Goal: Task Accomplishment & Management: Manage account settings

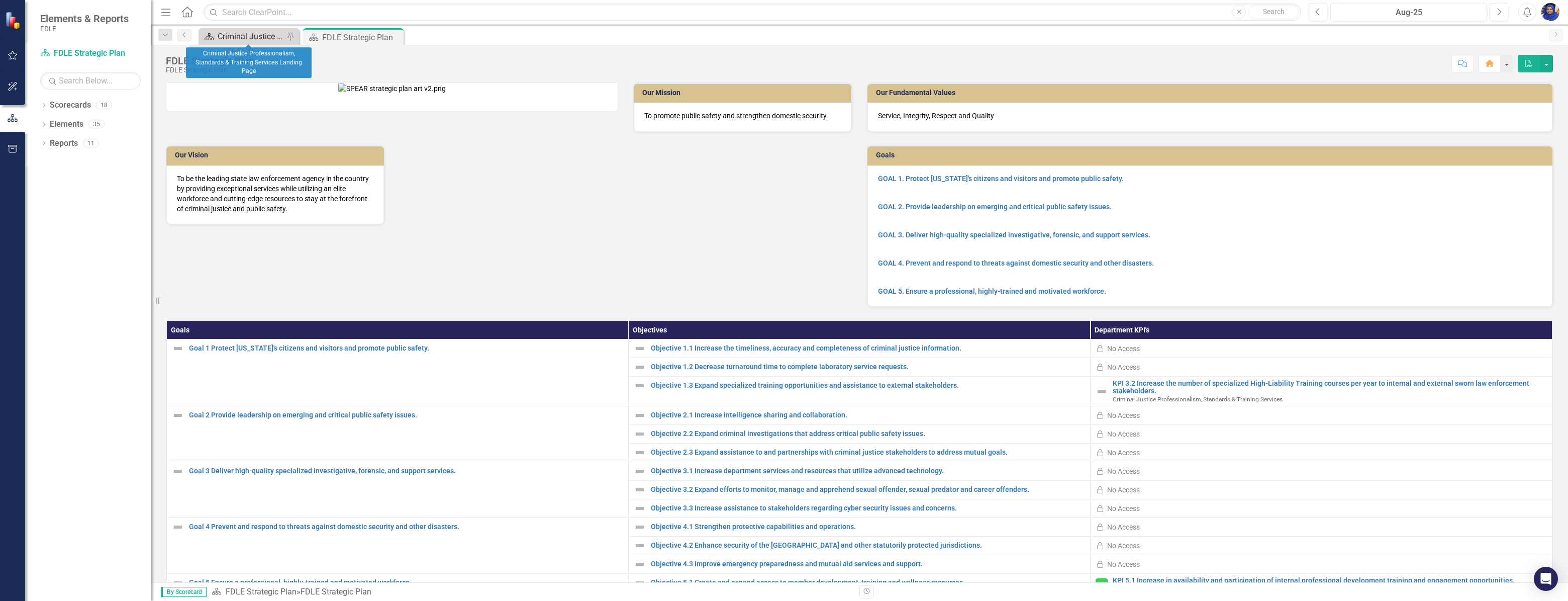
click at [257, 32] on div "Criminal Justice Professionalism, Standards & Training Services Landing Page" at bounding box center [251, 37] width 66 height 13
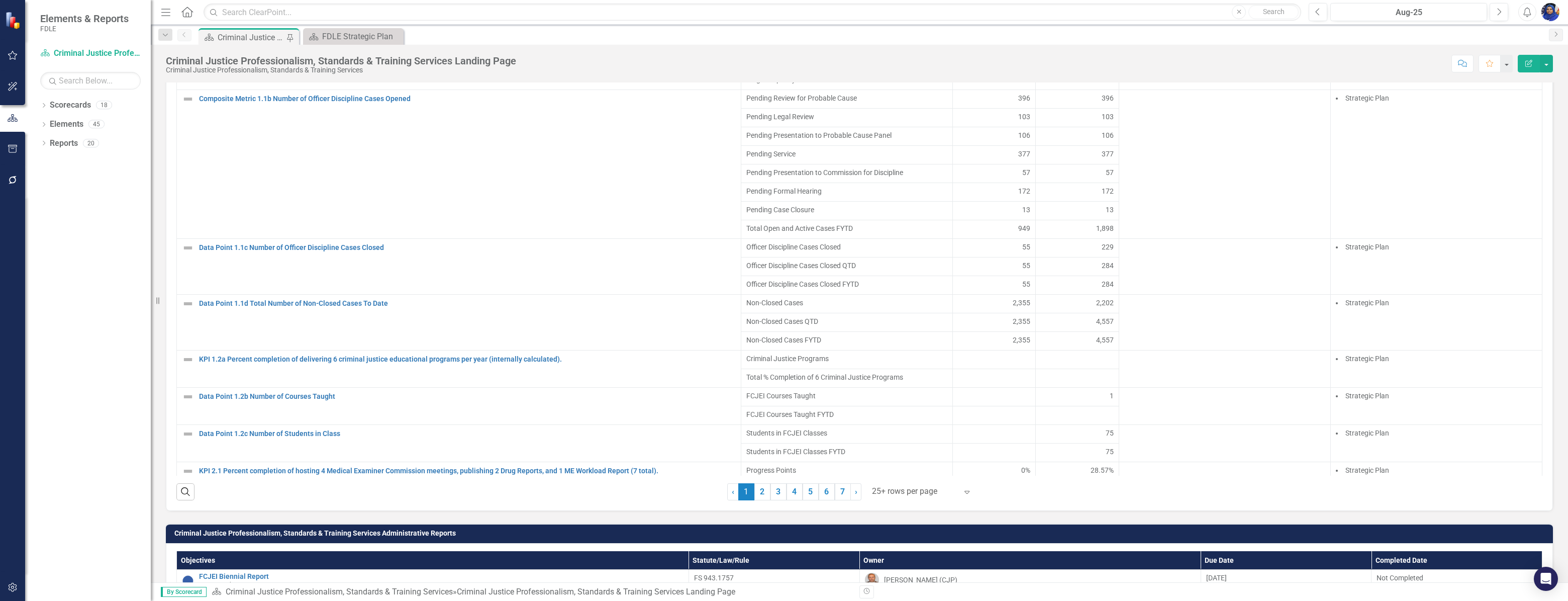
scroll to position [777, 0]
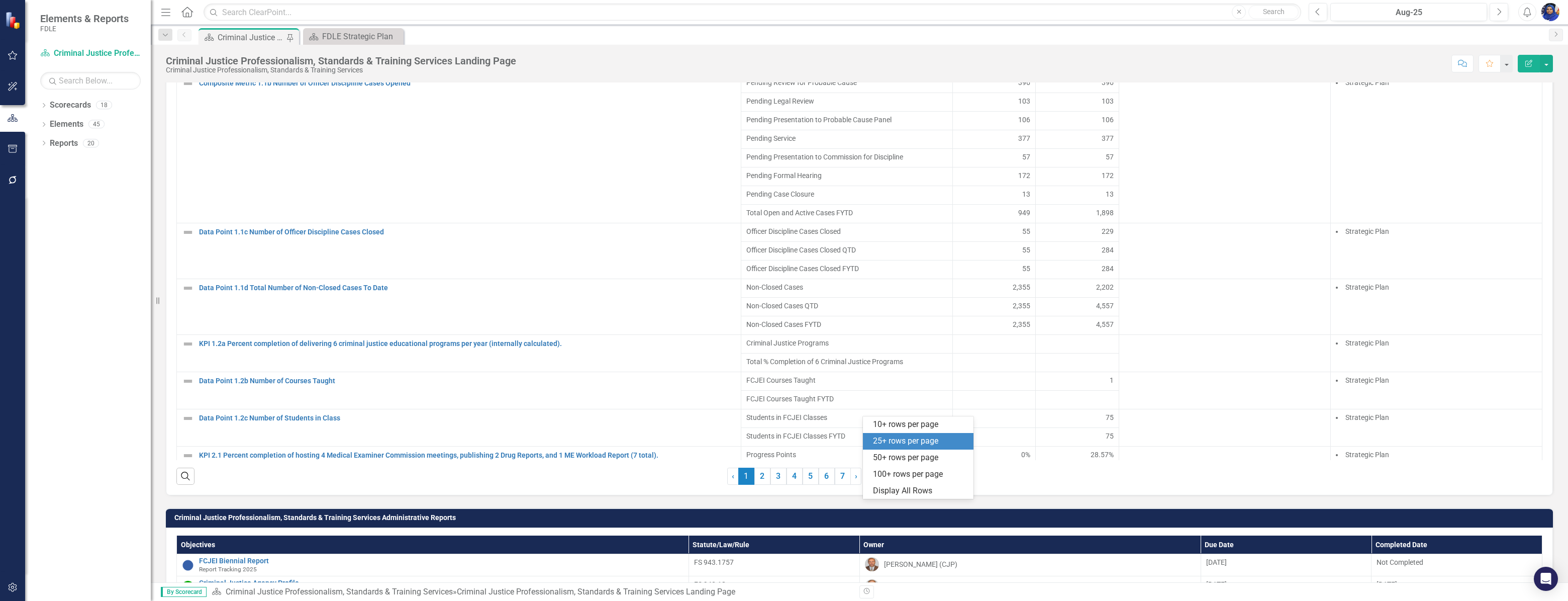
click at [894, 483] on div at bounding box center [914, 476] width 85 height 13
drag, startPoint x: 904, startPoint y: 494, endPoint x: 913, endPoint y: 490, distance: 9.8
click at [904, 494] on div "Display All Rows" at bounding box center [920, 491] width 95 height 12
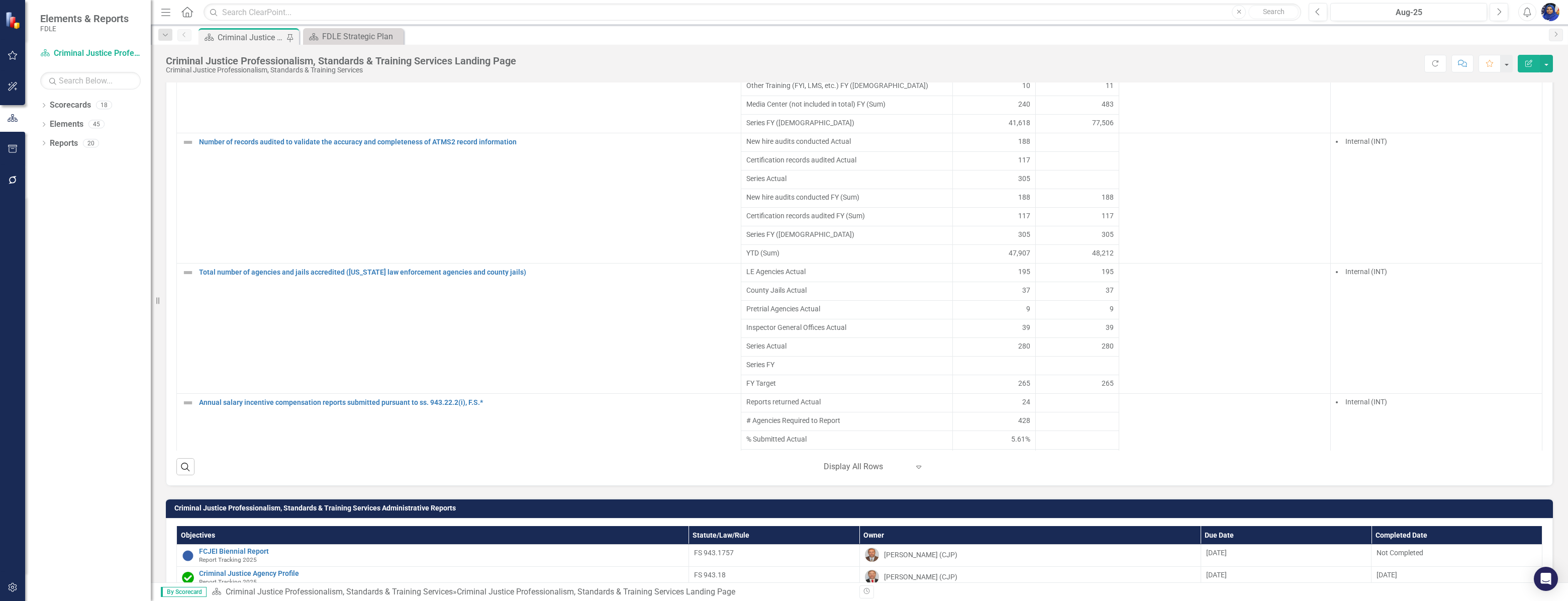
scroll to position [2972, 0]
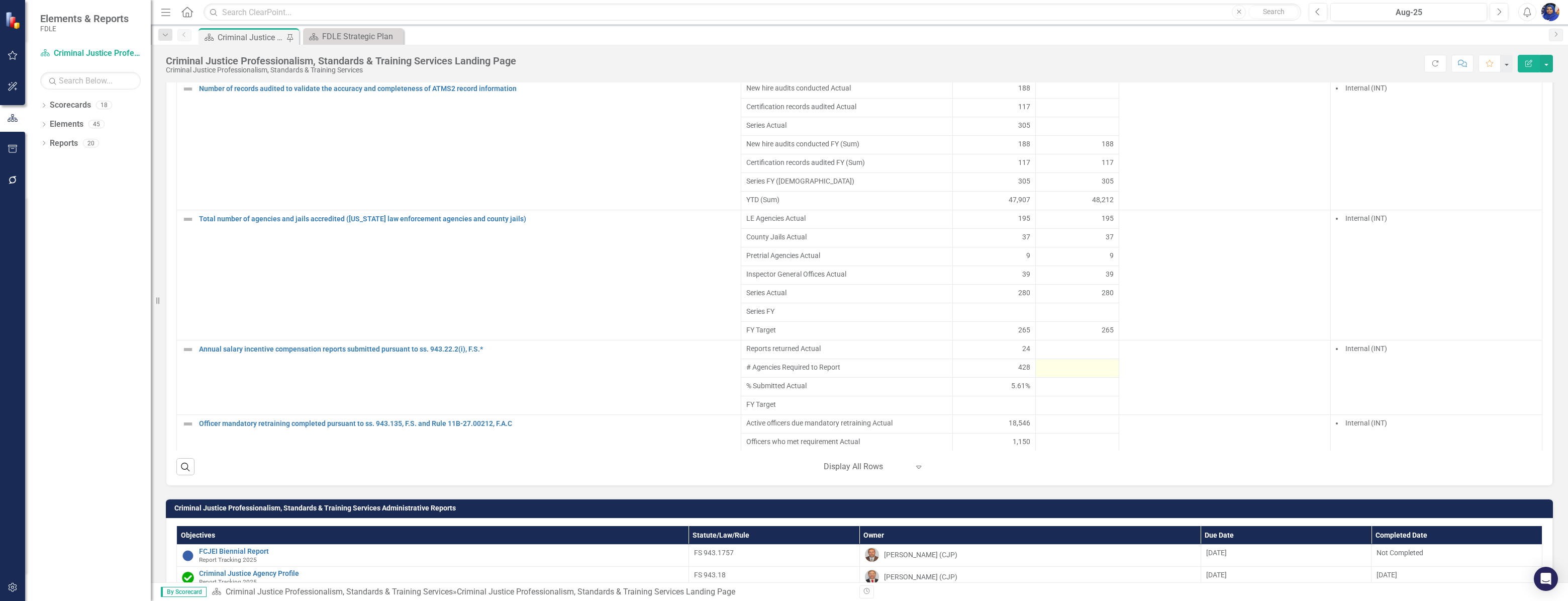
click at [1047, 374] on div at bounding box center [1077, 367] width 72 height 12
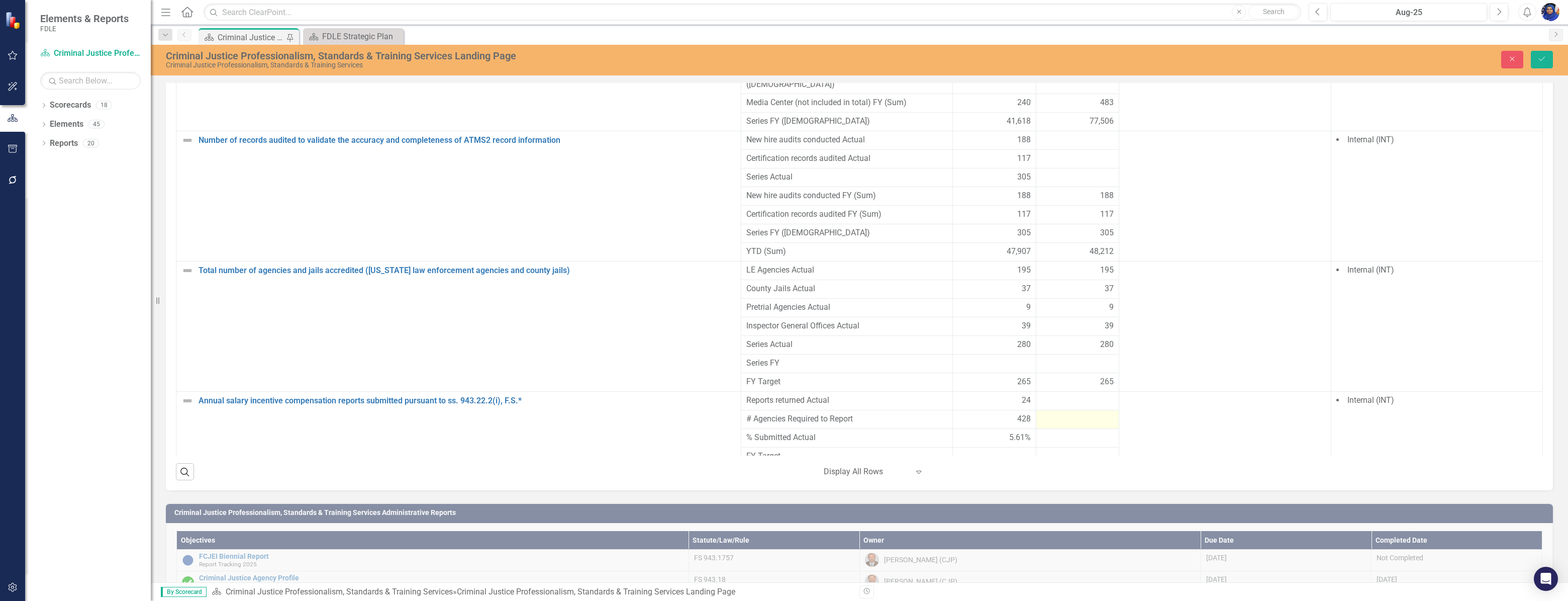
scroll to position [781, 0]
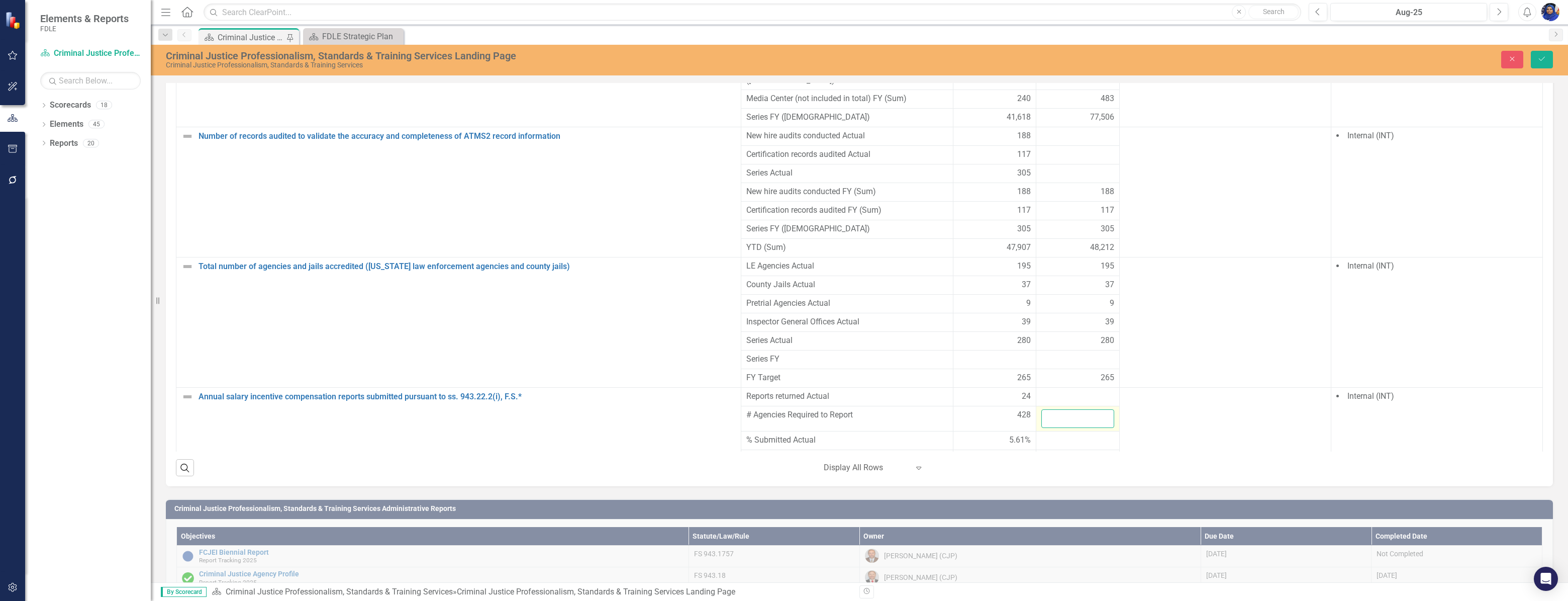
click at [1047, 409] on input "number" at bounding box center [1077, 418] width 72 height 19
type input "428"
click at [1044, 391] on div at bounding box center [1077, 396] width 72 height 12
click at [1043, 391] on div at bounding box center [1077, 396] width 72 height 12
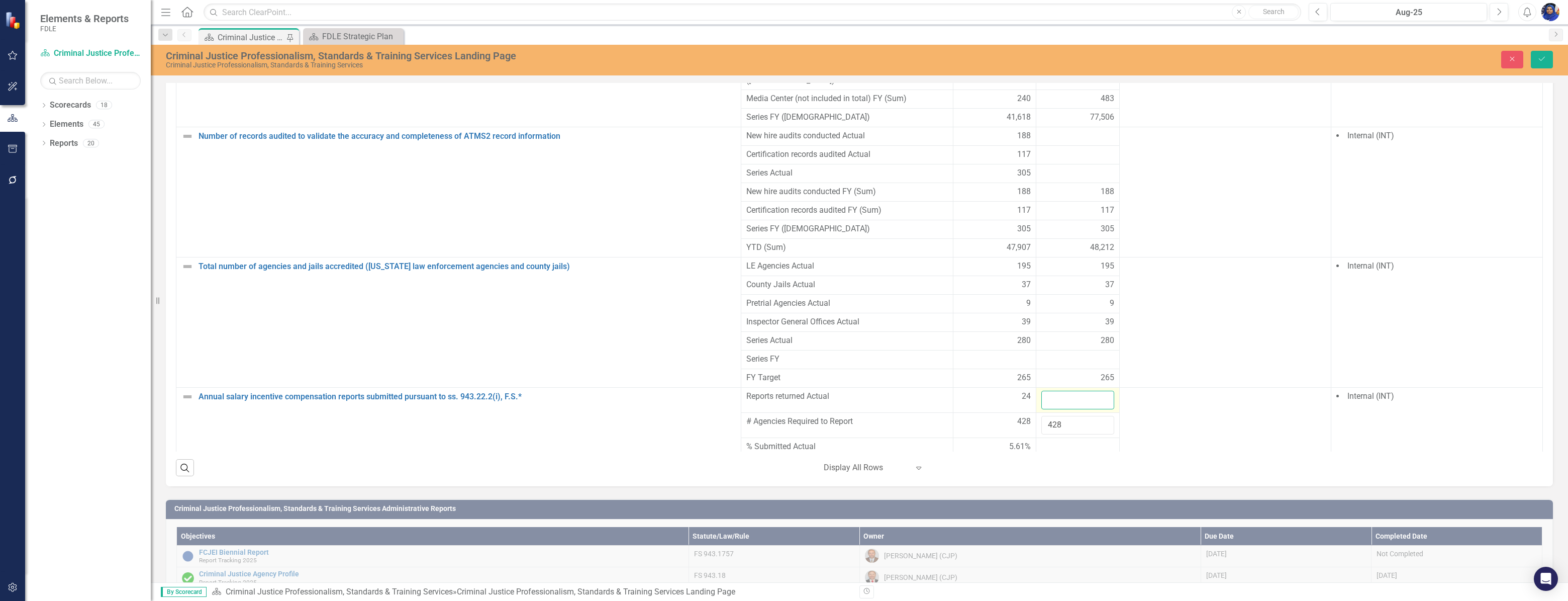
click at [1041, 391] on input "number" at bounding box center [1077, 399] width 72 height 19
type input "17"
click at [1533, 56] on button "Save" at bounding box center [1541, 60] width 22 height 18
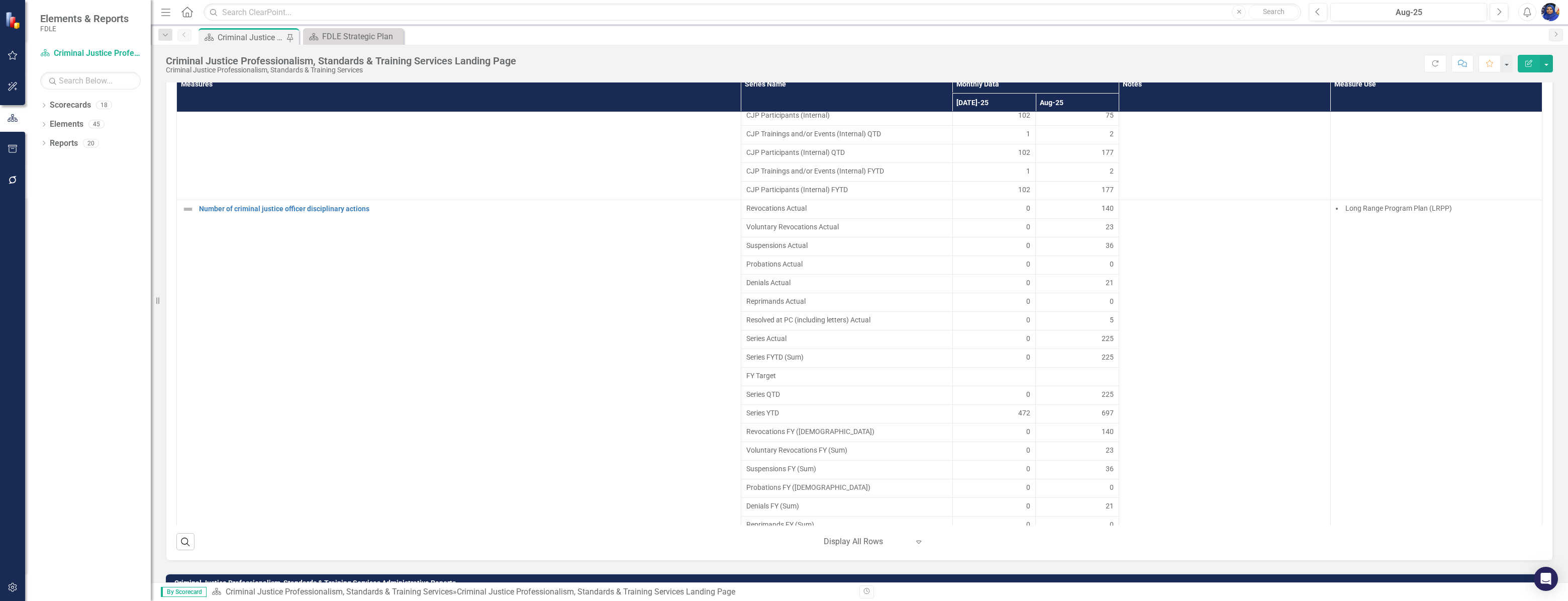
scroll to position [3168, 0]
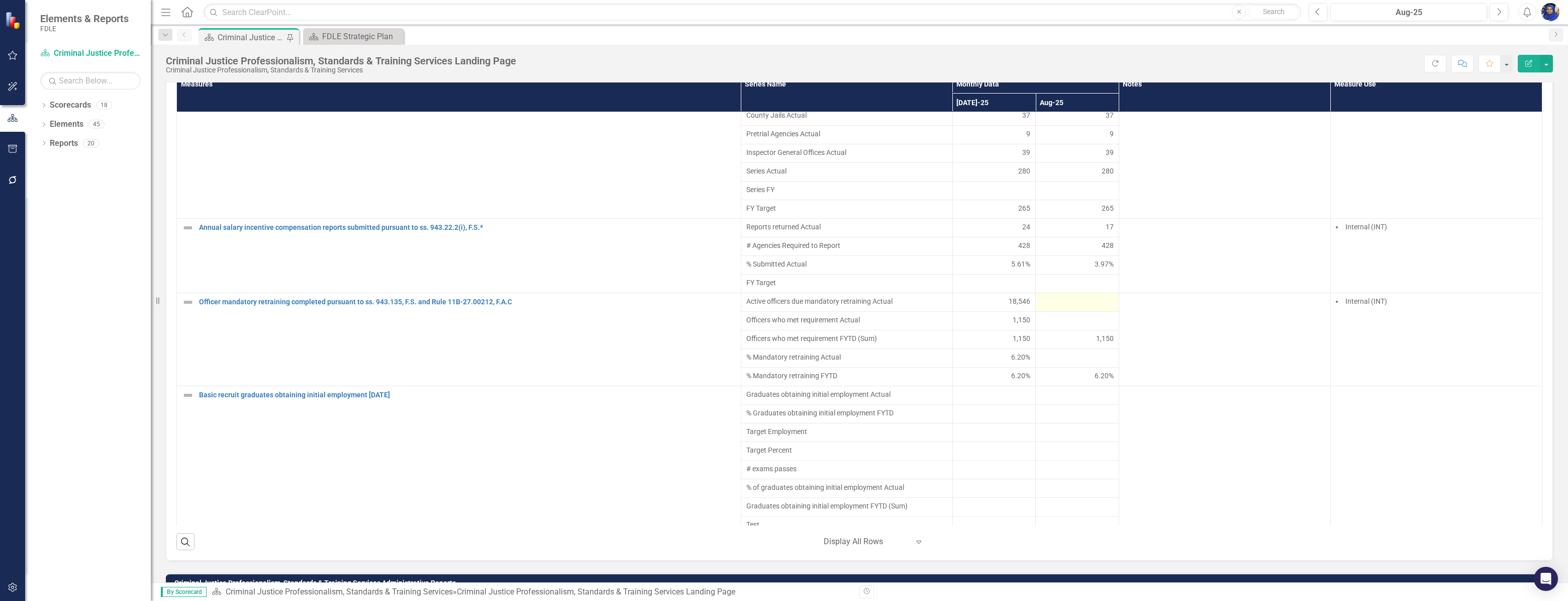
click at [1045, 308] on div at bounding box center [1077, 302] width 72 height 12
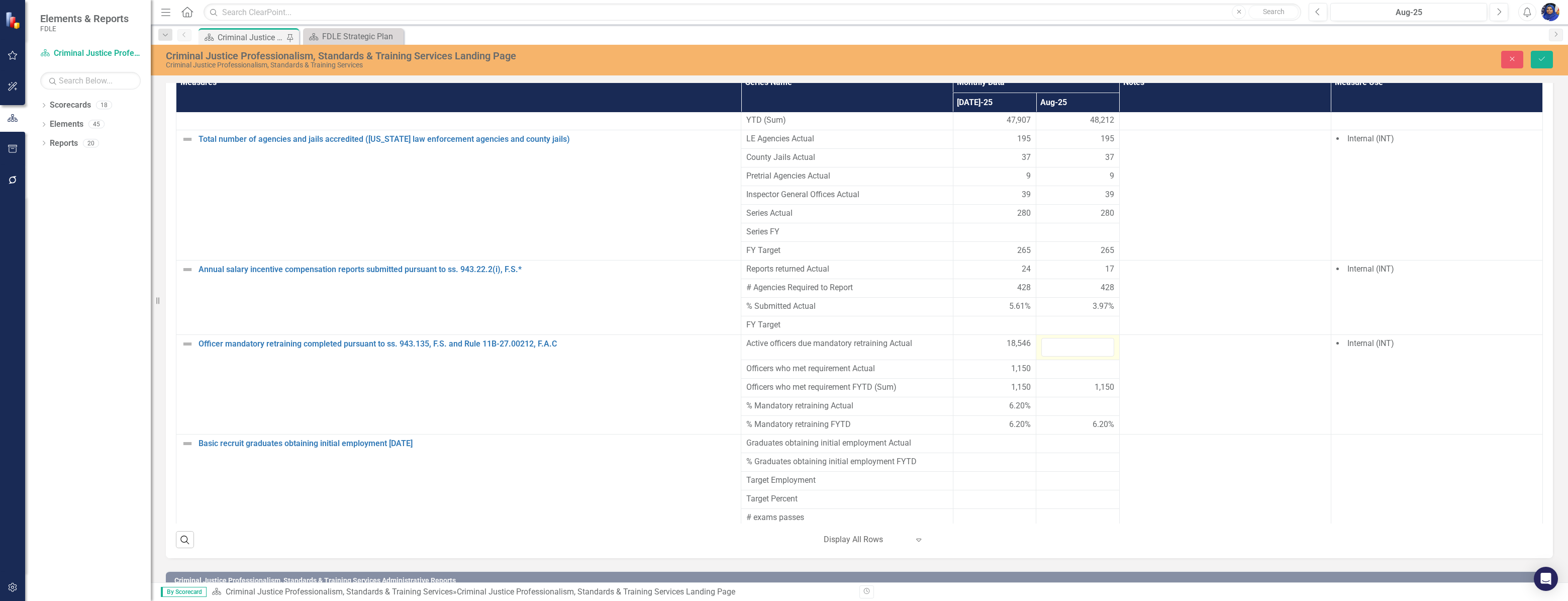
scroll to position [707, 0]
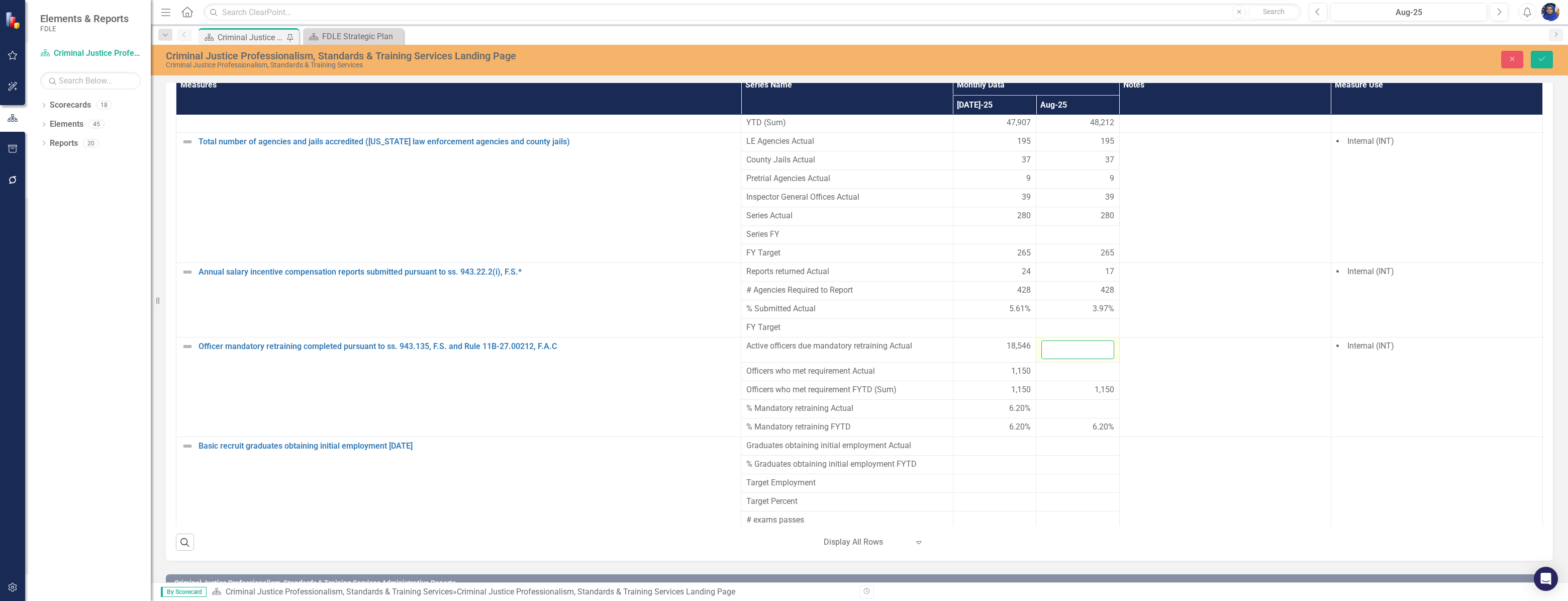
click at [1045, 340] on input "number" at bounding box center [1077, 349] width 72 height 19
click at [1045, 340] on input "17499" at bounding box center [1077, 349] width 72 height 19
type input "18499"
click at [1058, 365] on div at bounding box center [1077, 371] width 72 height 12
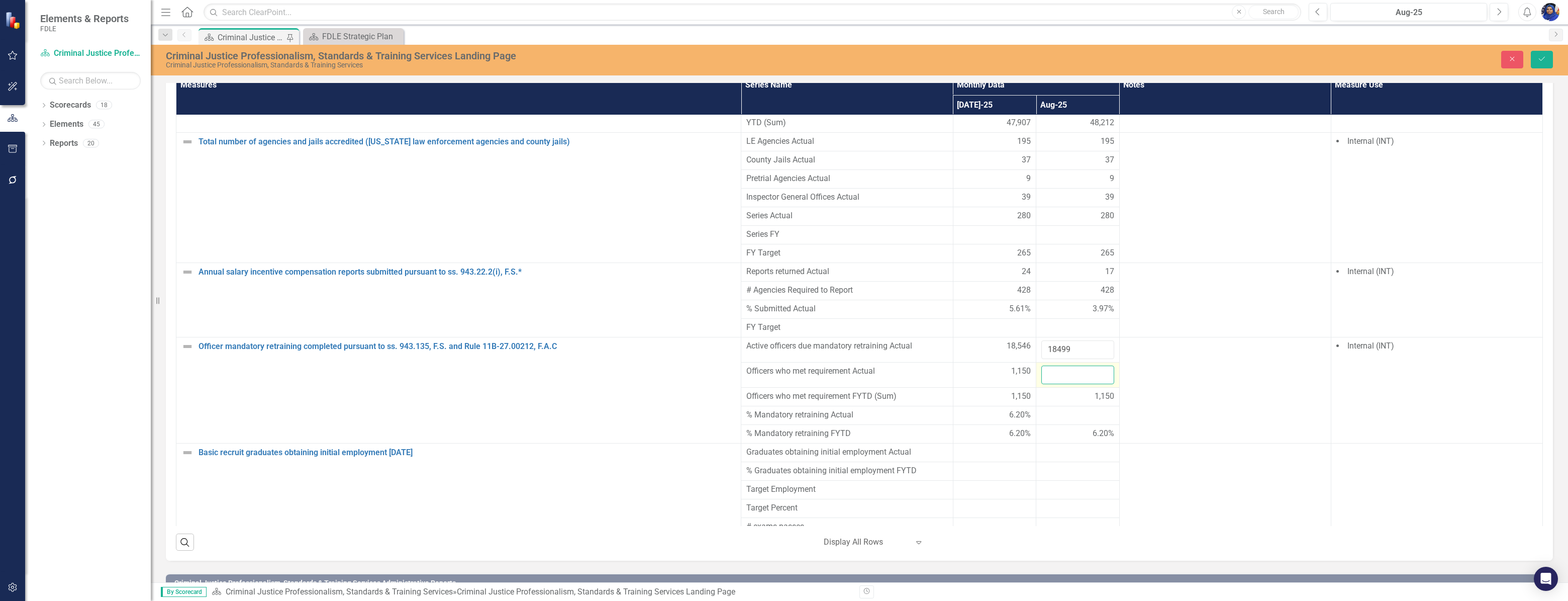
click at [1059, 365] on input "number" at bounding box center [1077, 374] width 72 height 19
type input "1618"
click at [1546, 63] on button "Save" at bounding box center [1541, 60] width 22 height 18
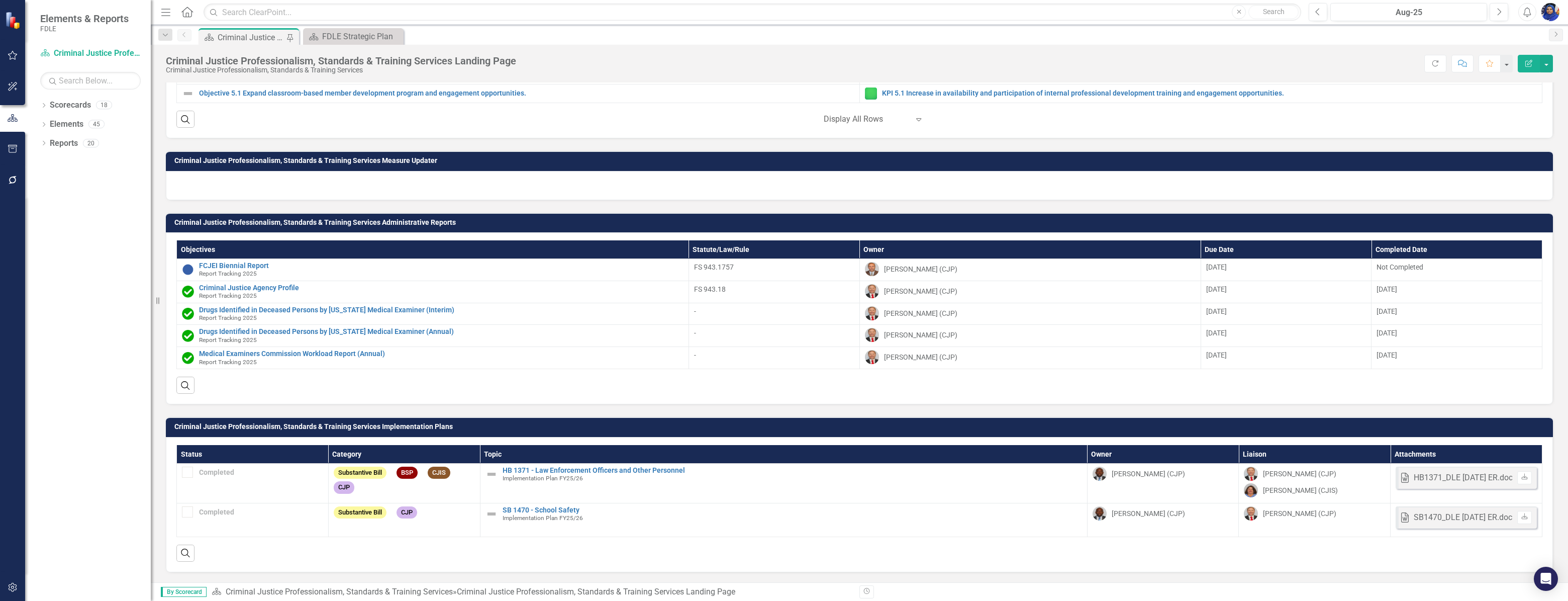
scroll to position [636, 0]
click at [235, 38] on div "Criminal Justice Professionalism, Standards & Training Services Landing Page" at bounding box center [251, 38] width 66 height 13
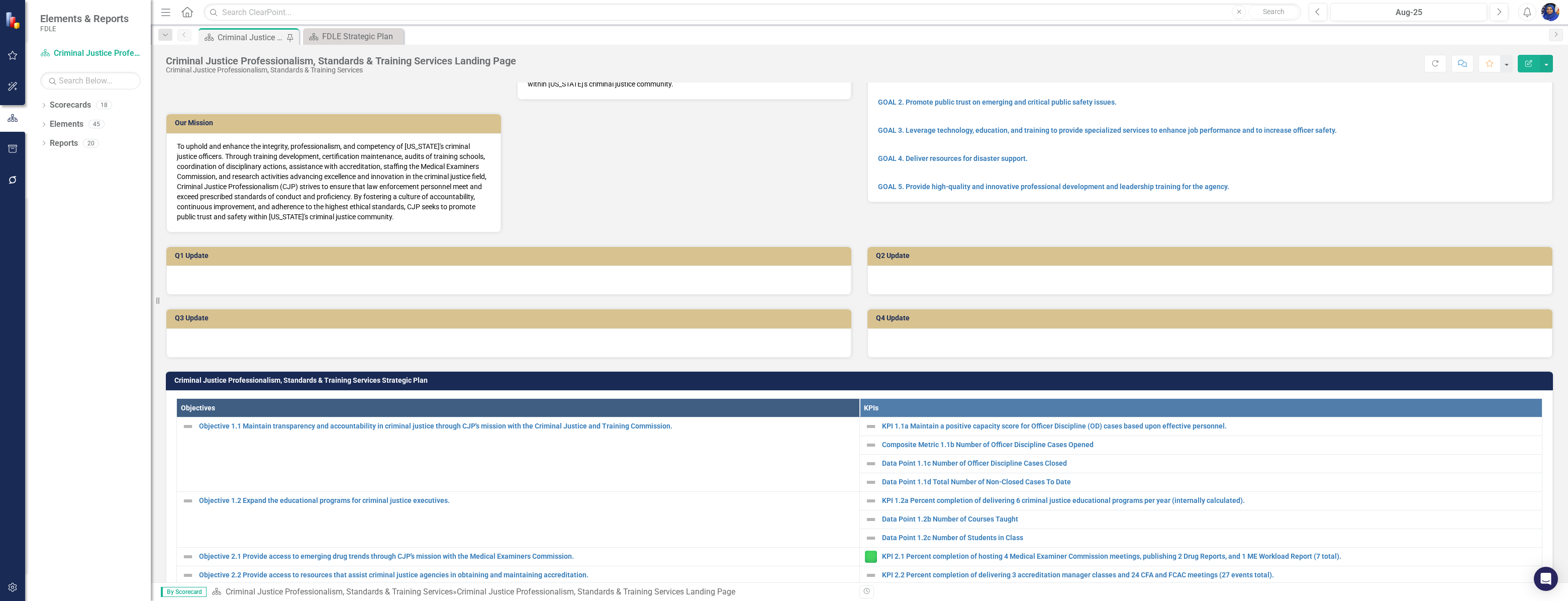
scroll to position [0, 0]
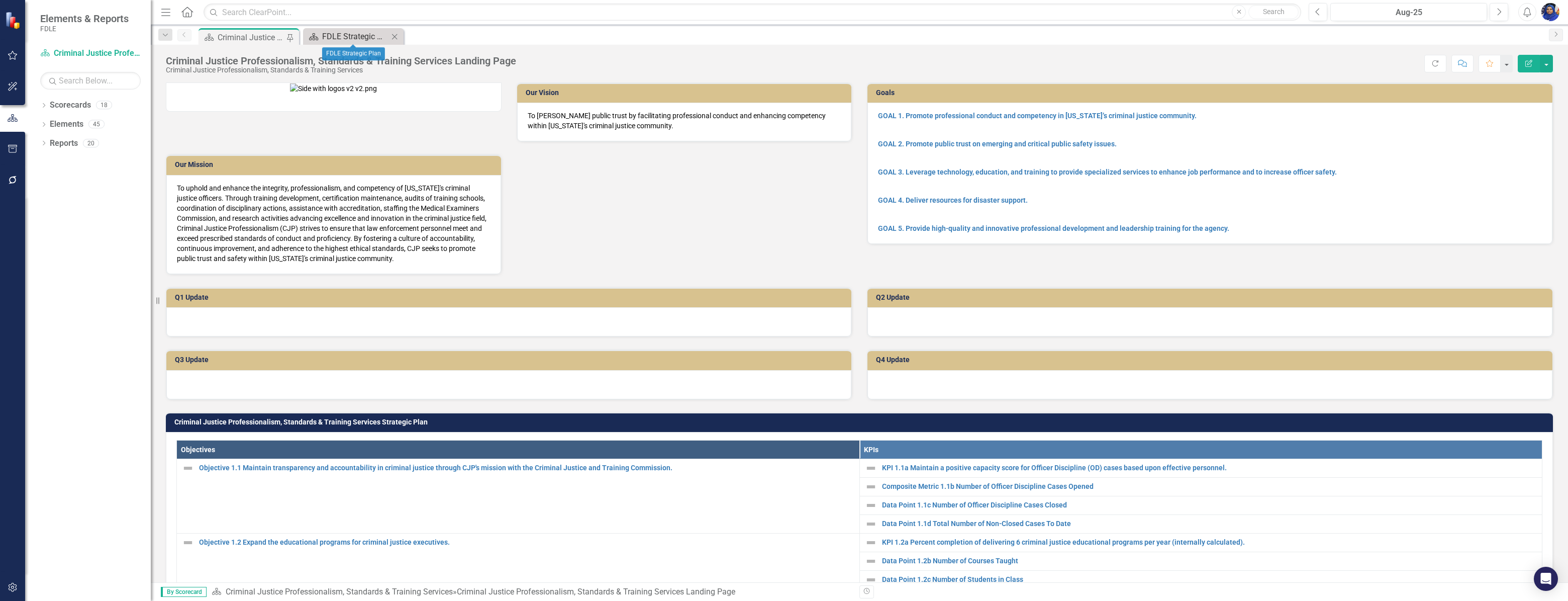
click at [349, 32] on div "FDLE Strategic Plan" at bounding box center [355, 37] width 66 height 13
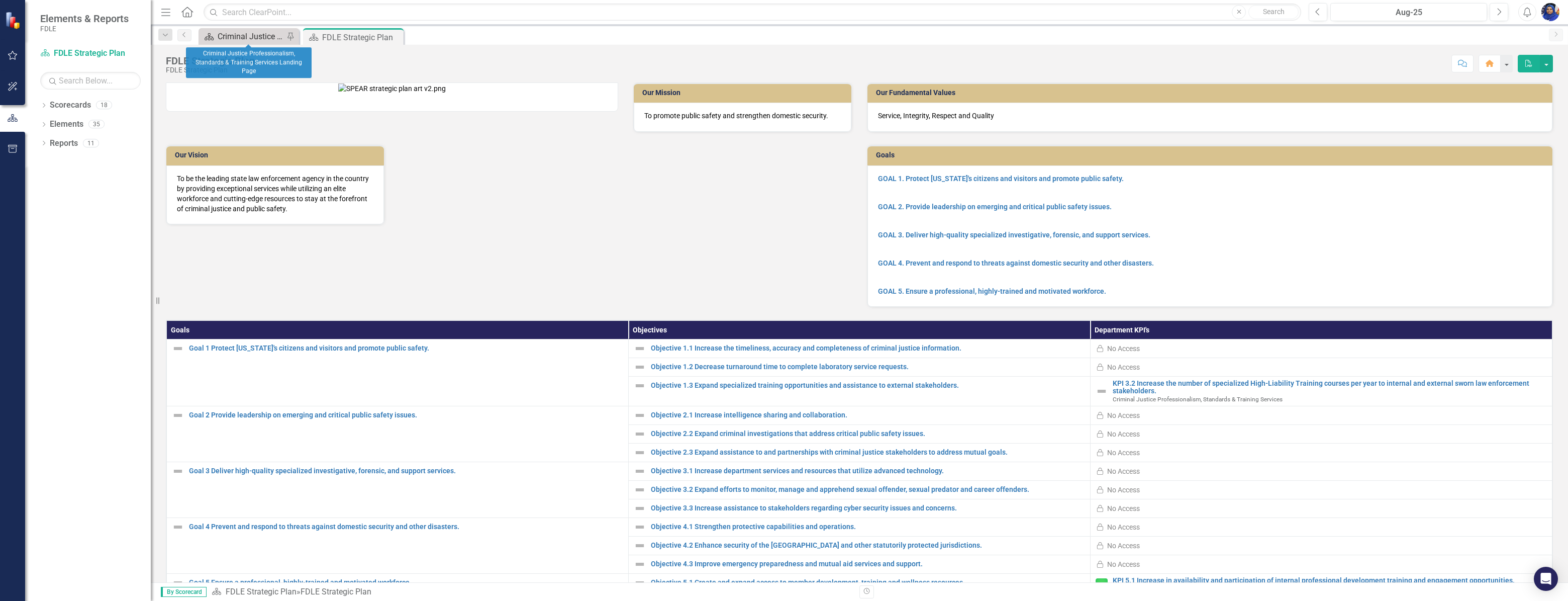
click at [251, 35] on div "Criminal Justice Professionalism, Standards & Training Services Landing Page" at bounding box center [251, 37] width 66 height 13
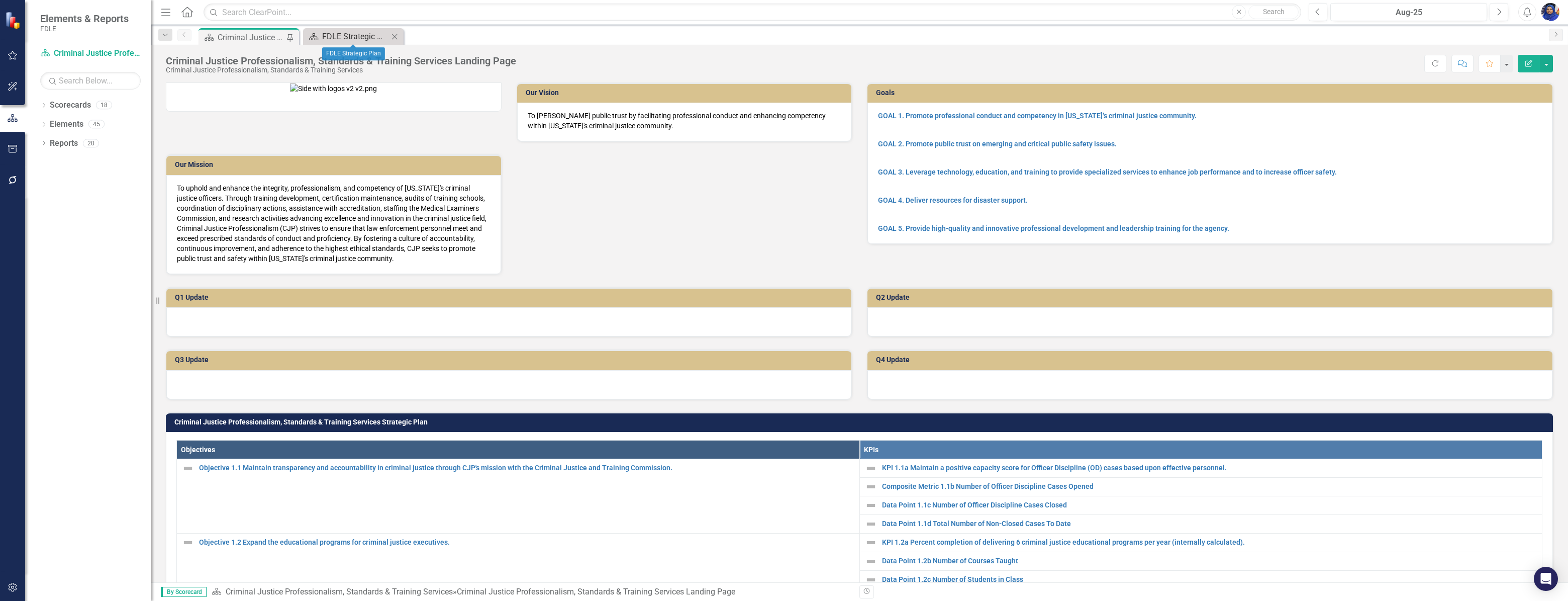
click at [342, 31] on div "FDLE Strategic Plan" at bounding box center [355, 37] width 66 height 13
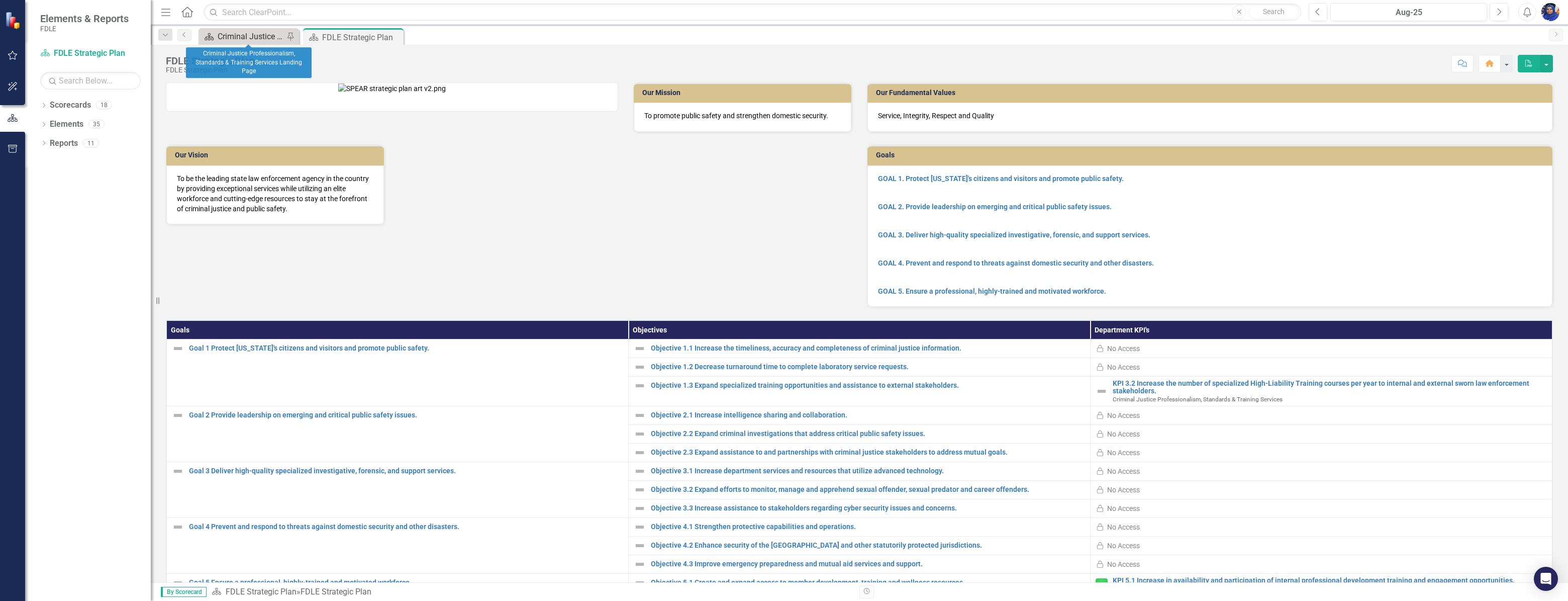
click at [244, 38] on div "Criminal Justice Professionalism, Standards & Training Services Landing Page" at bounding box center [251, 37] width 66 height 13
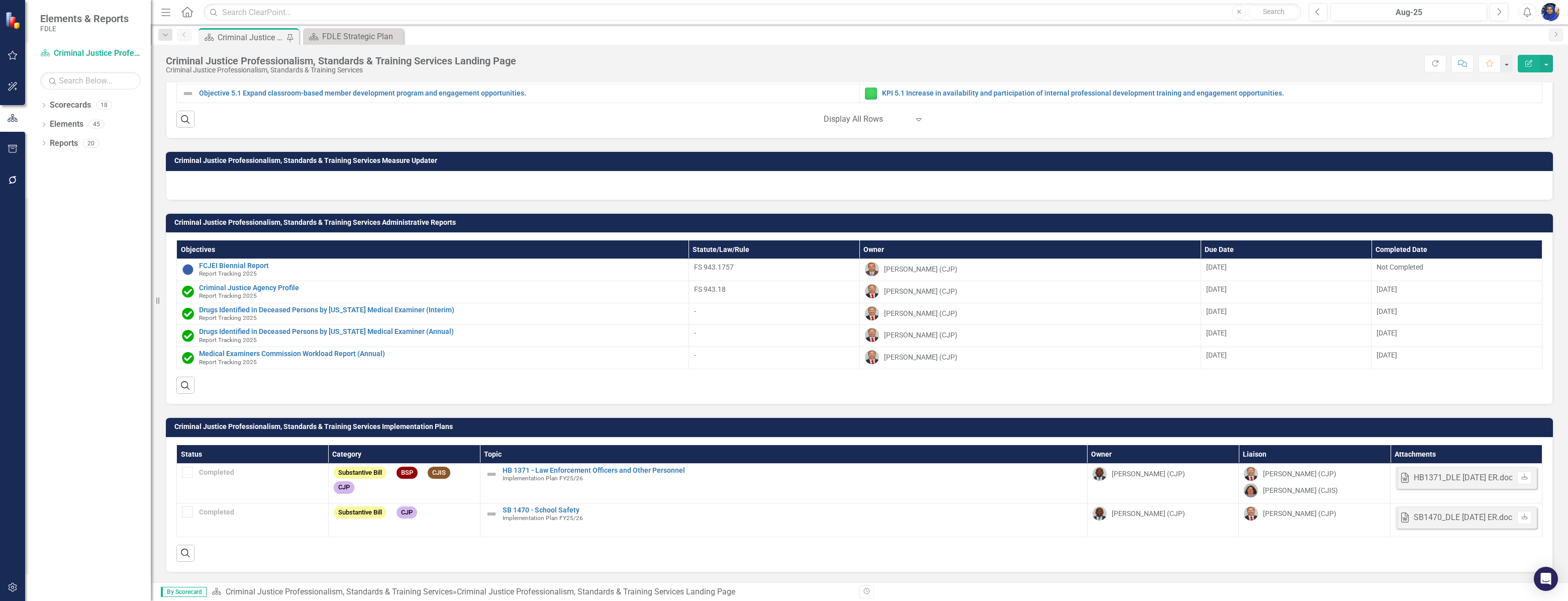
scroll to position [408, 0]
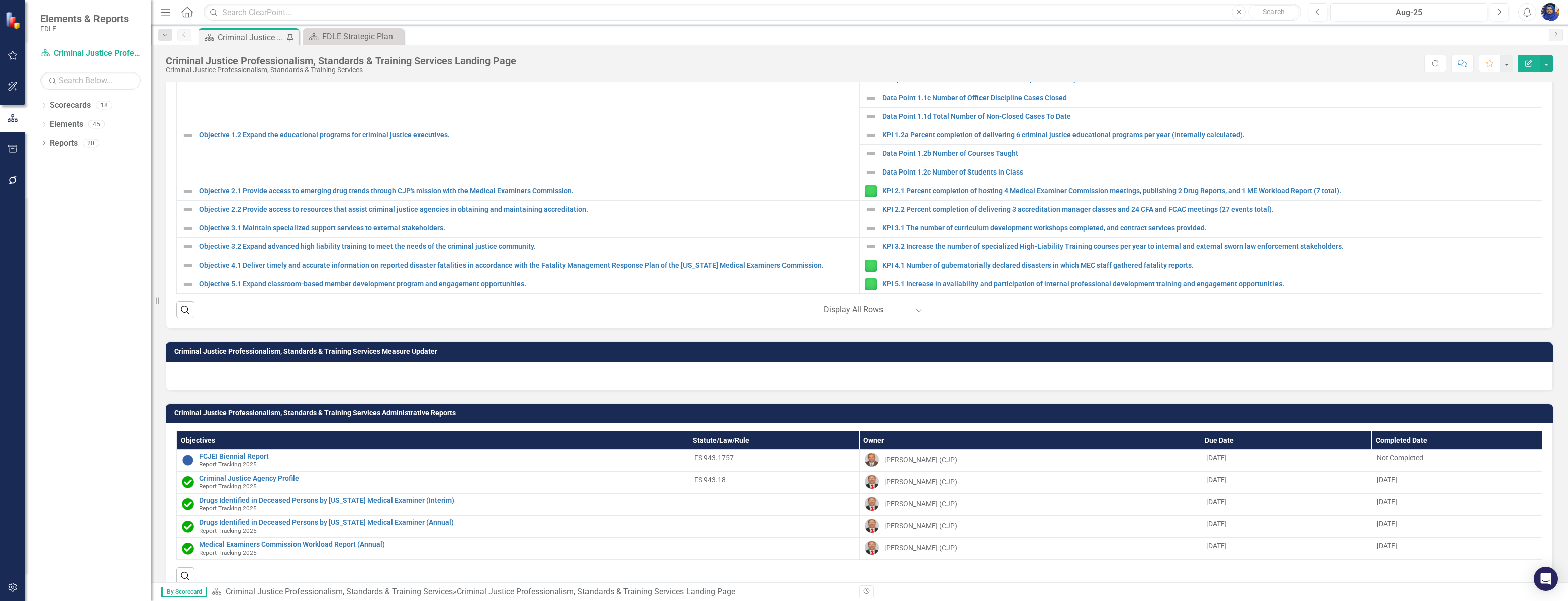
click at [917, 313] on icon "Expand" at bounding box center [918, 309] width 10 height 8
click at [875, 324] on div "Display All Rows" at bounding box center [872, 324] width 95 height 12
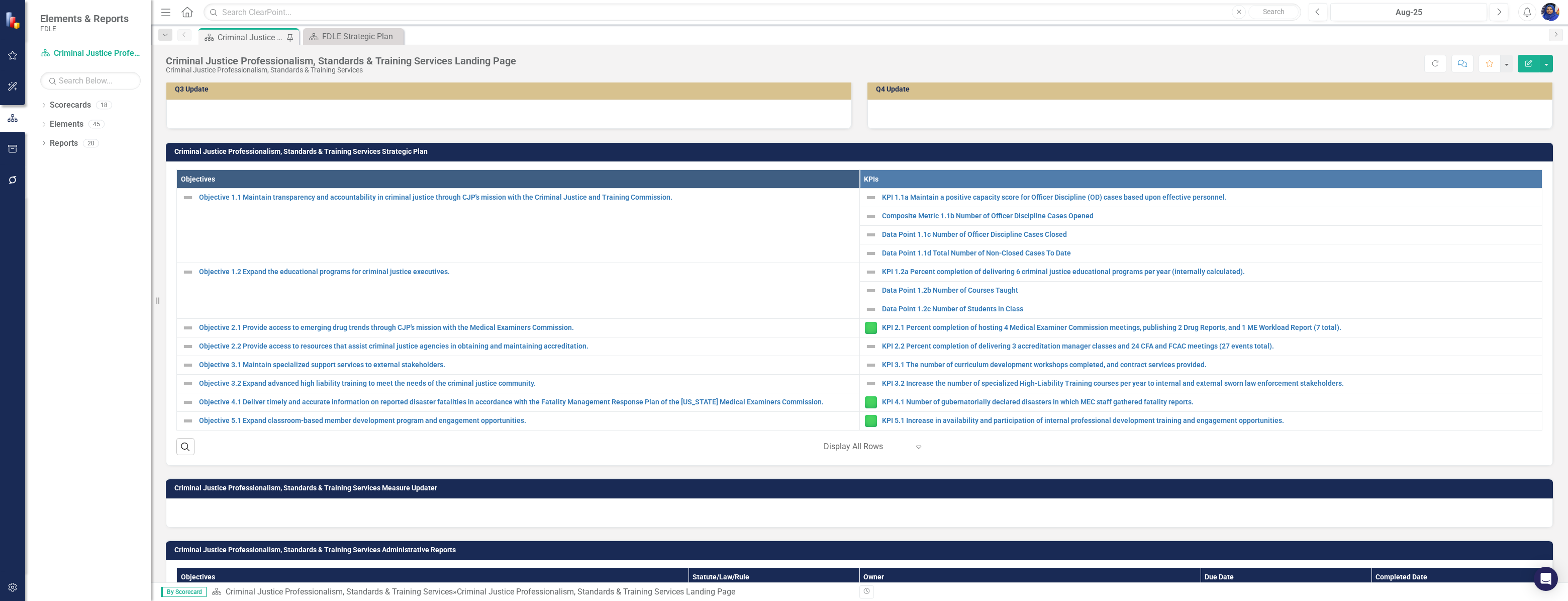
scroll to position [42, 0]
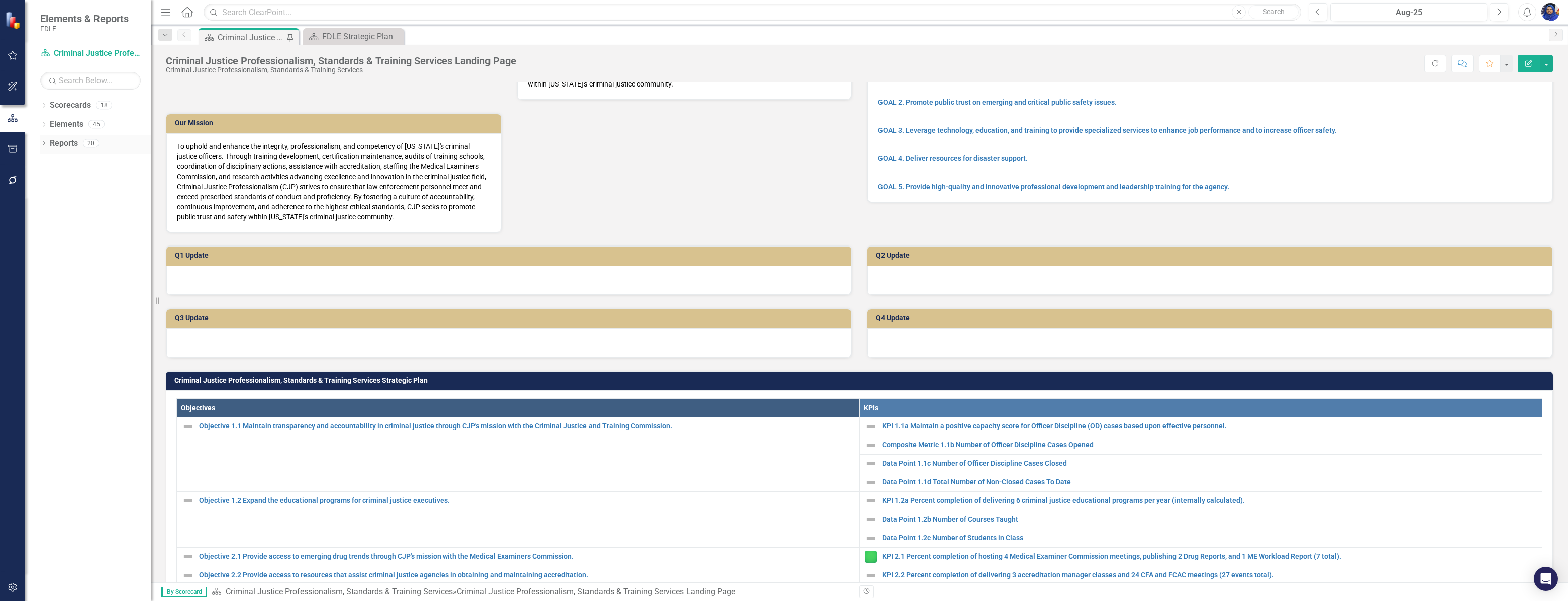
click at [40, 142] on icon "Dropdown" at bounding box center [44, 144] width 7 height 5
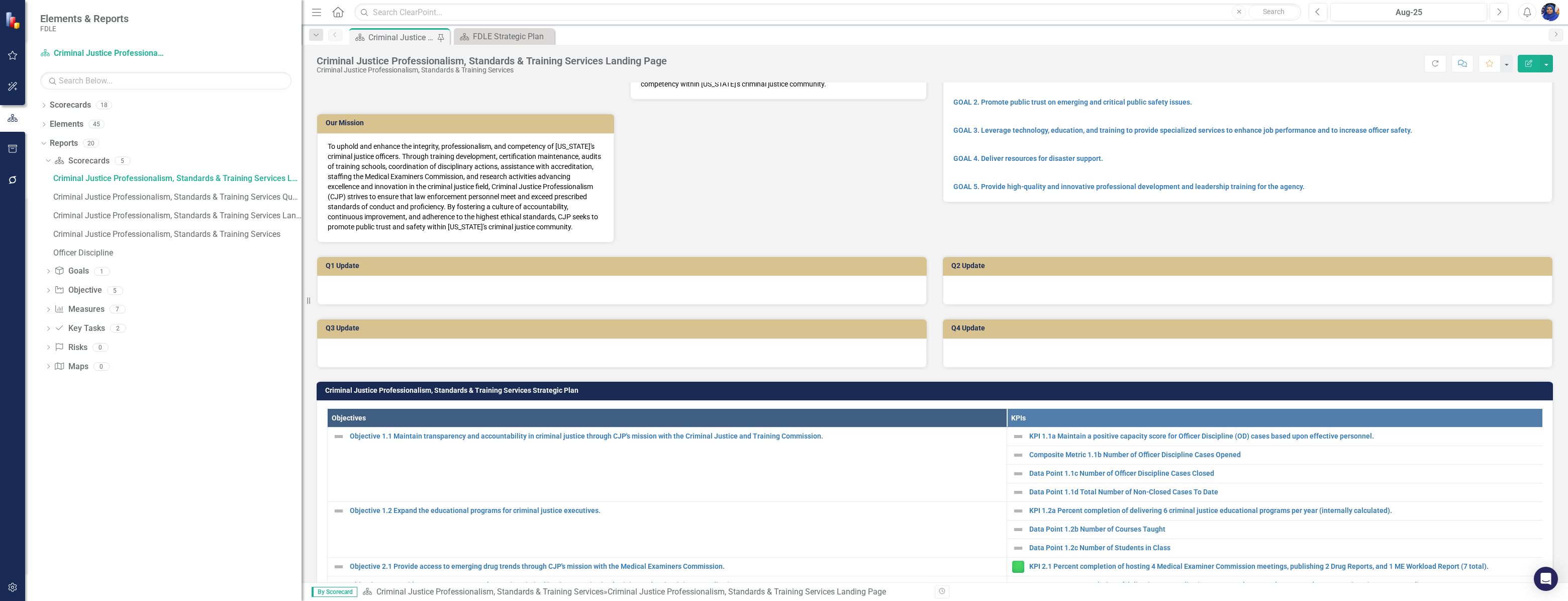
drag, startPoint x: 150, startPoint y: 223, endPoint x: 356, endPoint y: 251, distance: 207.9
click at [356, 251] on div "Elements & Reports FDLE Scorecard Criminal Justice Professionalism, Standards &…" at bounding box center [784, 300] width 1568 height 601
click at [267, 215] on div "Criminal Justice Professionalism, Standards & Training Services Landing Summary…" at bounding box center [177, 216] width 248 height 9
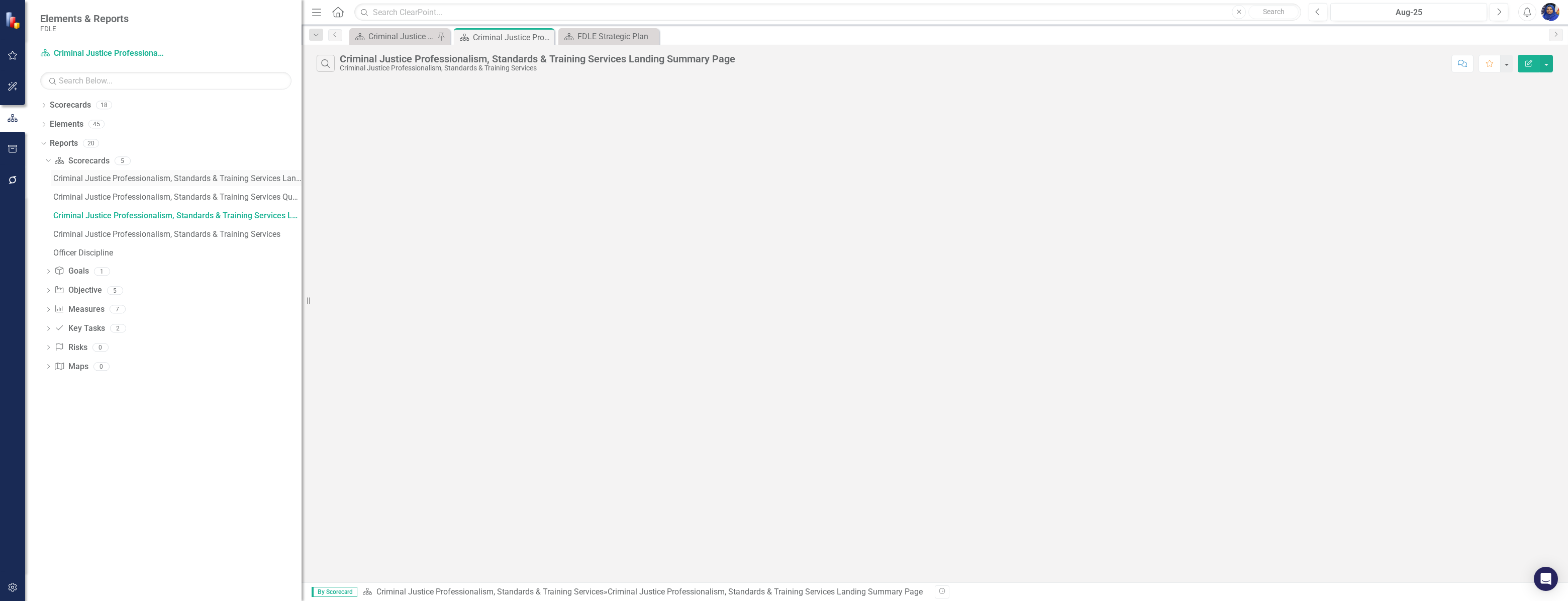
click at [192, 177] on div "Criminal Justice Professionalism, Standards & Training Services Landing Page" at bounding box center [177, 178] width 248 height 9
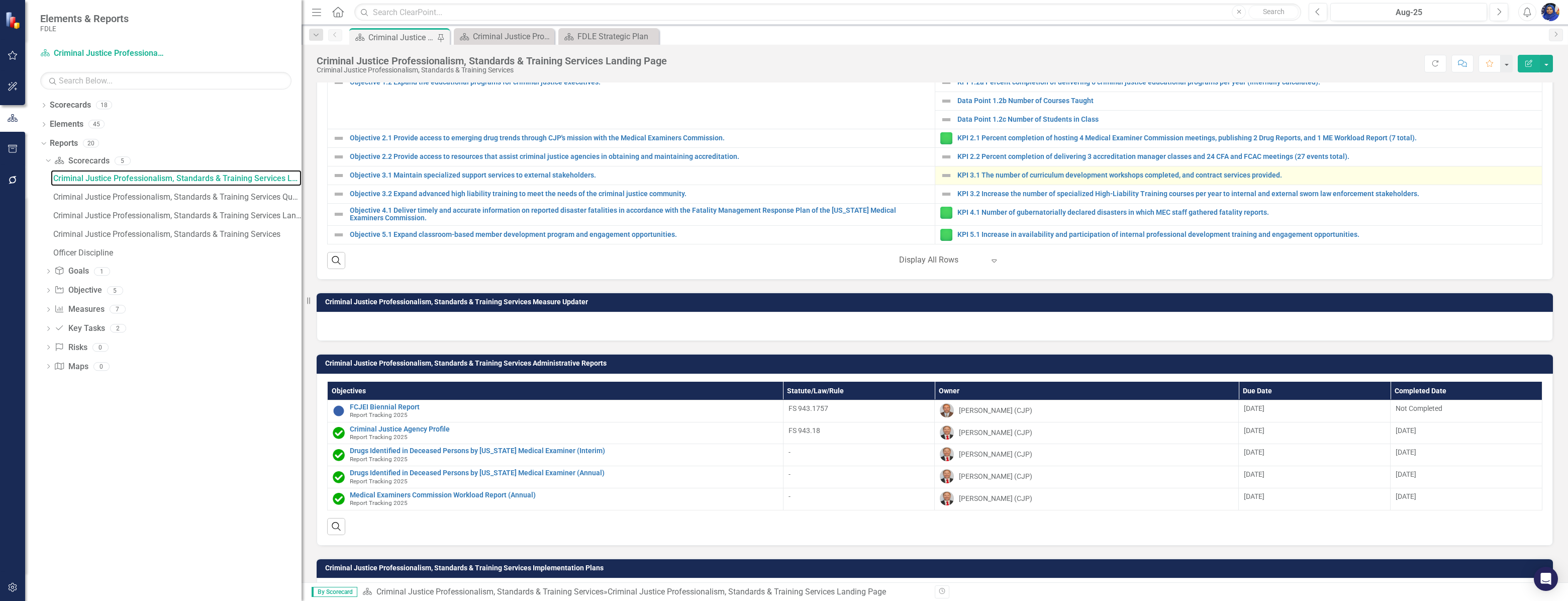
scroll to position [313, 0]
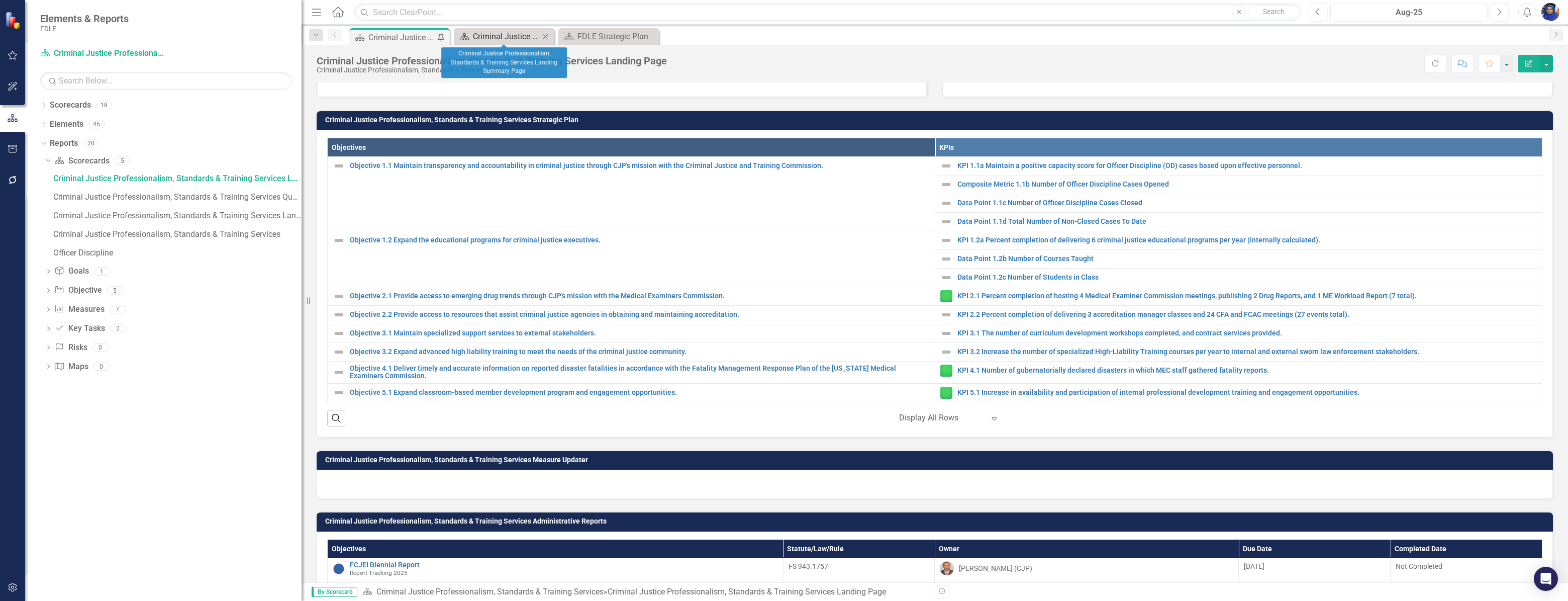
click at [486, 31] on div "Criminal Justice Professionalism, Standards & Training Services Landing Summary…" at bounding box center [506, 37] width 66 height 13
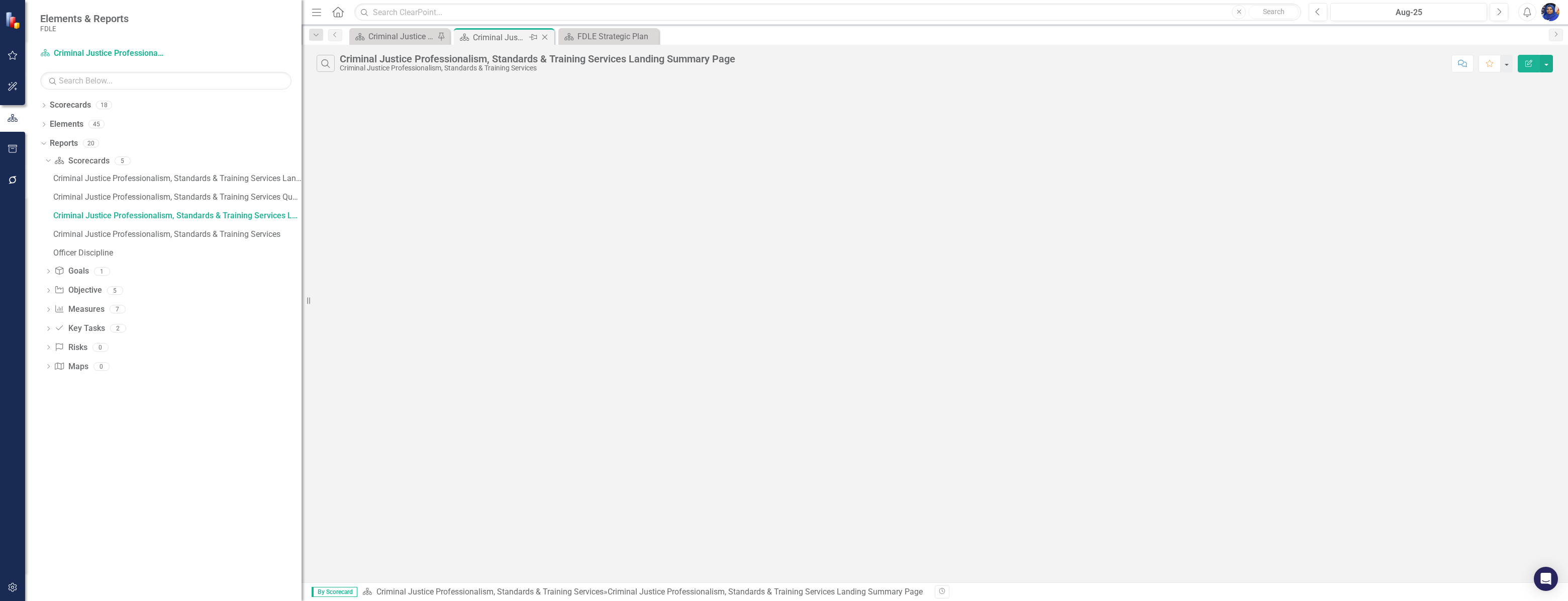
click at [546, 34] on icon "Close" at bounding box center [544, 37] width 10 height 8
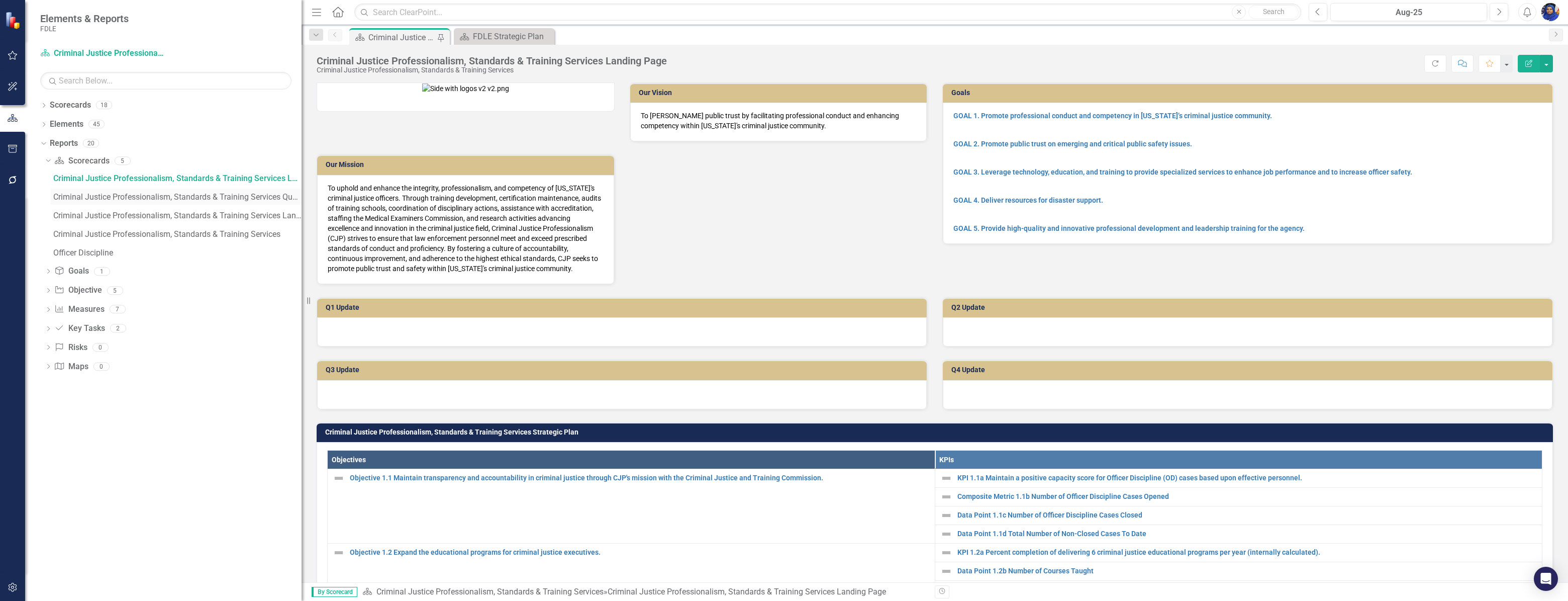
click at [180, 196] on div "Criminal Justice Professionalism, Standards & Training Services Qualitative KPIs" at bounding box center [177, 197] width 248 height 9
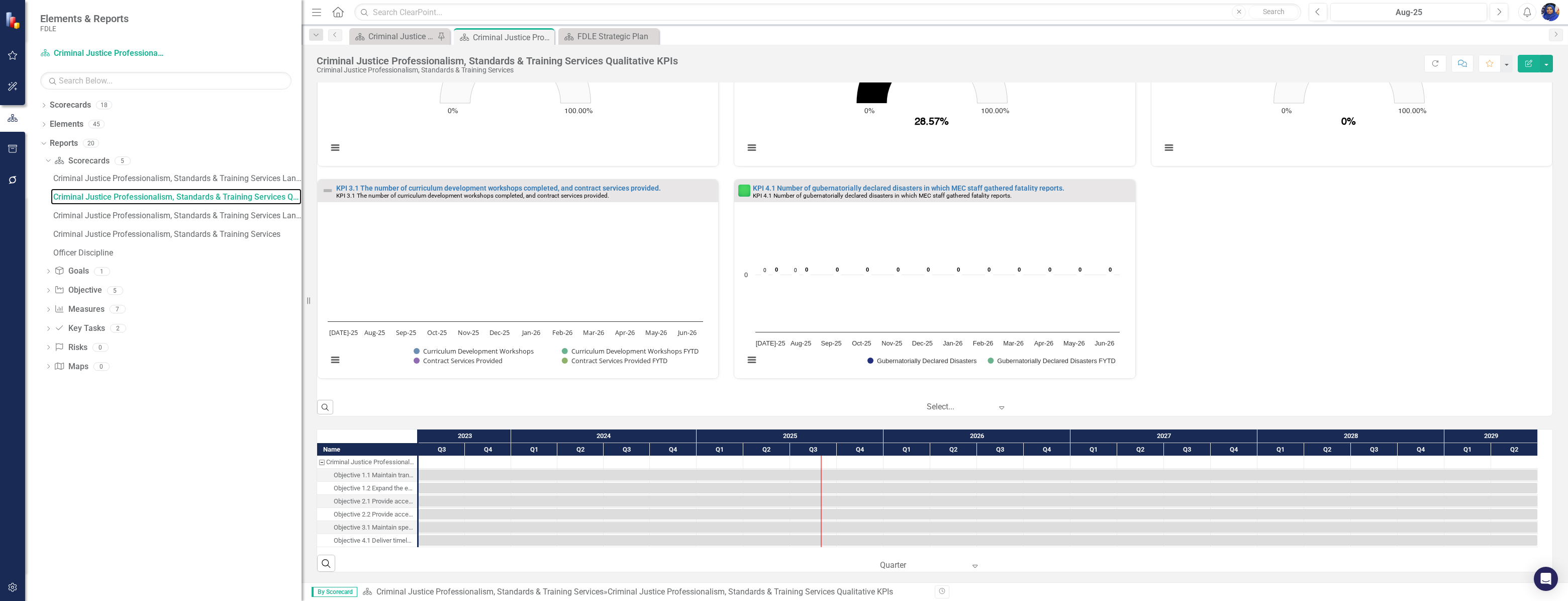
scroll to position [548, 0]
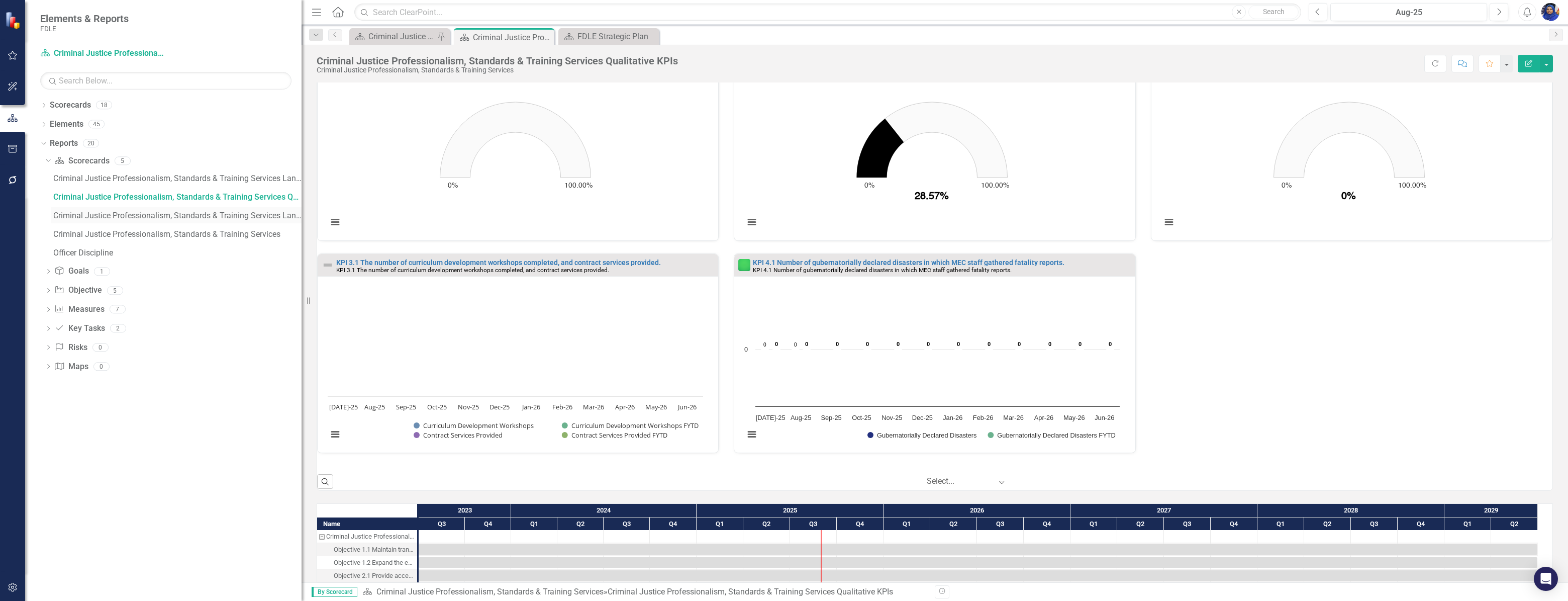
click at [178, 213] on div "Criminal Justice Professionalism, Standards & Training Services Landing Summary…" at bounding box center [177, 216] width 248 height 9
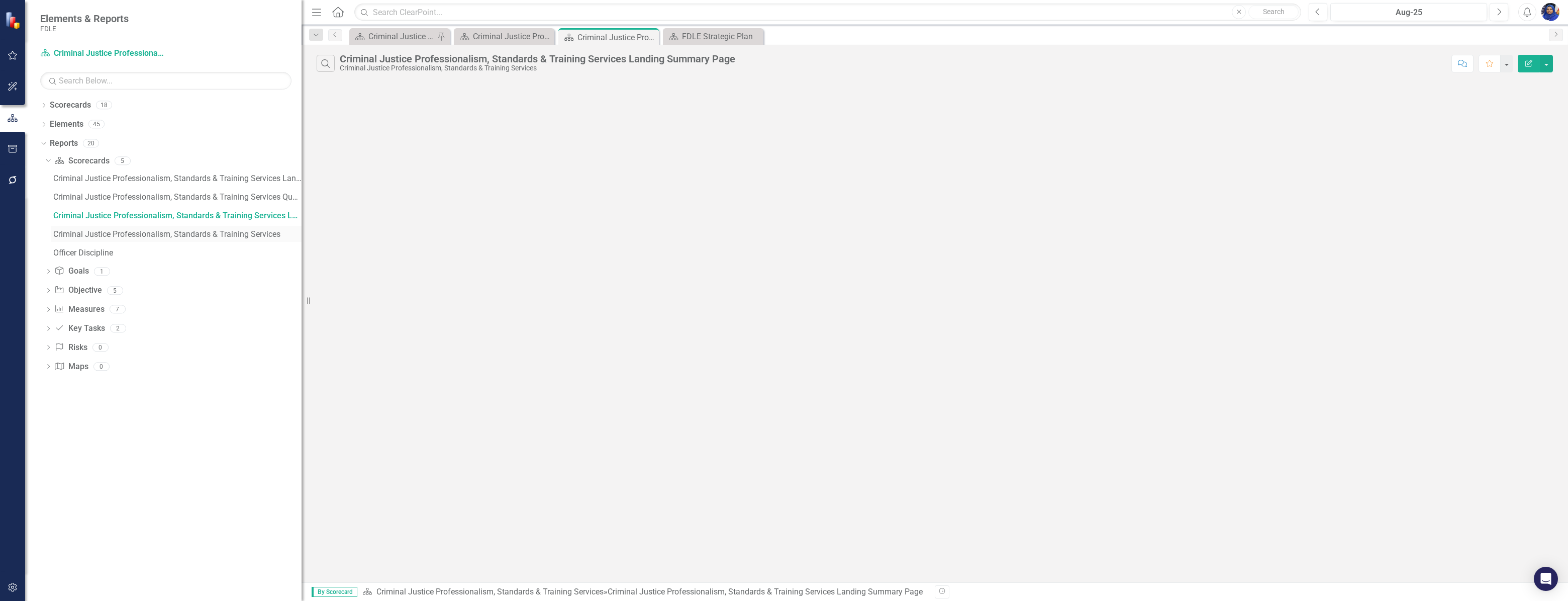
click at [177, 230] on div "Criminal Justice Professionalism, Standards & Training Services" at bounding box center [177, 235] width 248 height 9
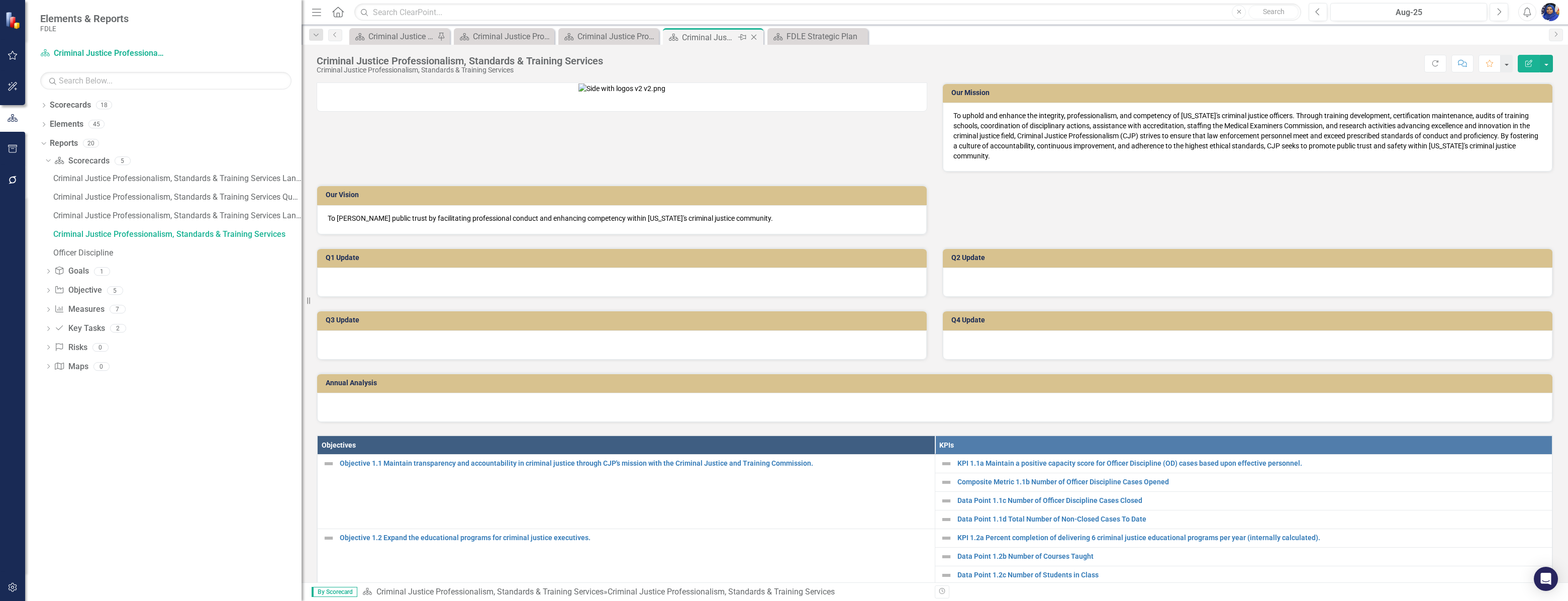
click at [754, 36] on icon "Close" at bounding box center [754, 37] width 10 height 8
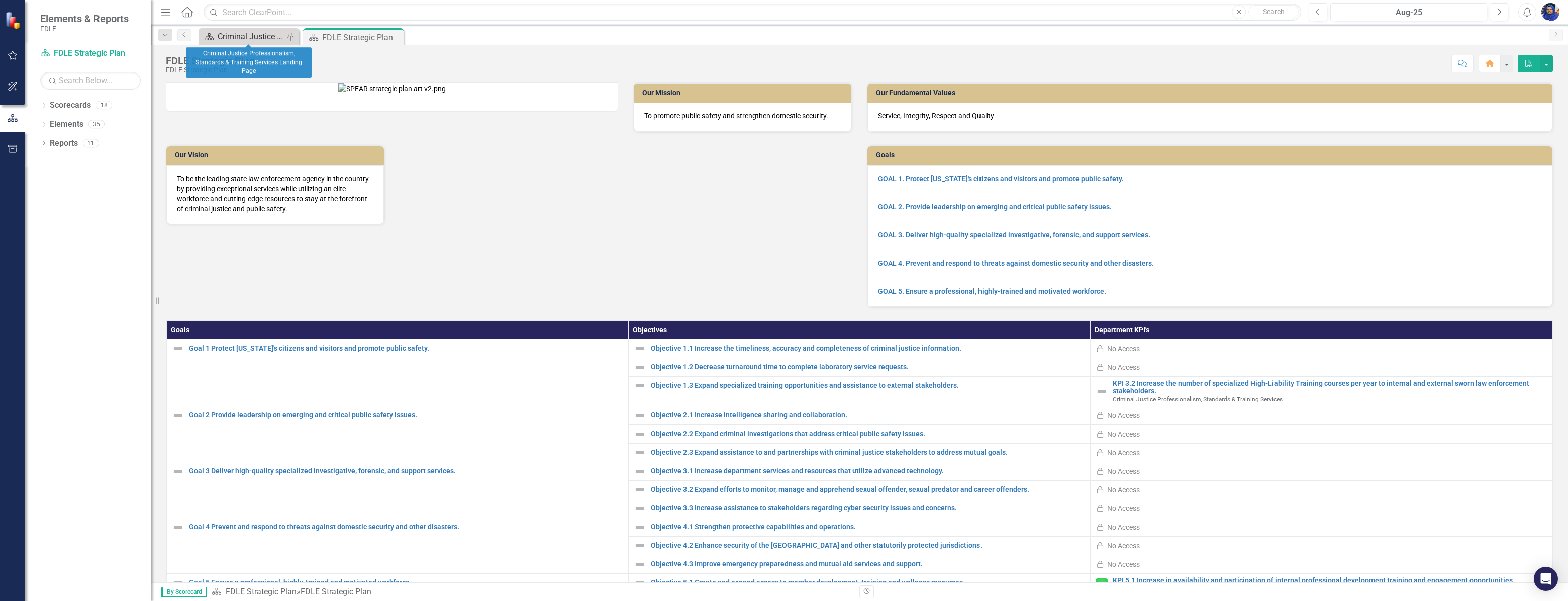
click at [248, 36] on div "Criminal Justice Professionalism, Standards & Training Services Landing Page" at bounding box center [251, 37] width 66 height 13
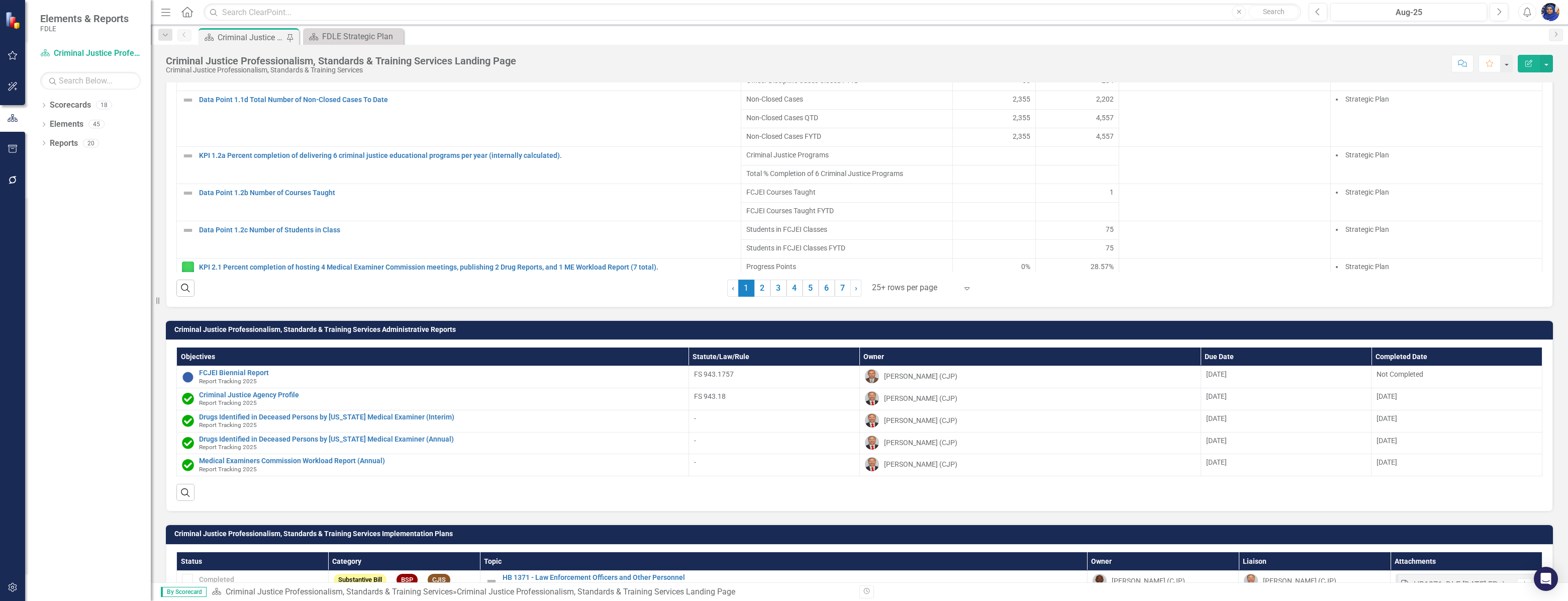
scroll to position [928, 0]
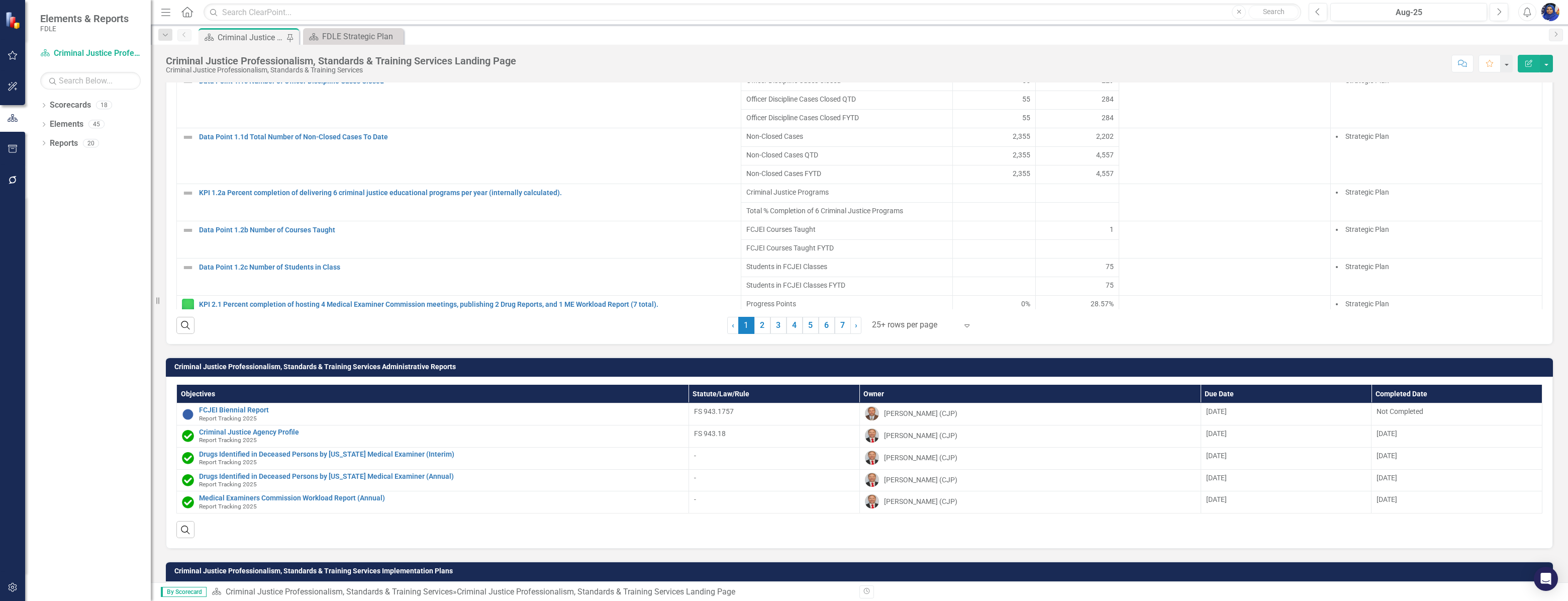
click at [878, 332] on div at bounding box center [914, 324] width 85 height 13
click at [887, 342] on div "Display All Rows" at bounding box center [920, 339] width 95 height 12
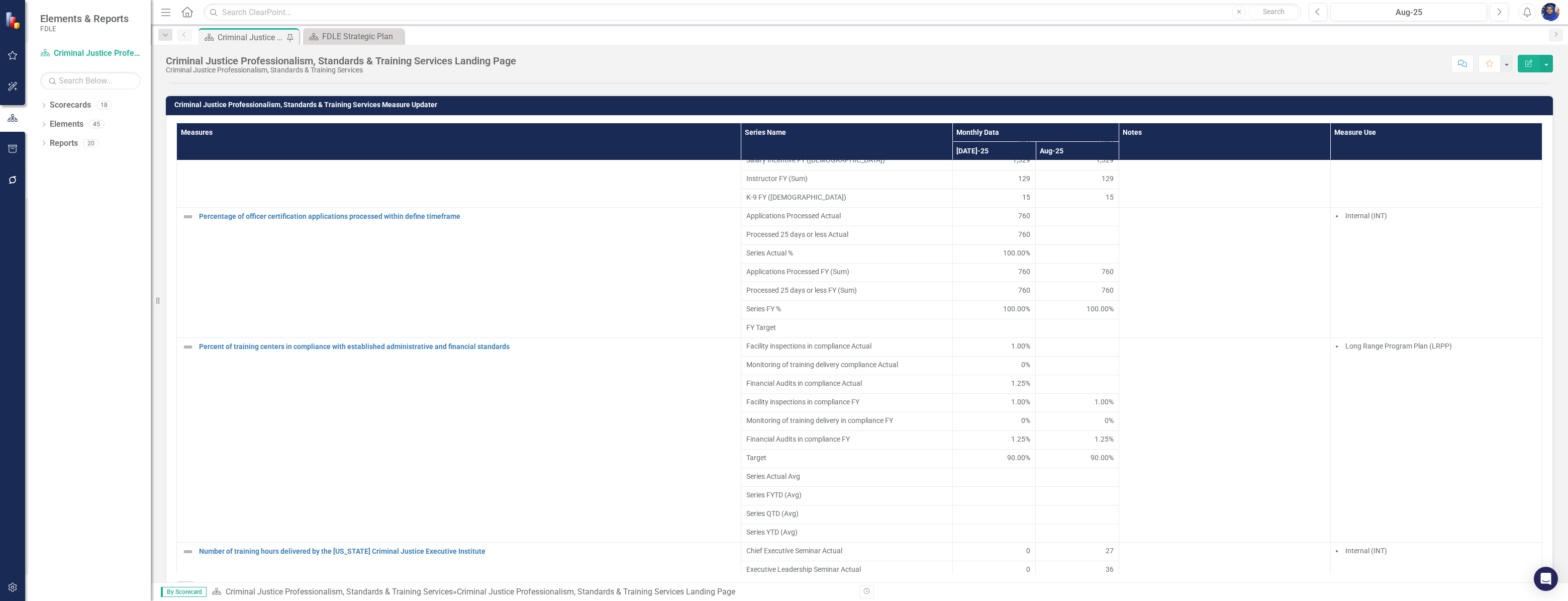
scroll to position [2079, 0]
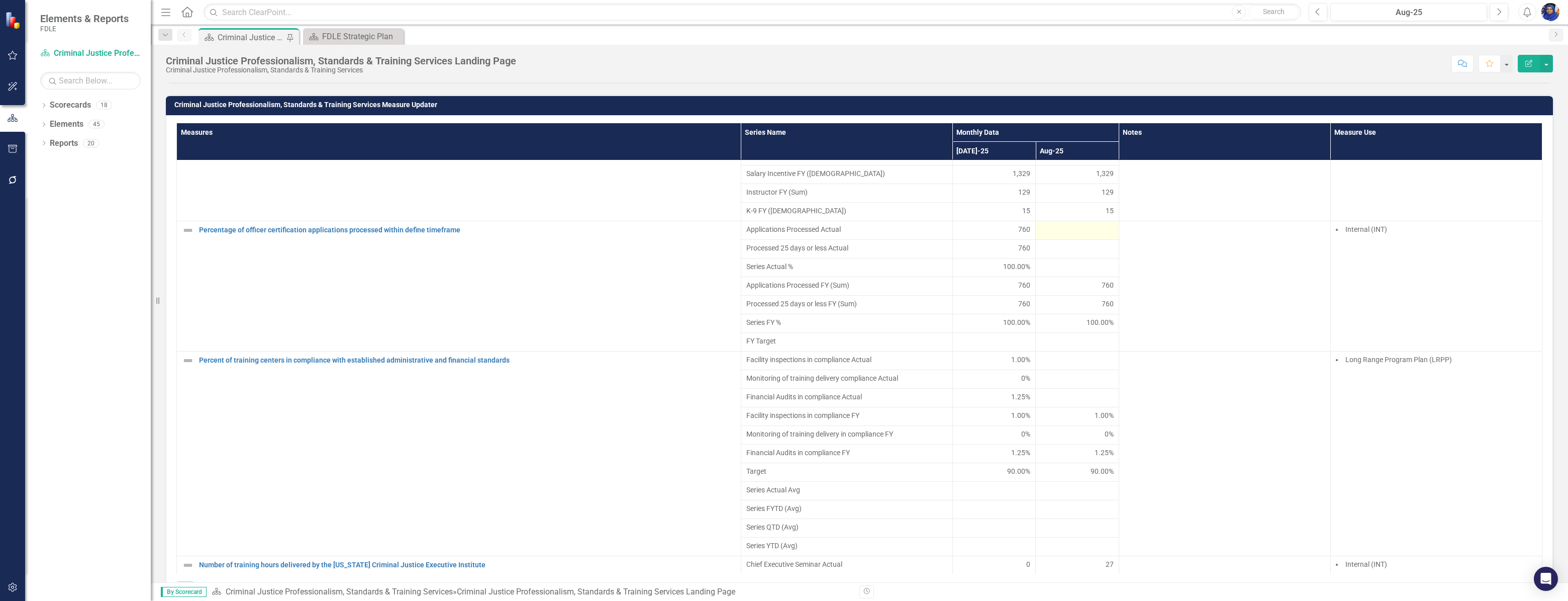
click at [1073, 236] on div at bounding box center [1077, 229] width 72 height 12
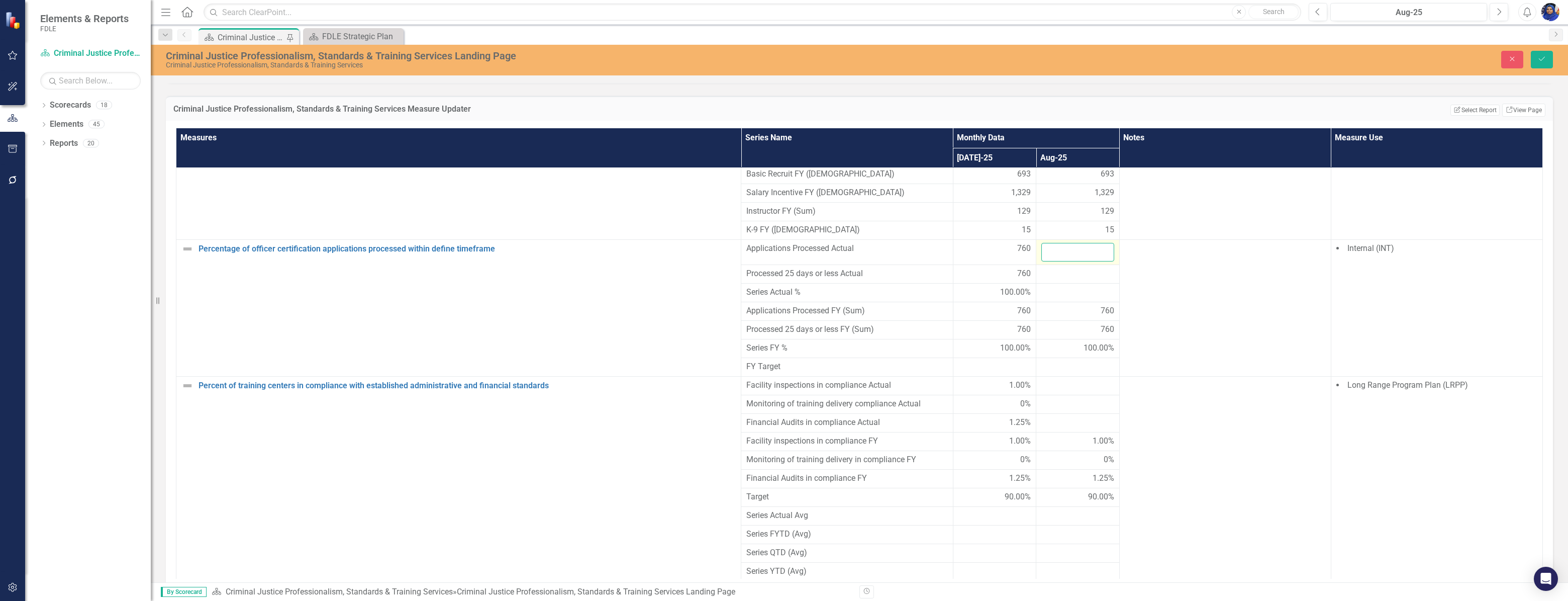
click at [1061, 262] on input "number" at bounding box center [1077, 252] width 72 height 19
type input "632"
click at [1070, 280] on div at bounding box center [1077, 273] width 72 height 12
click at [1063, 287] on input "number" at bounding box center [1077, 277] width 72 height 19
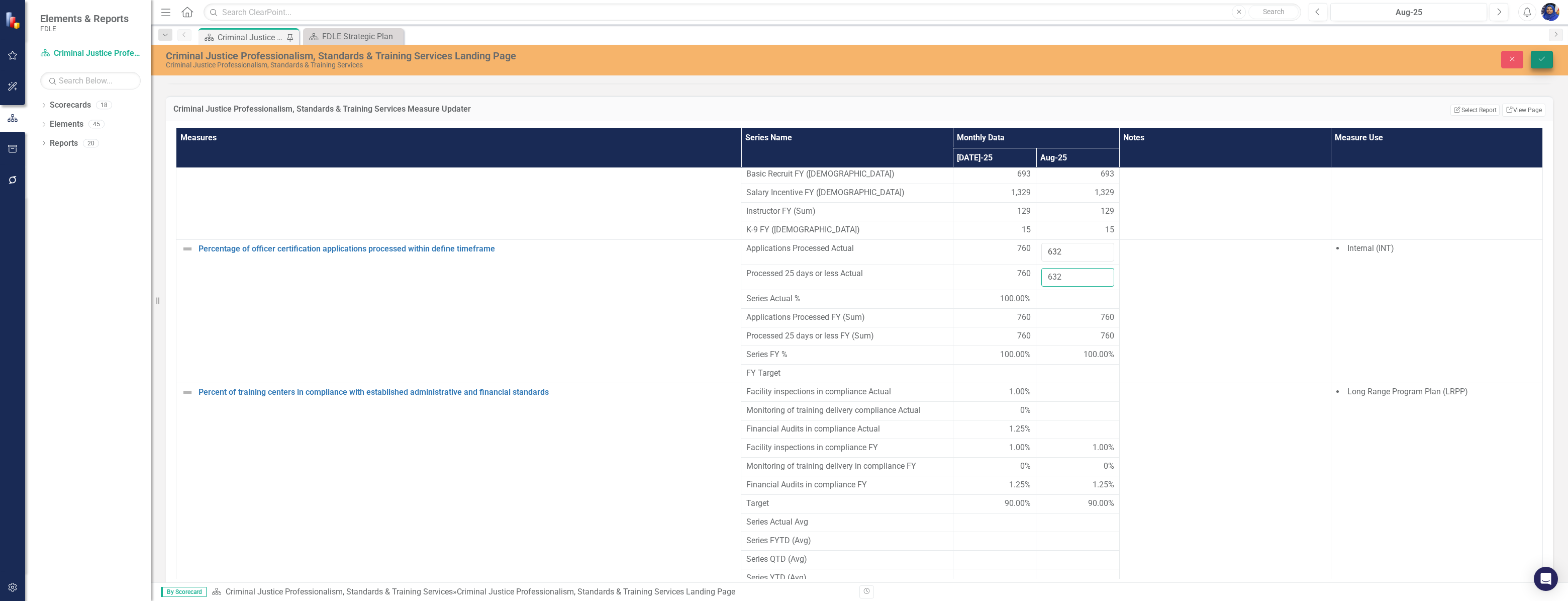
type input "632"
click at [1542, 56] on icon "Save" at bounding box center [1541, 59] width 9 height 7
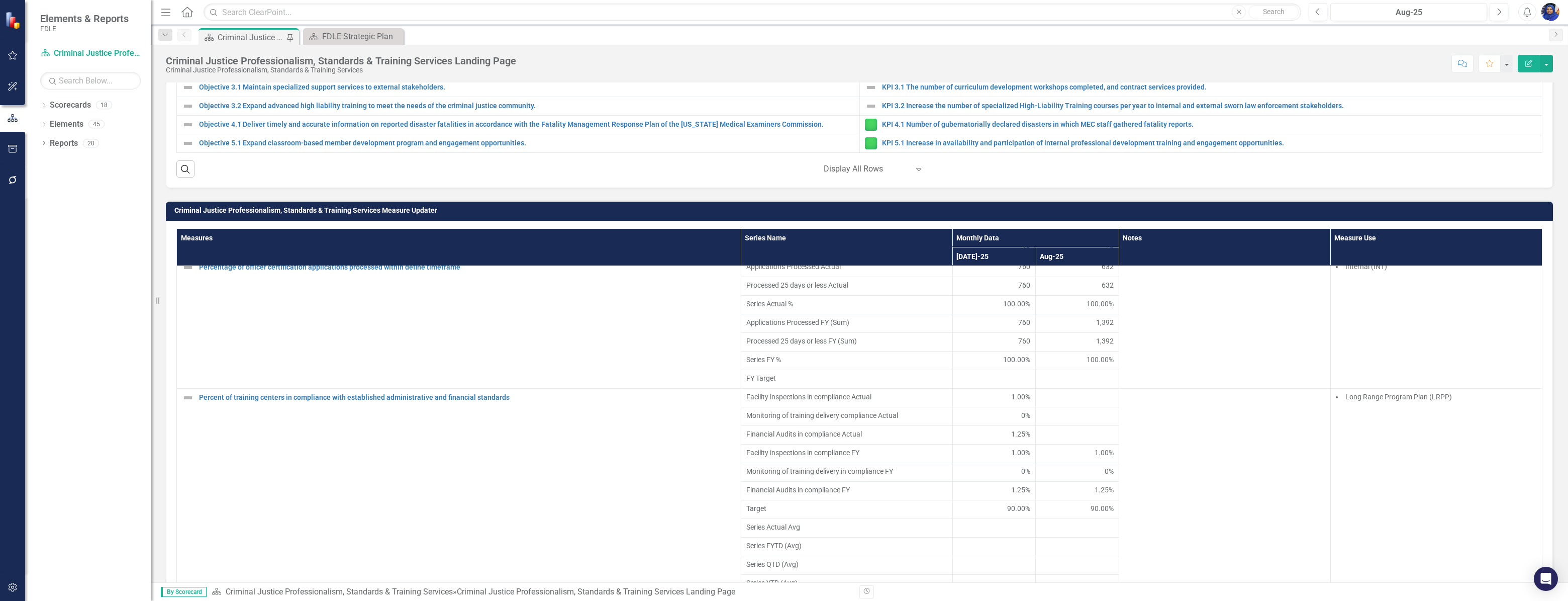
scroll to position [2148, 0]
click at [1072, 443] on td at bounding box center [1077, 434] width 83 height 19
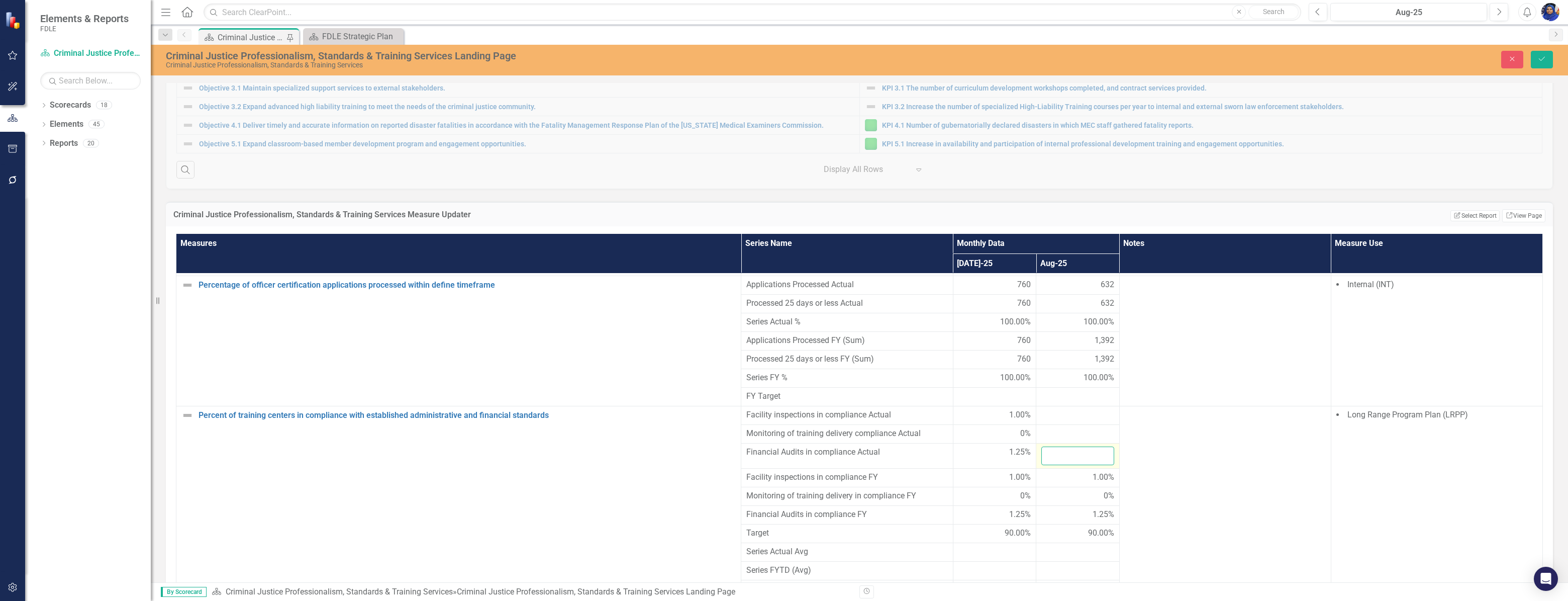
click at [1047, 465] on input "number" at bounding box center [1077, 456] width 72 height 19
type input "1.5"
click at [1543, 56] on icon "Save" at bounding box center [1541, 59] width 9 height 7
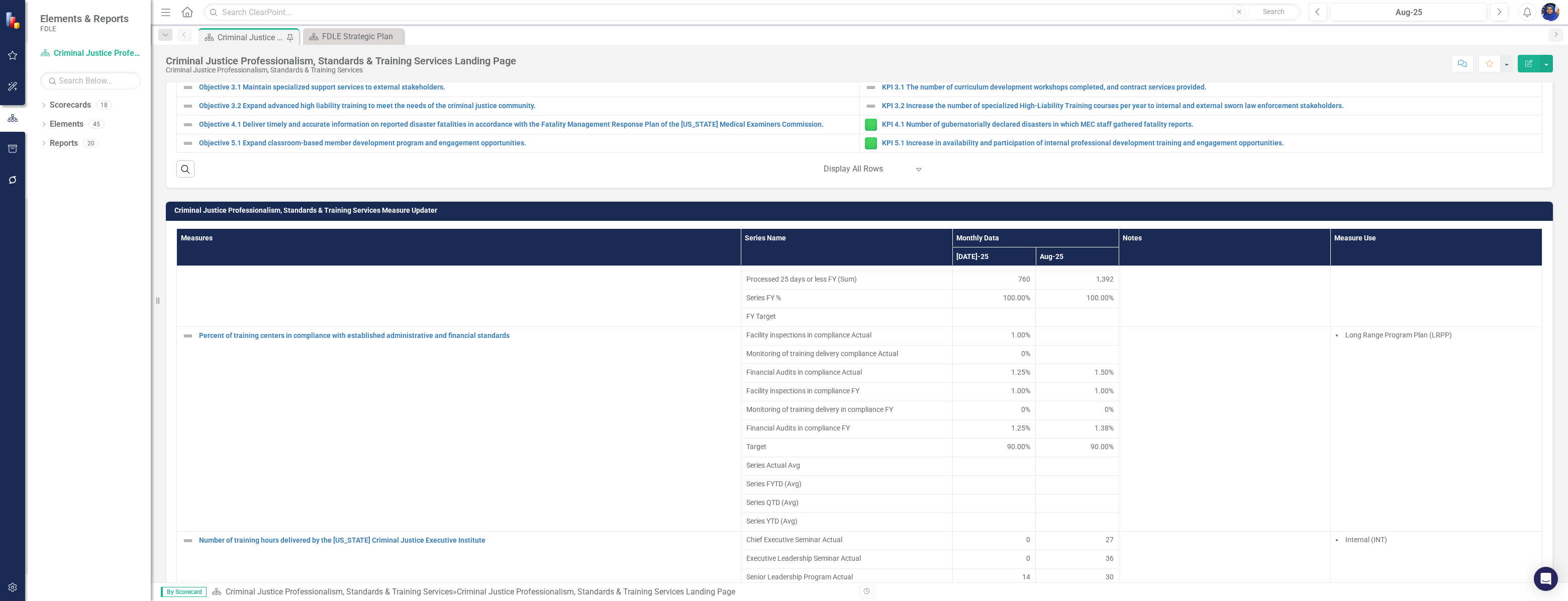
scroll to position [2194, 0]
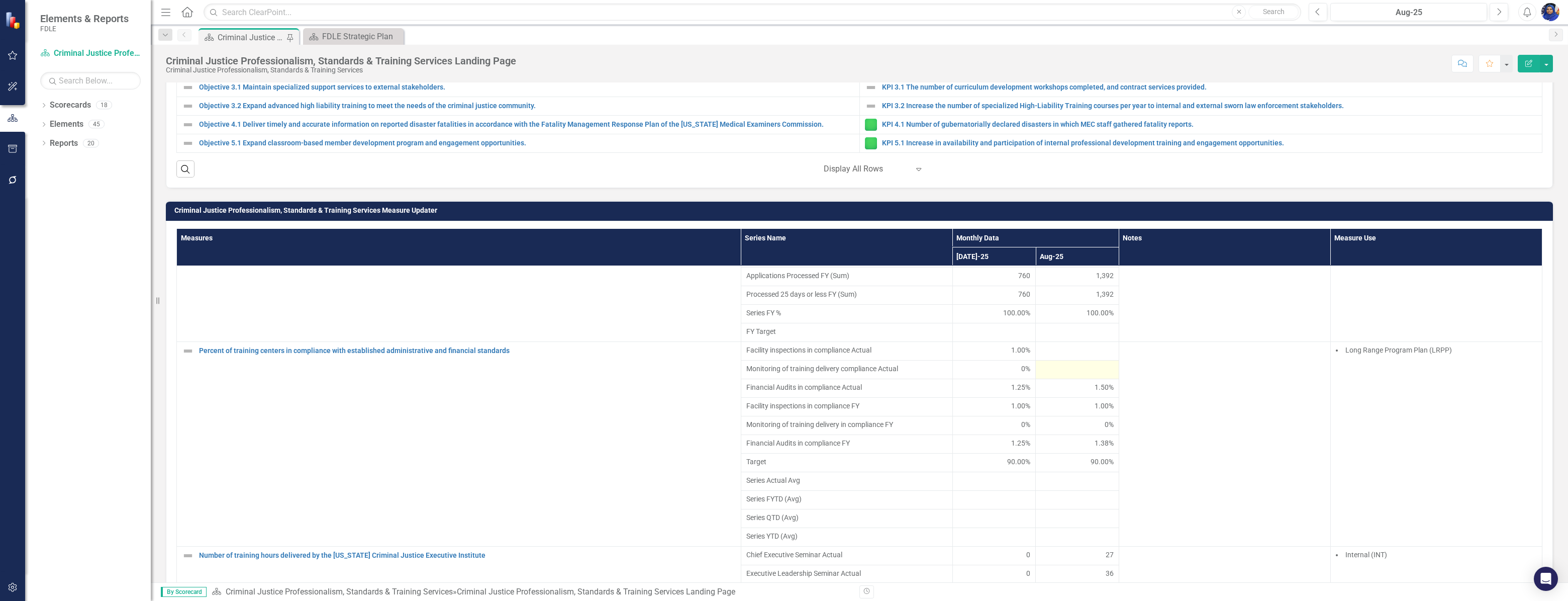
click at [1080, 375] on div at bounding box center [1077, 369] width 72 height 12
click at [1061, 375] on div at bounding box center [1077, 369] width 72 height 12
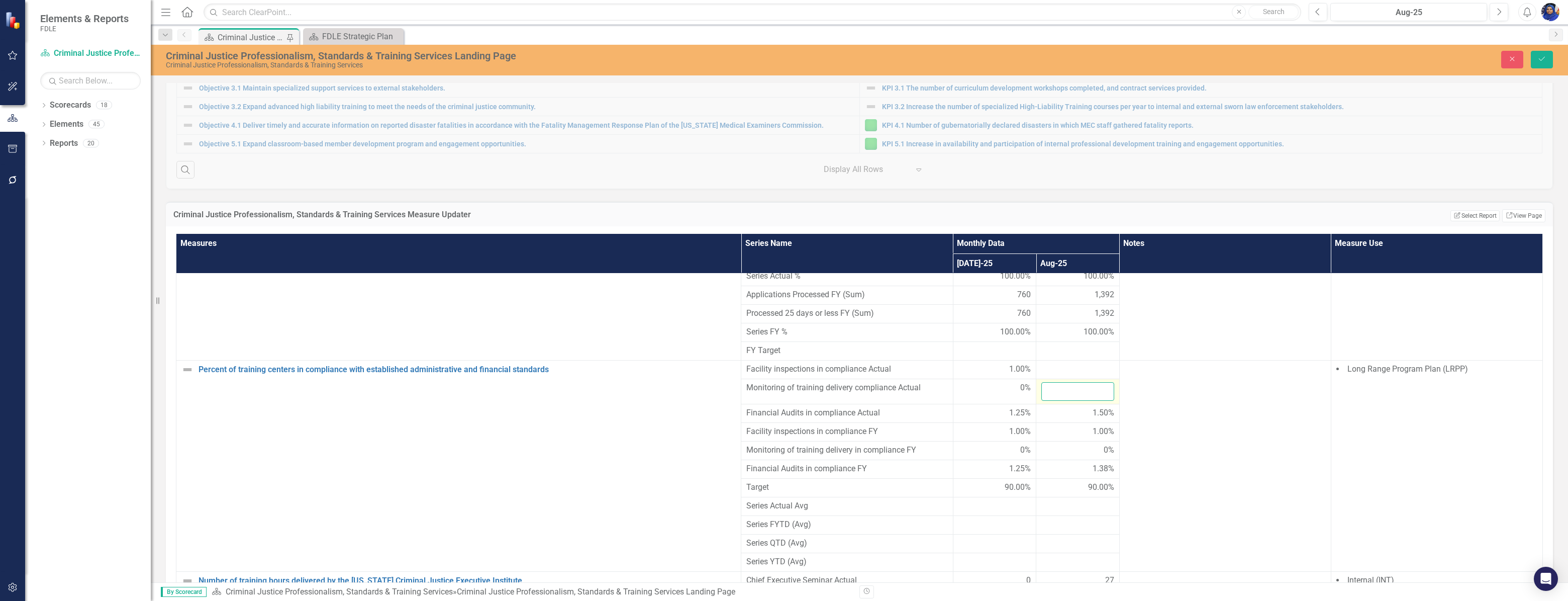
click at [1055, 400] on input "number" at bounding box center [1077, 391] width 72 height 19
type input "0"
click at [1042, 375] on div at bounding box center [1077, 369] width 72 height 12
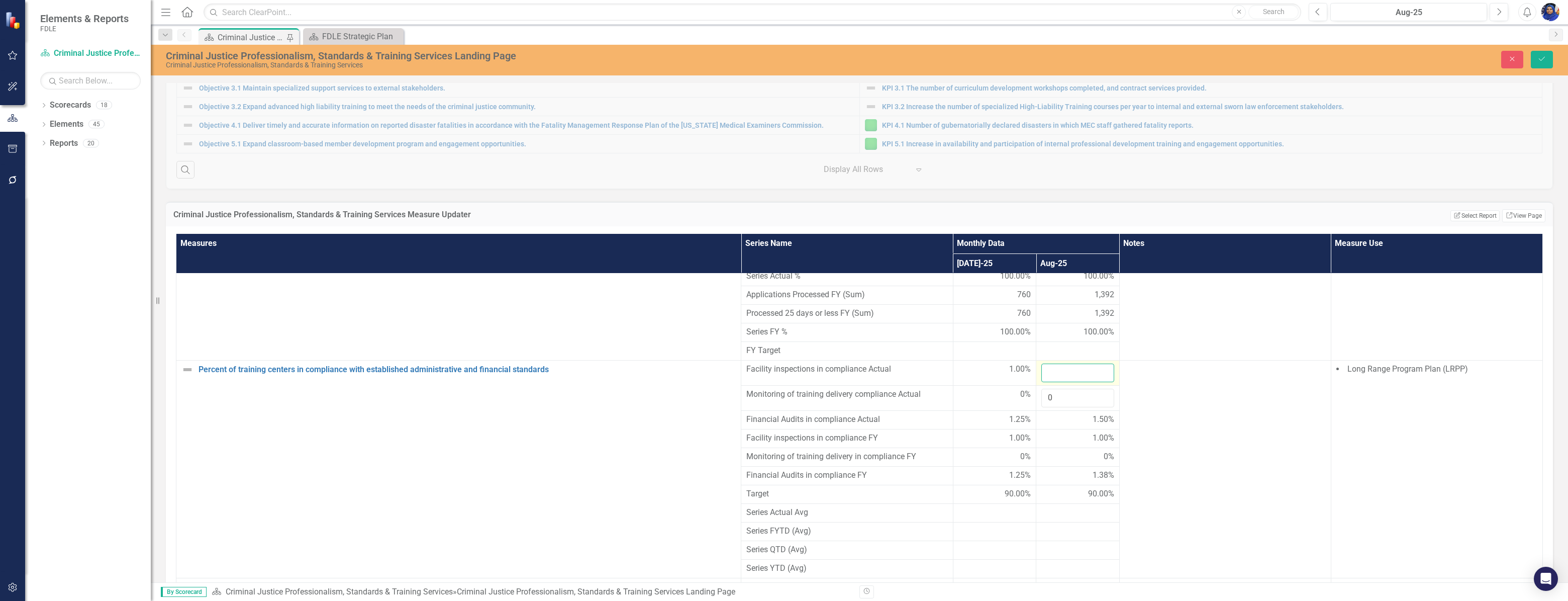
click at [1042, 382] on input "number" at bounding box center [1077, 373] width 72 height 19
type input "1"
click at [1543, 59] on icon "submit" at bounding box center [1541, 58] width 6 height 4
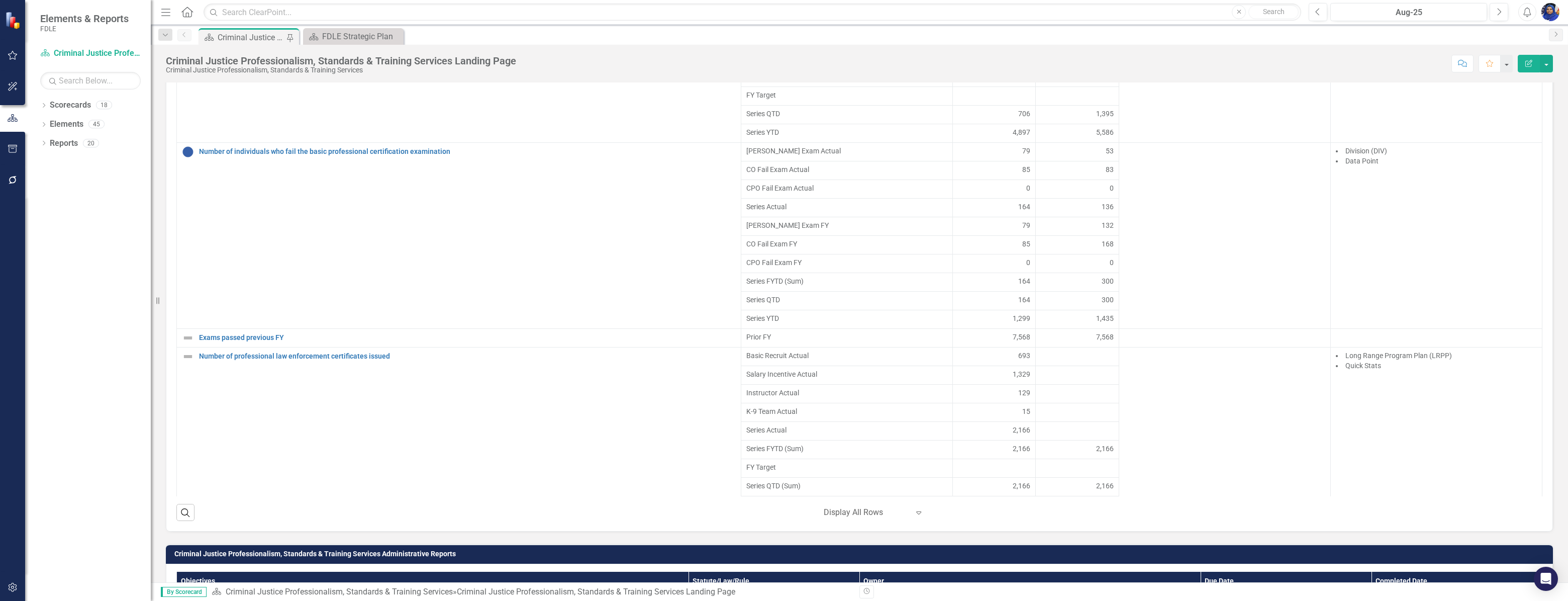
scroll to position [1645, 0]
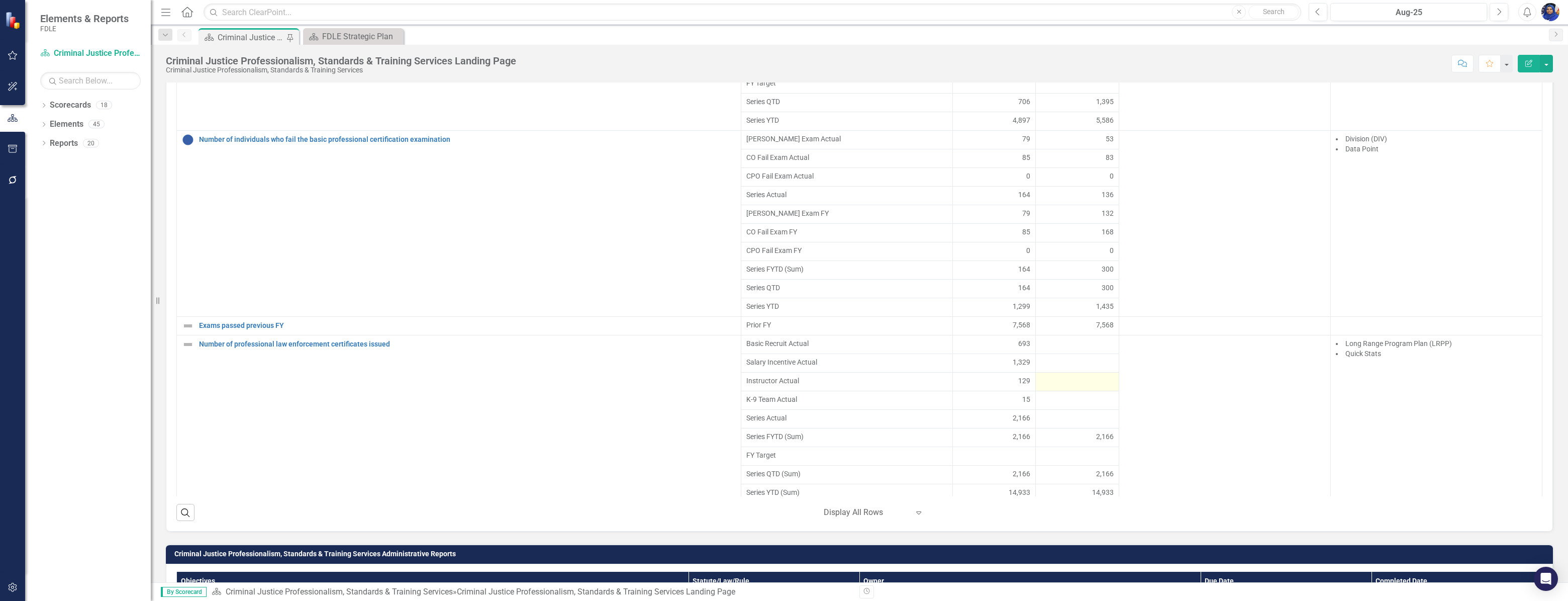
click at [1044, 388] on div at bounding box center [1077, 381] width 72 height 12
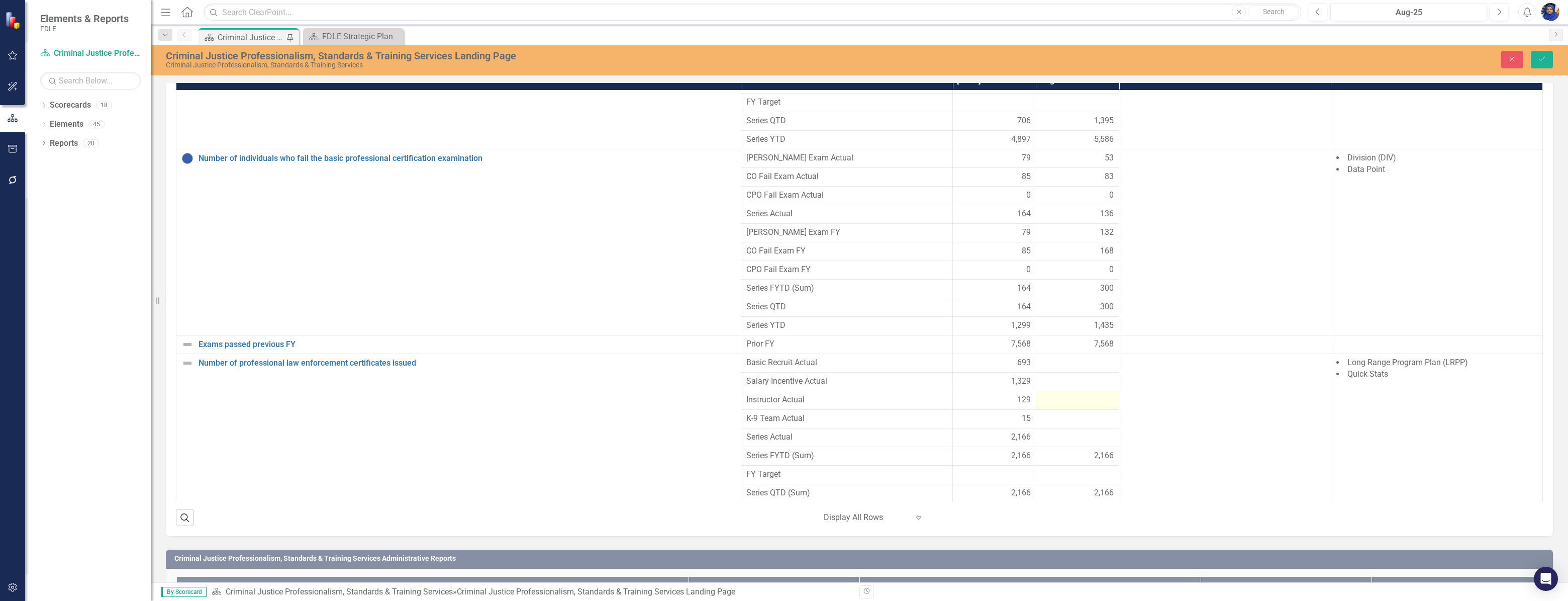
scroll to position [735, 0]
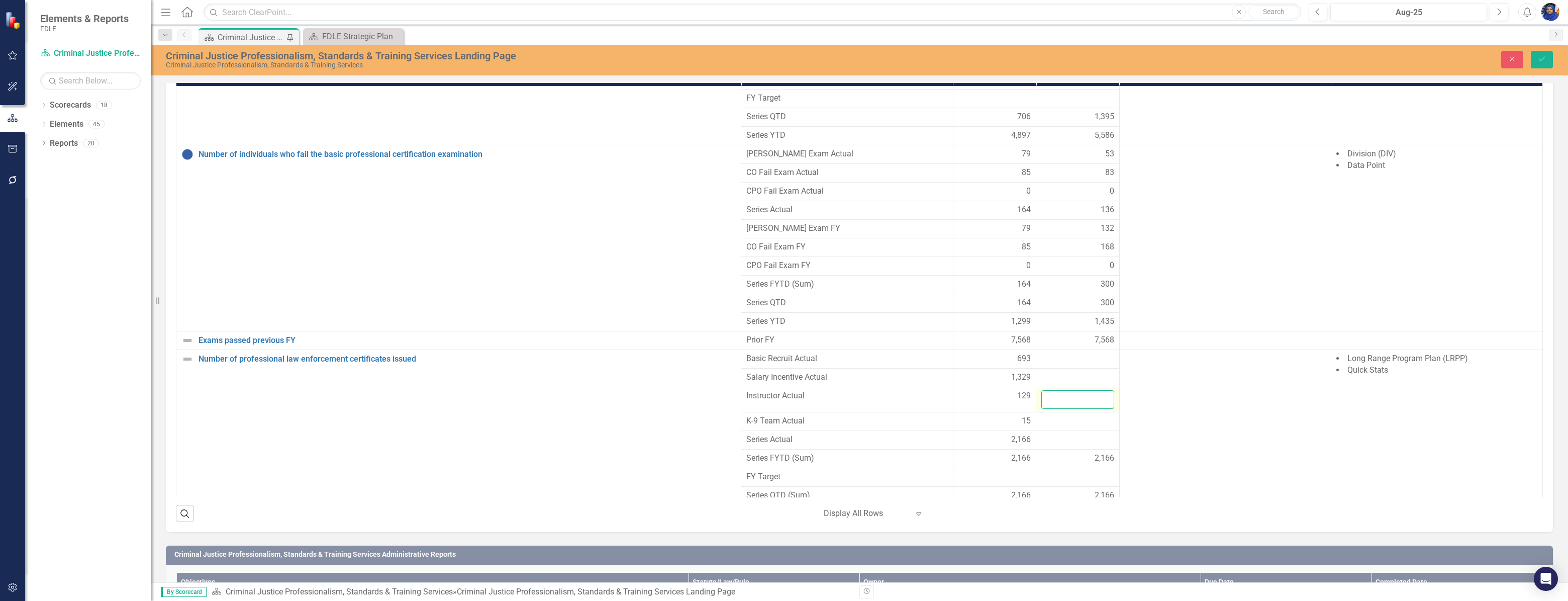
click at [1044, 408] on input "number" at bounding box center [1077, 399] width 72 height 19
type input "123"
click at [1066, 427] on div at bounding box center [1077, 421] width 72 height 12
click at [1057, 434] on input "number" at bounding box center [1077, 425] width 72 height 19
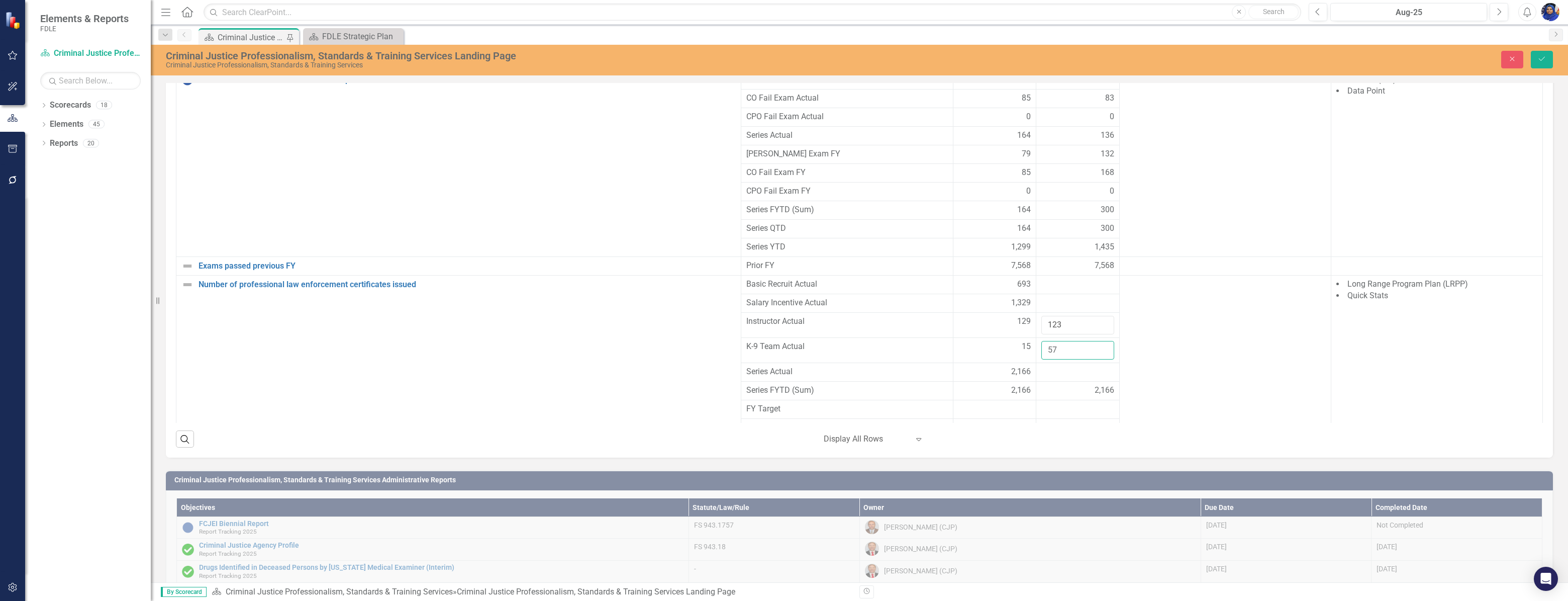
scroll to position [827, 0]
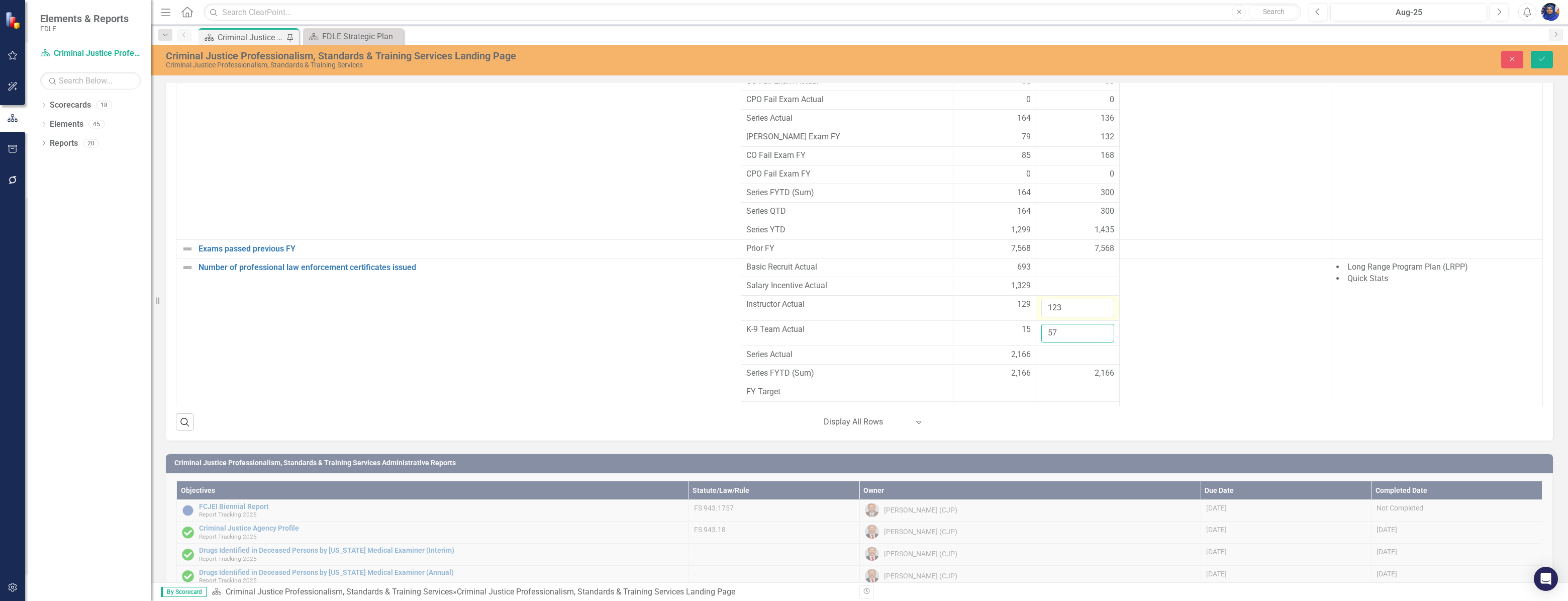
type input "57"
click at [1066, 317] on input "123" at bounding box center [1077, 307] width 72 height 19
type input "1"
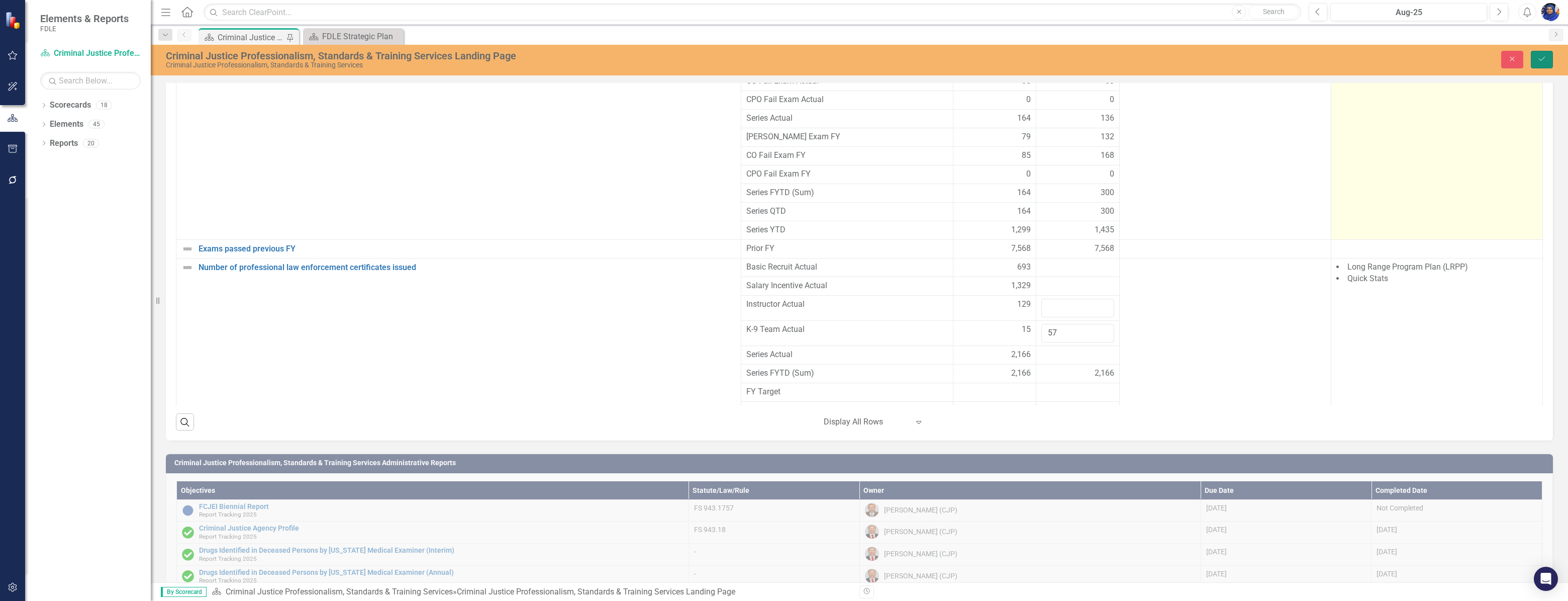
click at [1538, 60] on icon "Save" at bounding box center [1541, 59] width 9 height 7
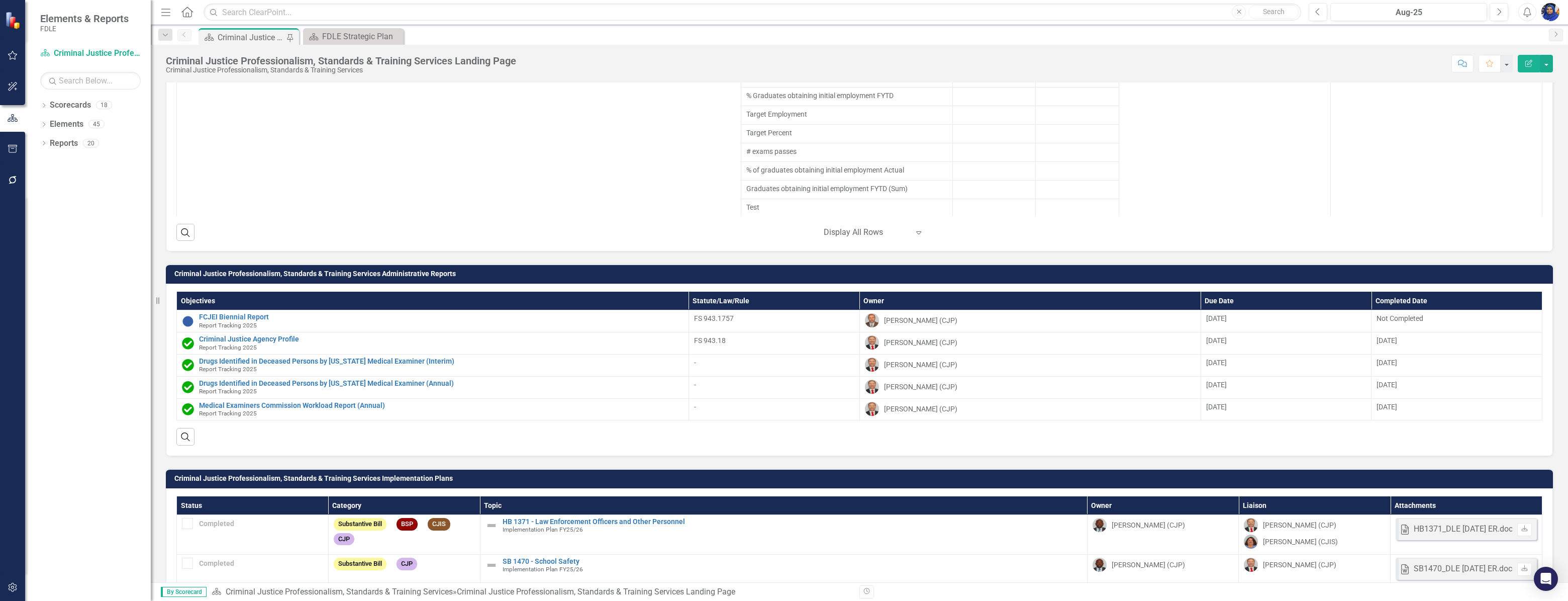
scroll to position [702, 0]
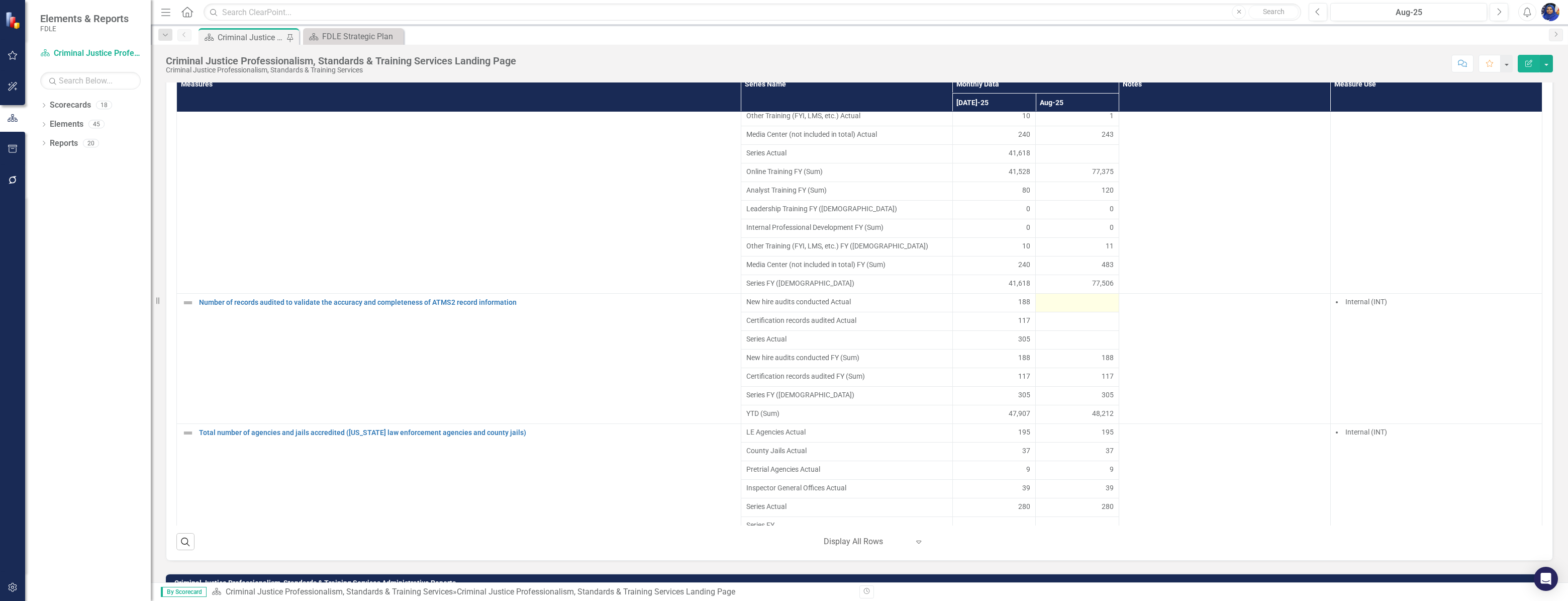
click at [1041, 309] on div at bounding box center [1077, 302] width 72 height 12
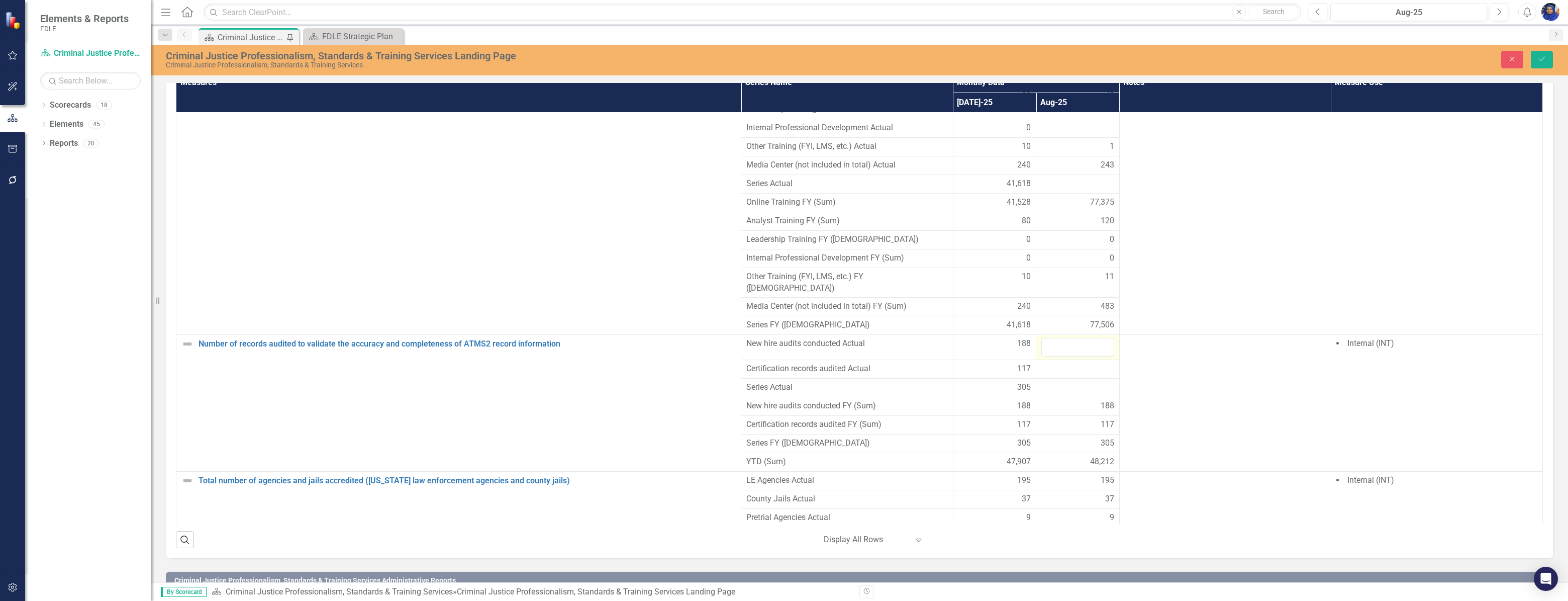
scroll to position [707, 0]
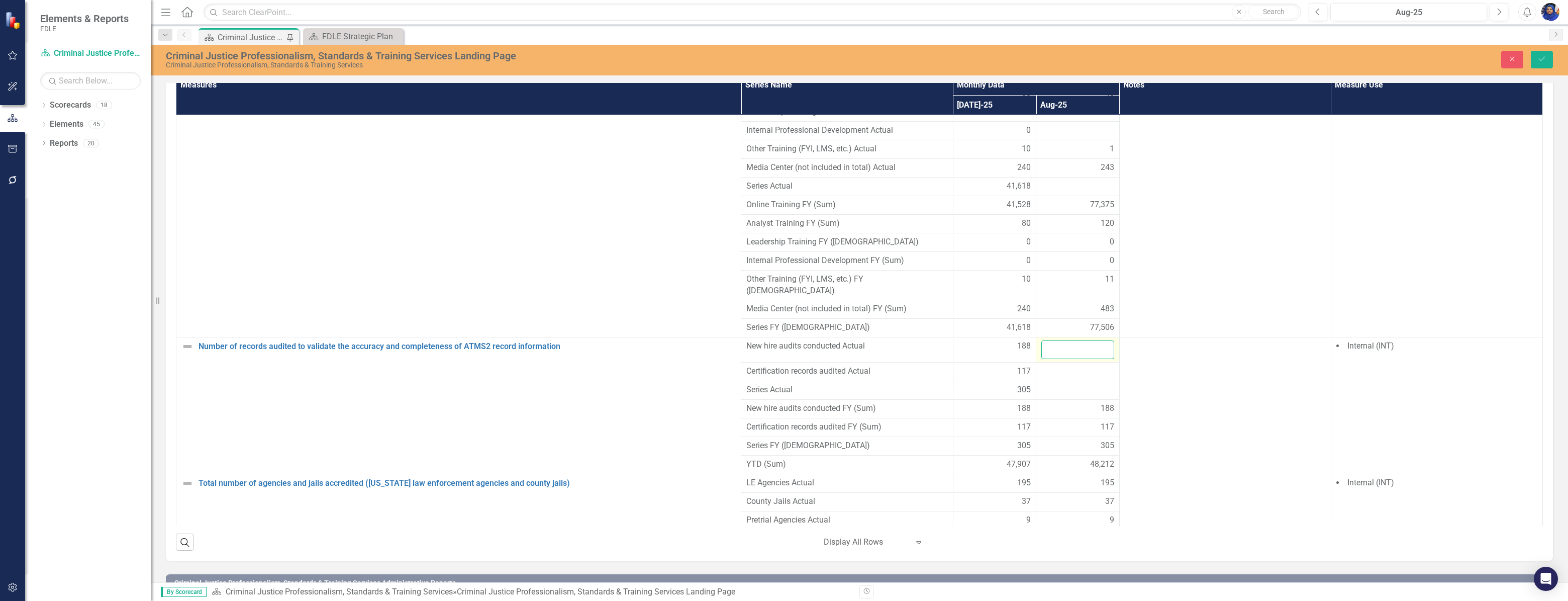
click at [1041, 340] on input "number" at bounding box center [1077, 349] width 72 height 19
type input "123"
click at [1052, 365] on div at bounding box center [1077, 371] width 72 height 12
click at [1052, 365] on div at bounding box center [1077, 371] width 72 height 12
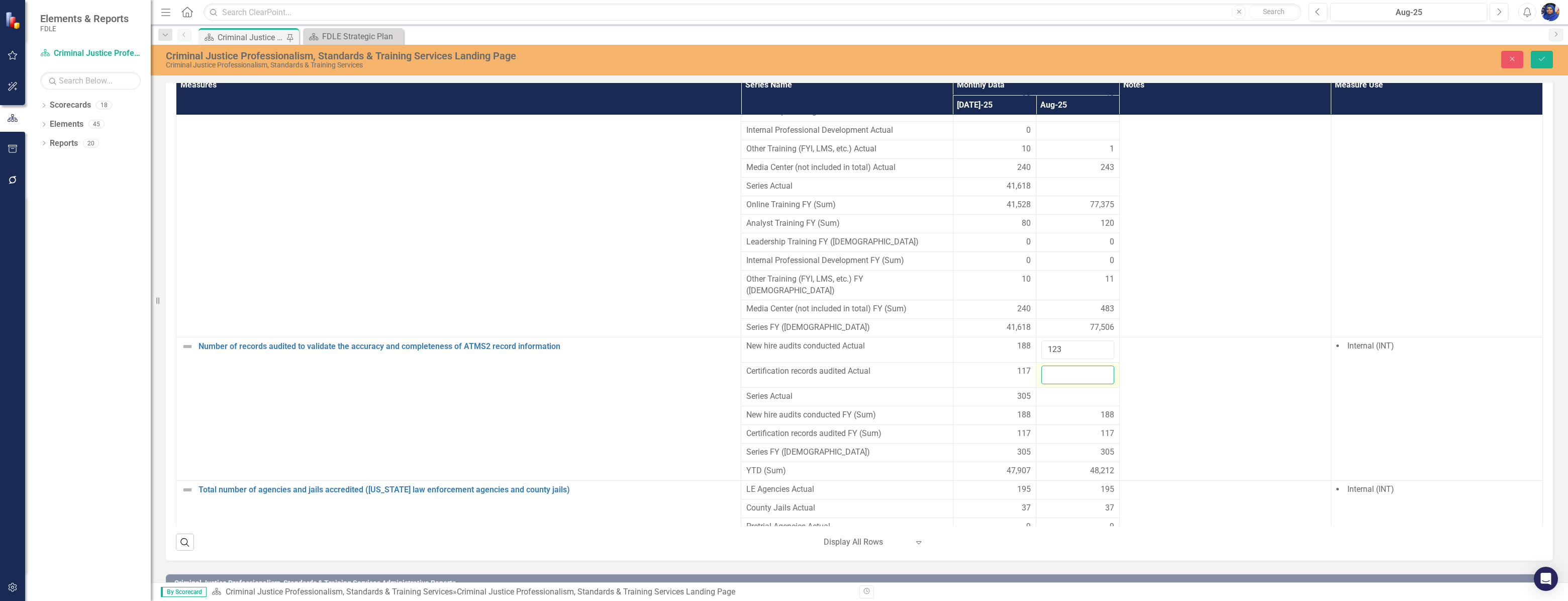
click at [1052, 365] on input "number" at bounding box center [1077, 374] width 72 height 19
type input "67"
click at [1544, 56] on icon "Save" at bounding box center [1541, 59] width 9 height 7
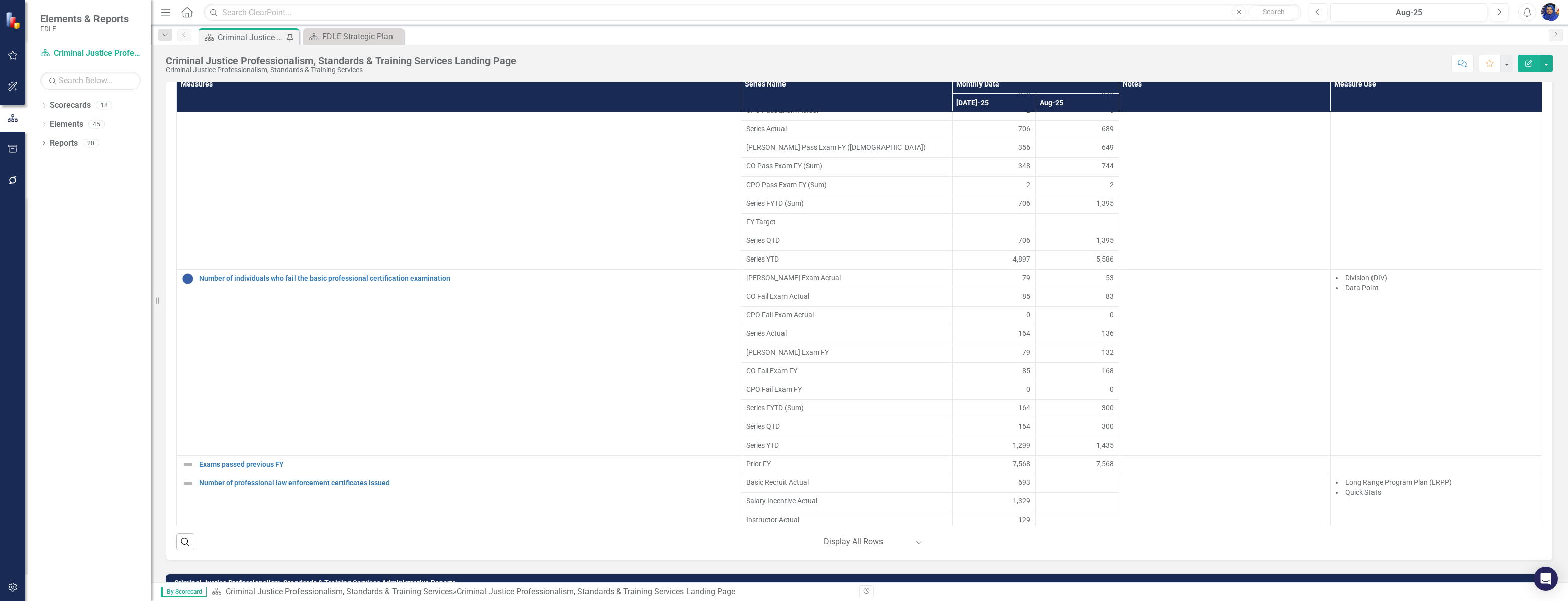
scroll to position [1537, 0]
click at [1061, 488] on div at bounding box center [1077, 482] width 72 height 12
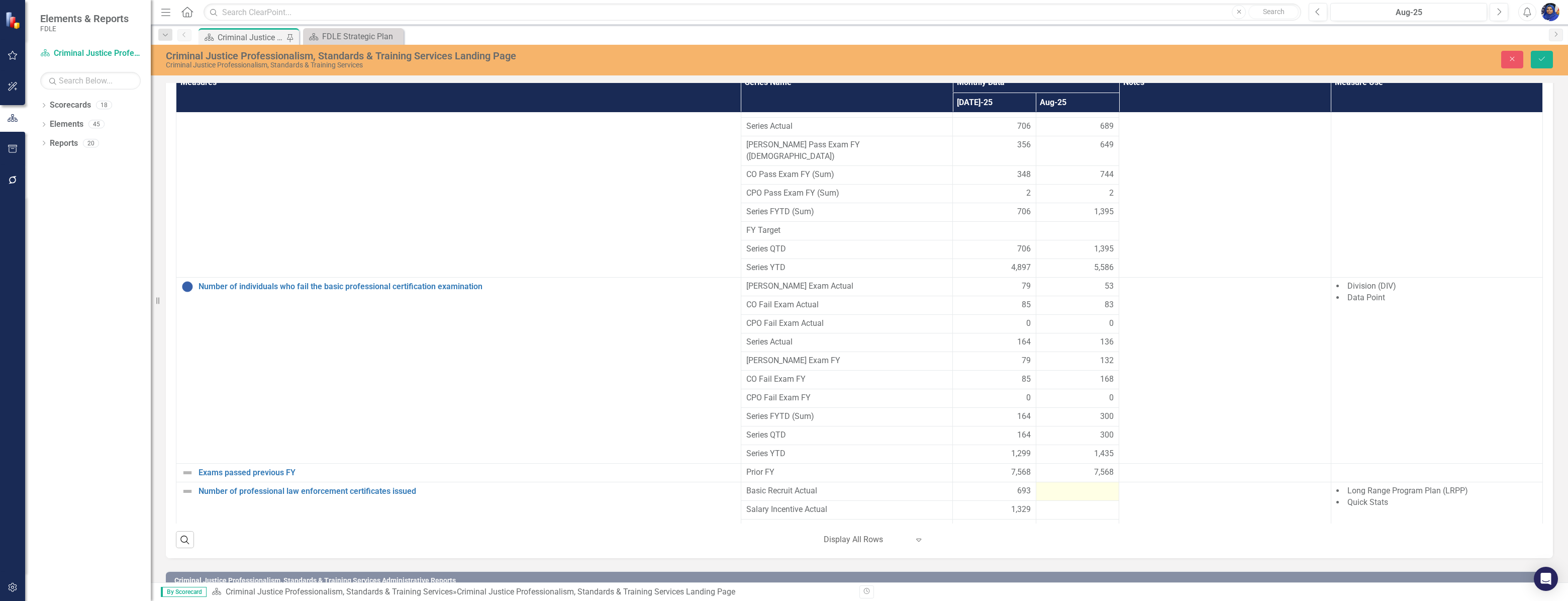
scroll to position [706, 0]
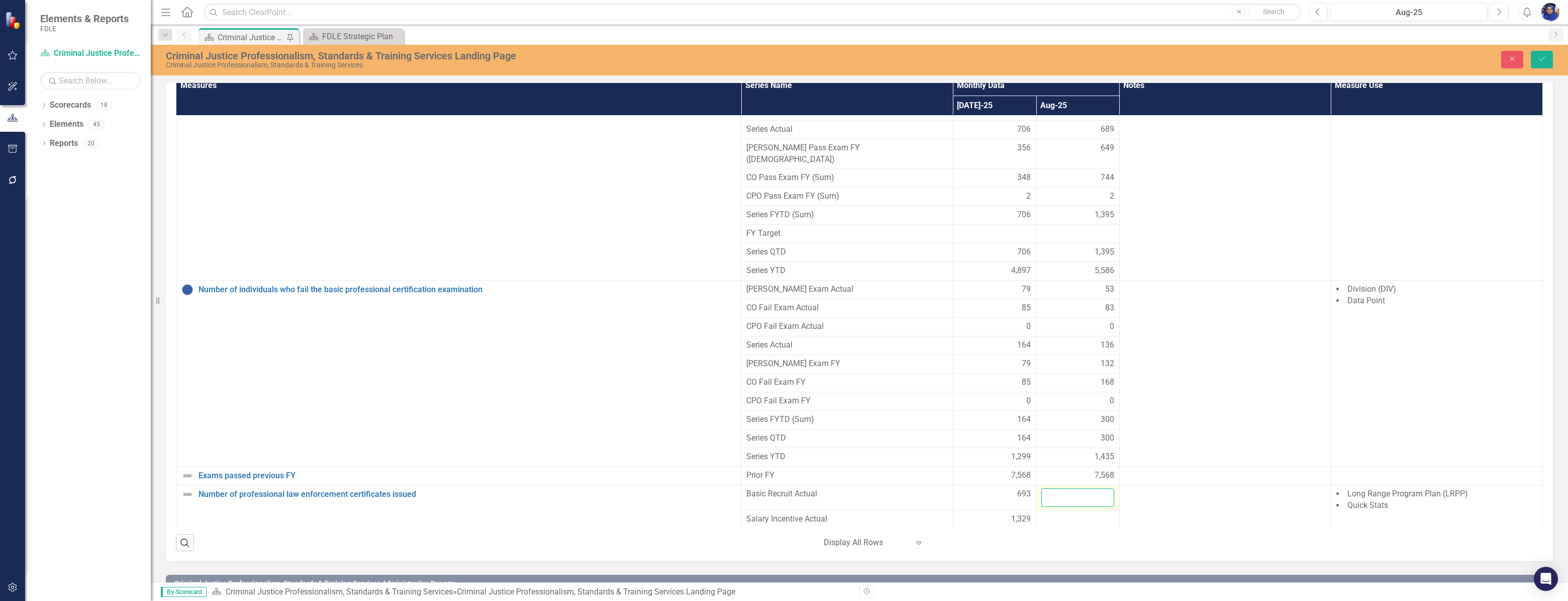
click at [1061, 507] on input "number" at bounding box center [1077, 497] width 72 height 19
type input "631"
click at [1156, 527] on td at bounding box center [1224, 609] width 211 height 248
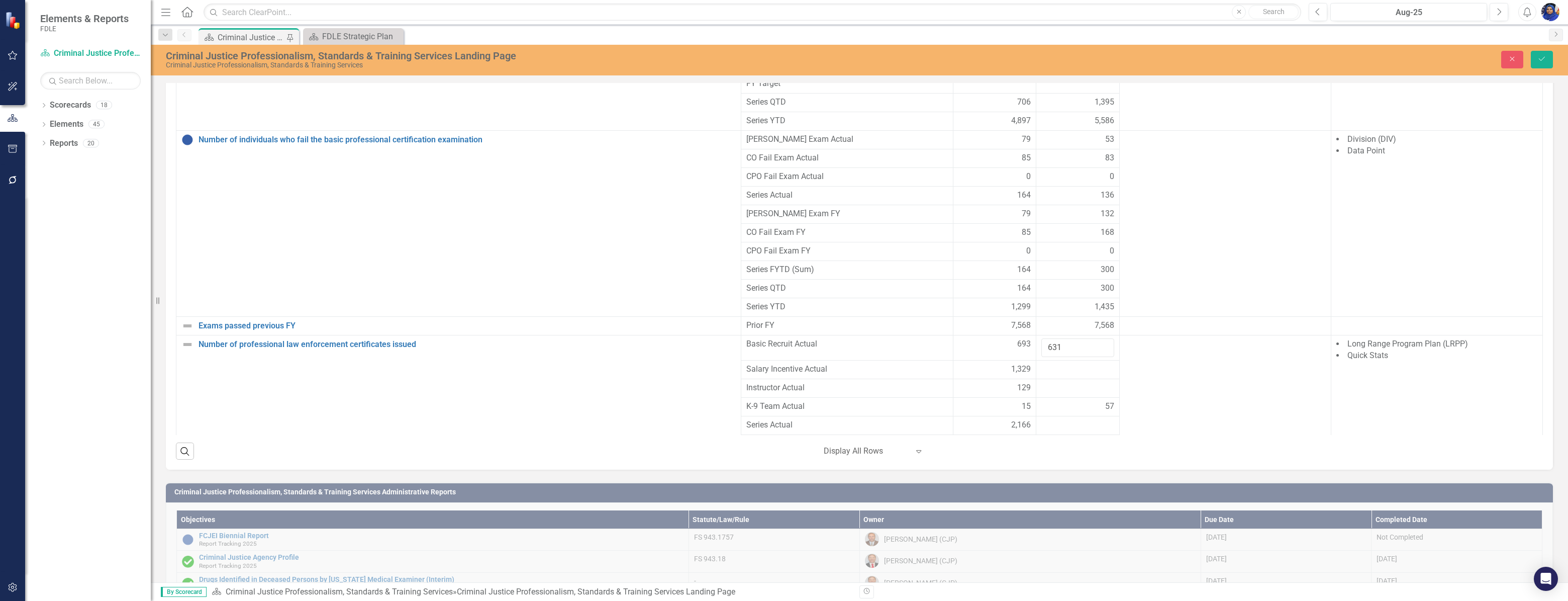
scroll to position [1585, 0]
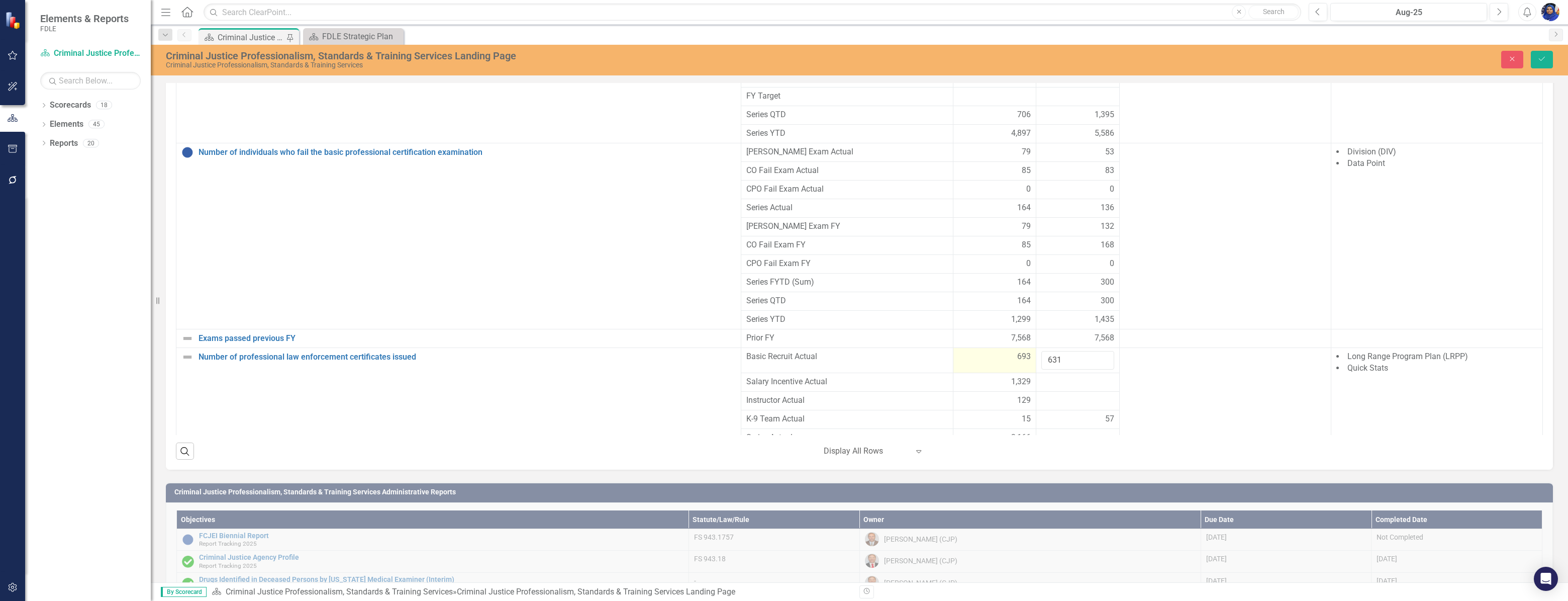
click at [1017, 363] on span "693" at bounding box center [1023, 356] width 13 height 12
click at [999, 363] on div "693" at bounding box center [994, 356] width 72 height 12
click at [983, 370] on input "693" at bounding box center [994, 360] width 72 height 19
type input "6"
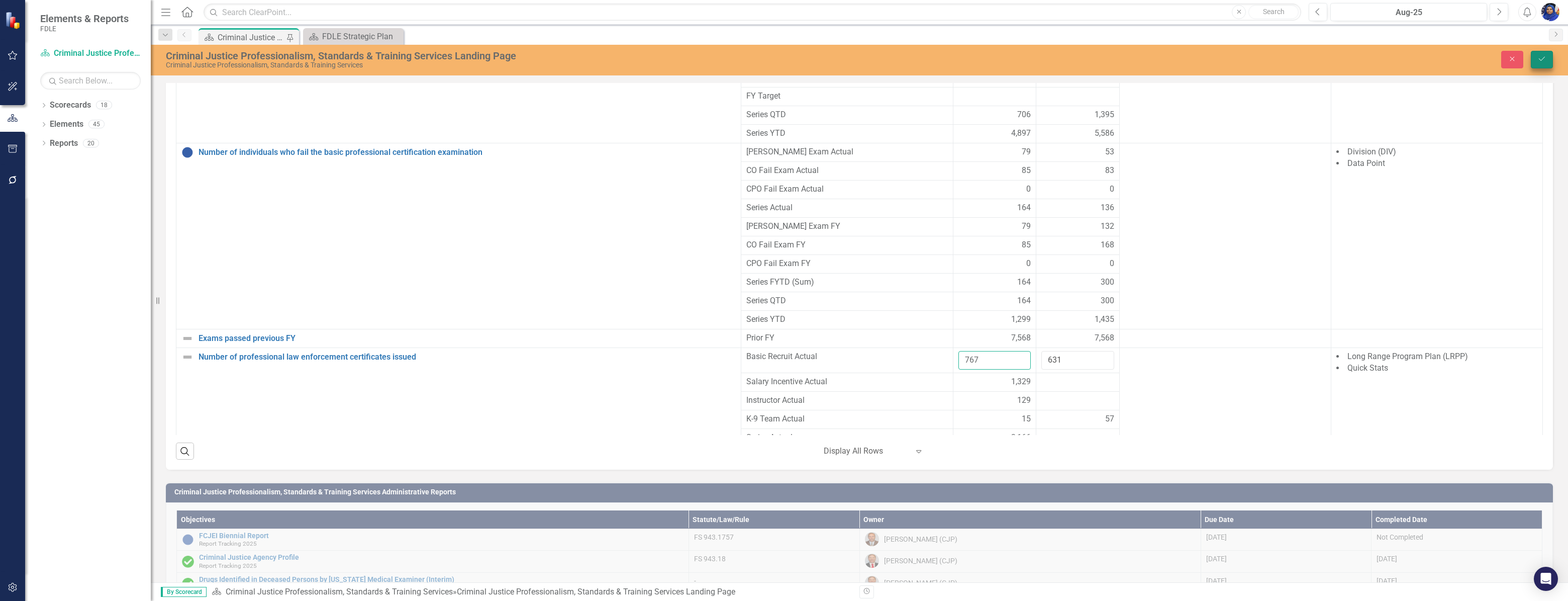
type input "767"
click at [1543, 59] on icon "submit" at bounding box center [1541, 58] width 6 height 4
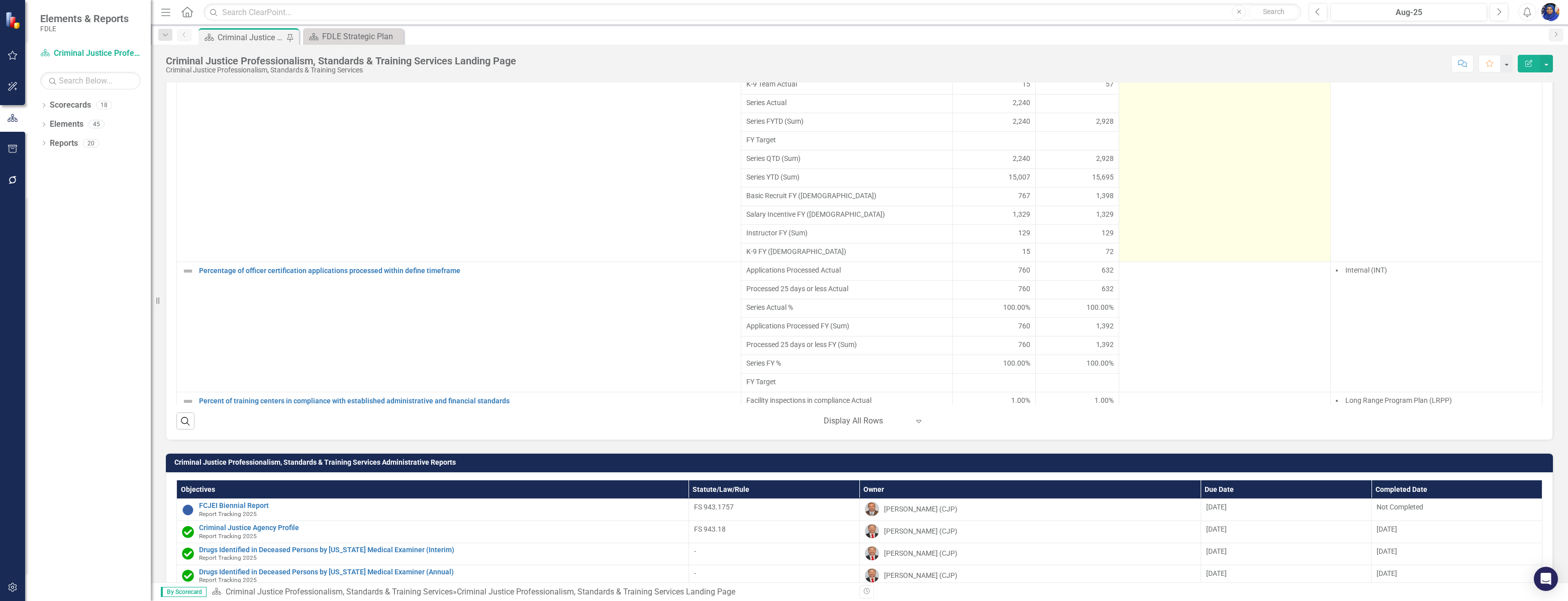
scroll to position [1874, 0]
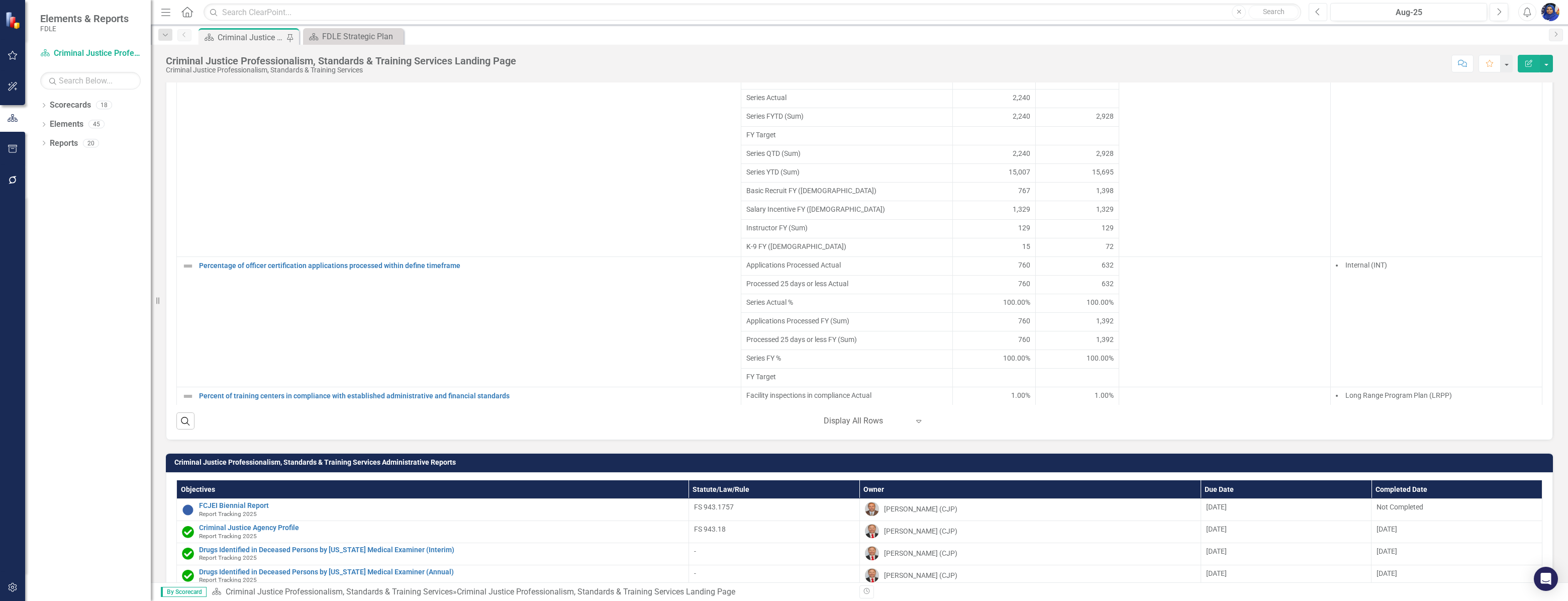
click at [1317, 9] on icon "Previous" at bounding box center [1317, 12] width 5 height 9
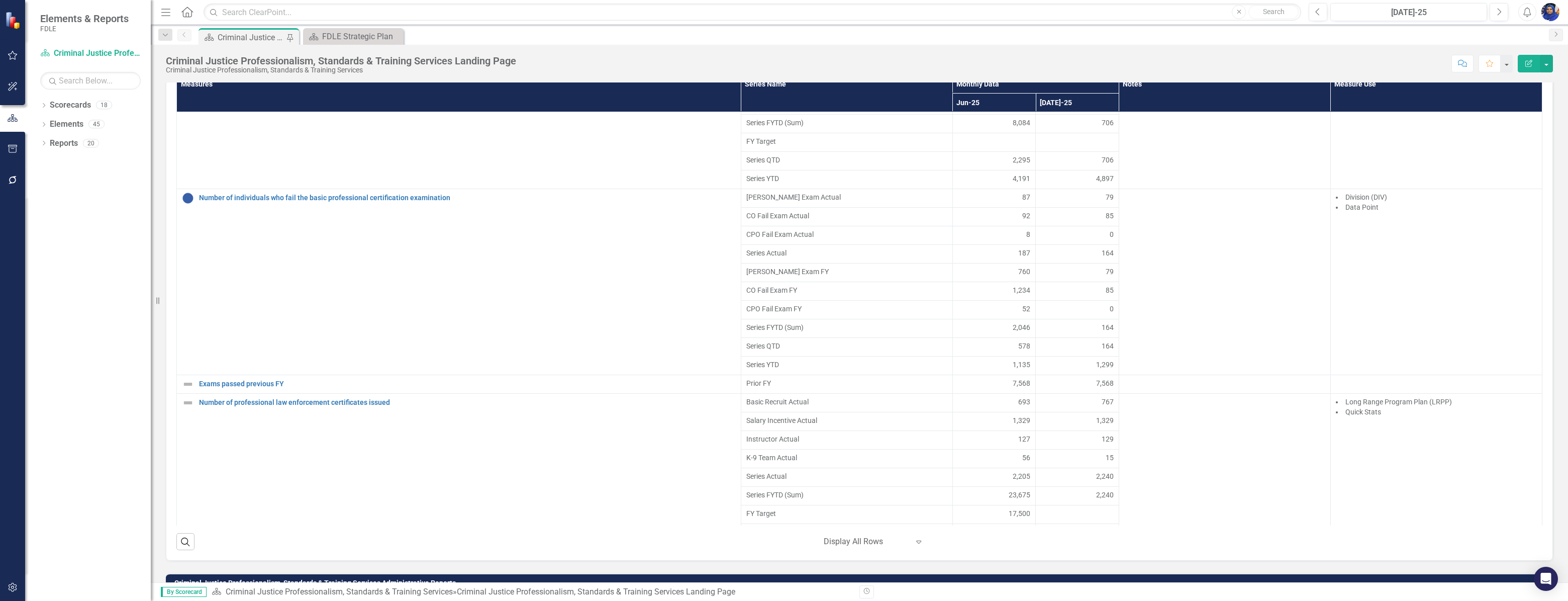
scroll to position [1628, 0]
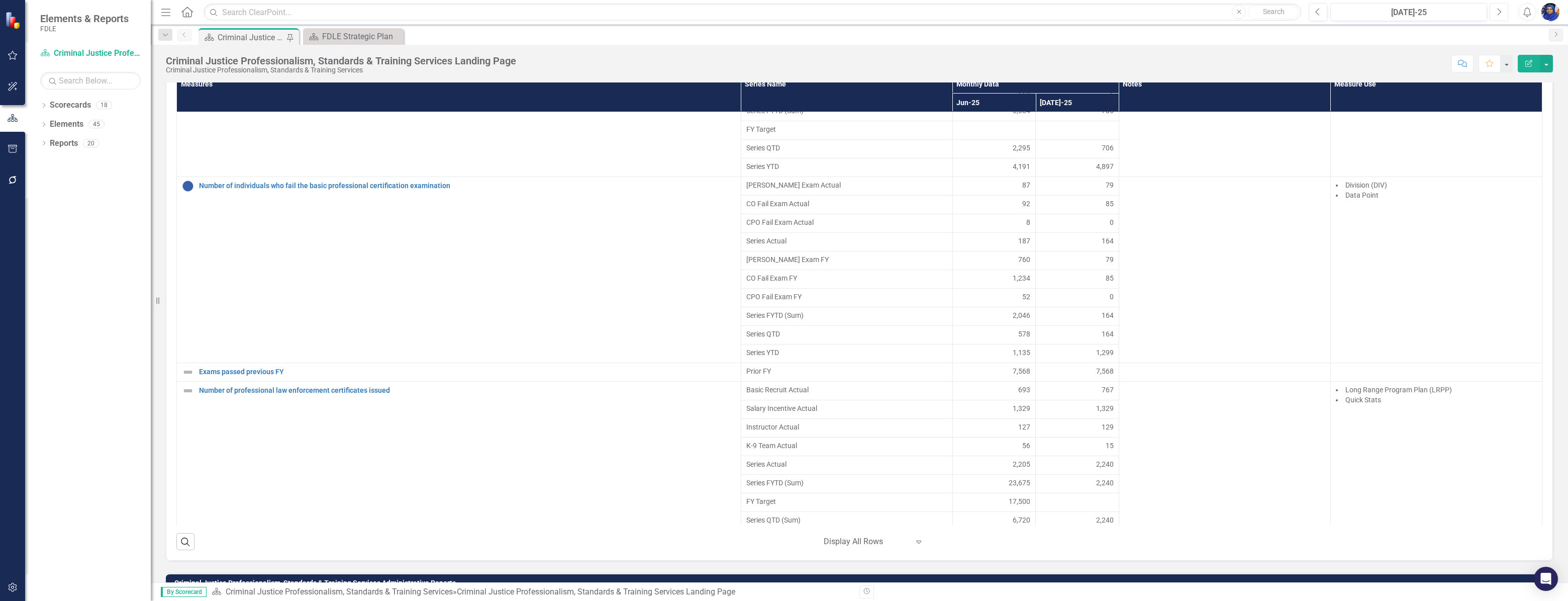
click at [1496, 12] on icon "Next" at bounding box center [1498, 12] width 5 height 9
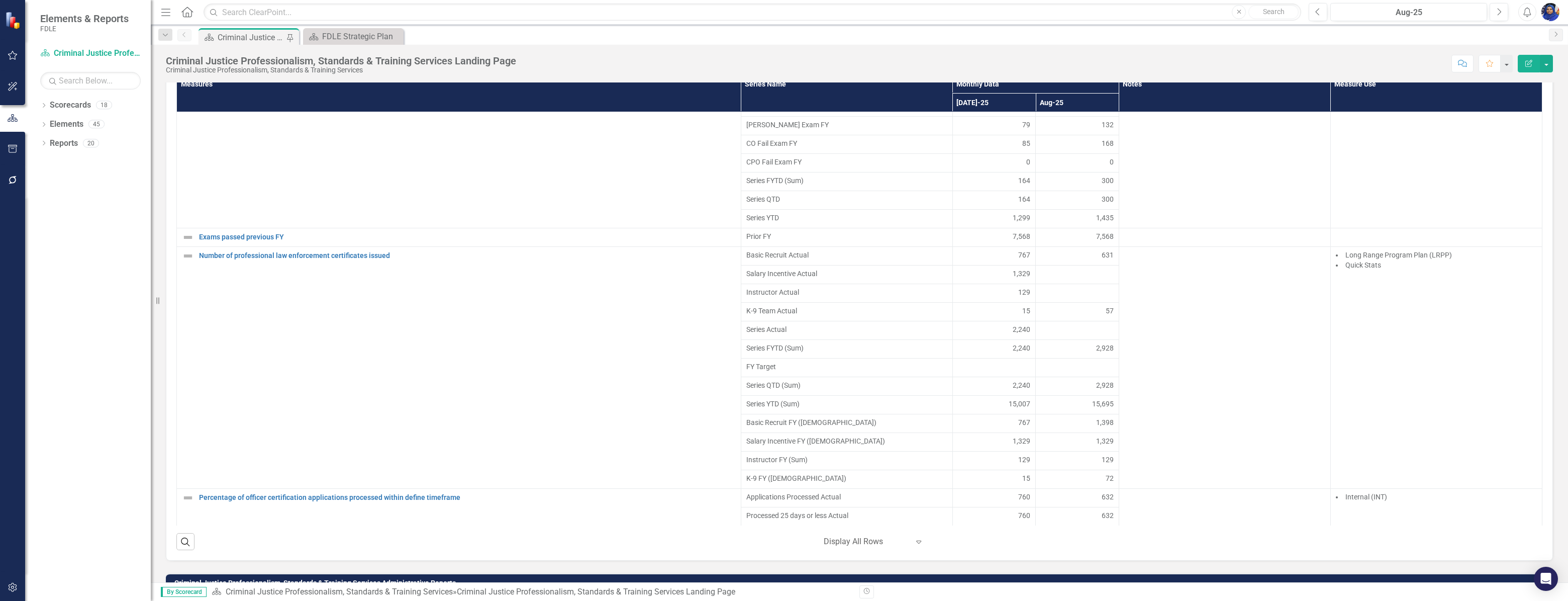
scroll to position [1765, 0]
click at [1090, 463] on div "129" at bounding box center [1077, 457] width 72 height 10
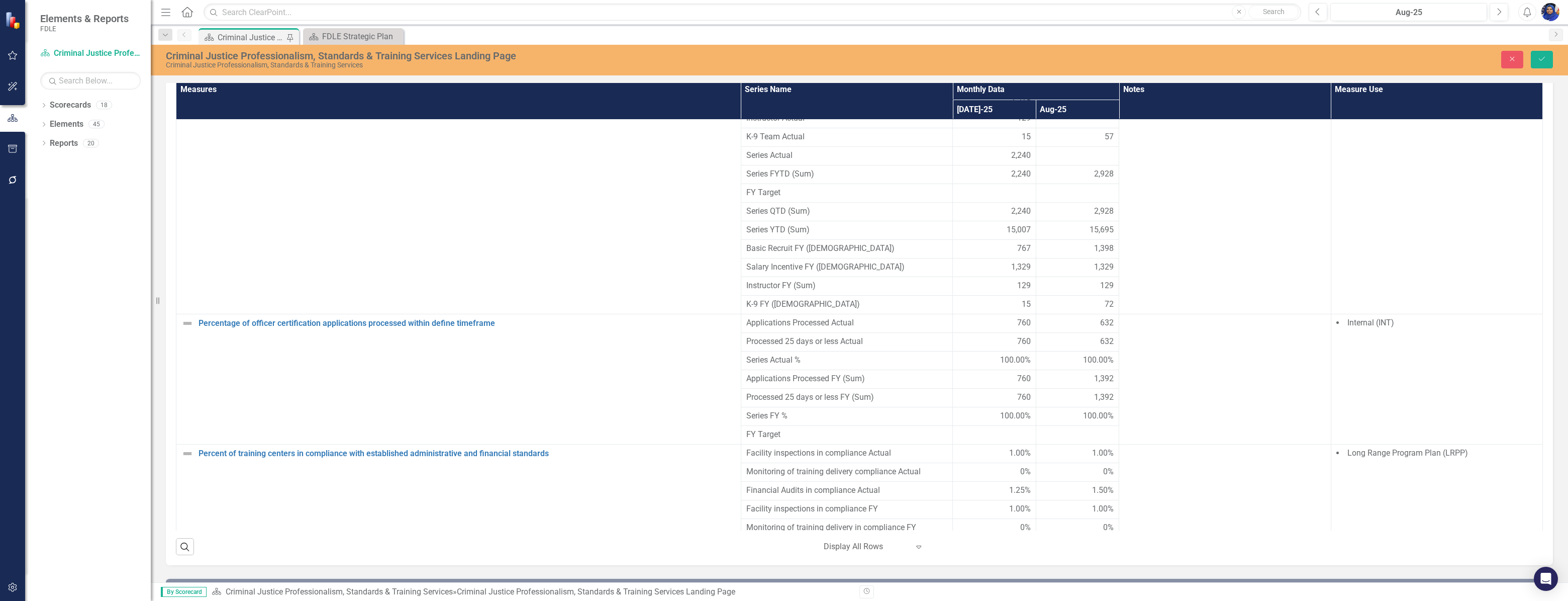
scroll to position [1948, 0]
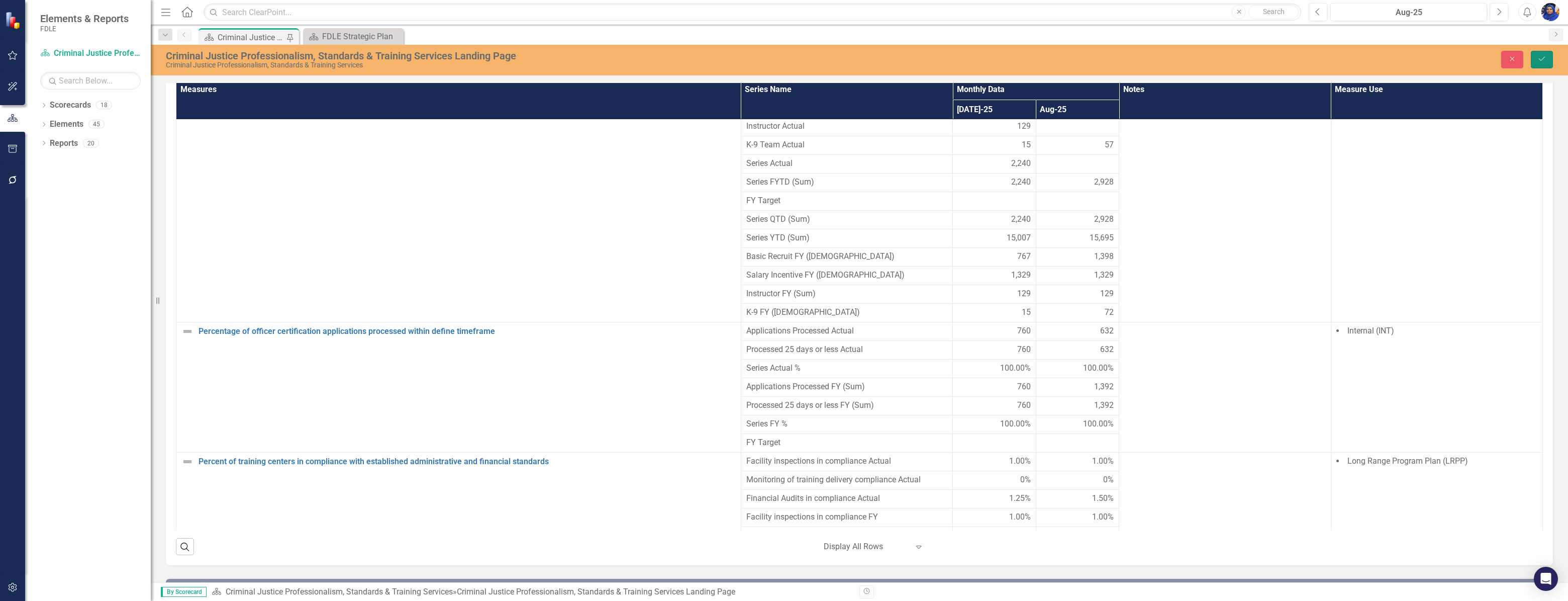
click at [1542, 56] on icon "Save" at bounding box center [1541, 59] width 9 height 7
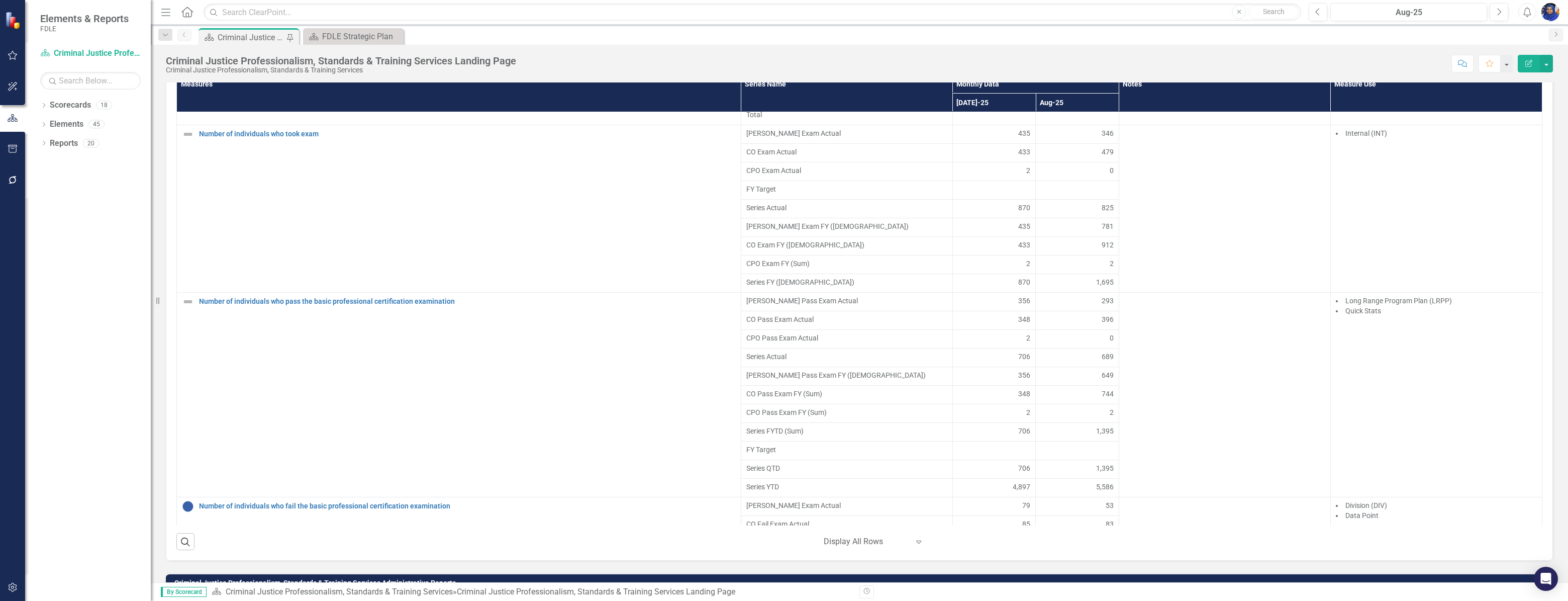
scroll to position [1754, 0]
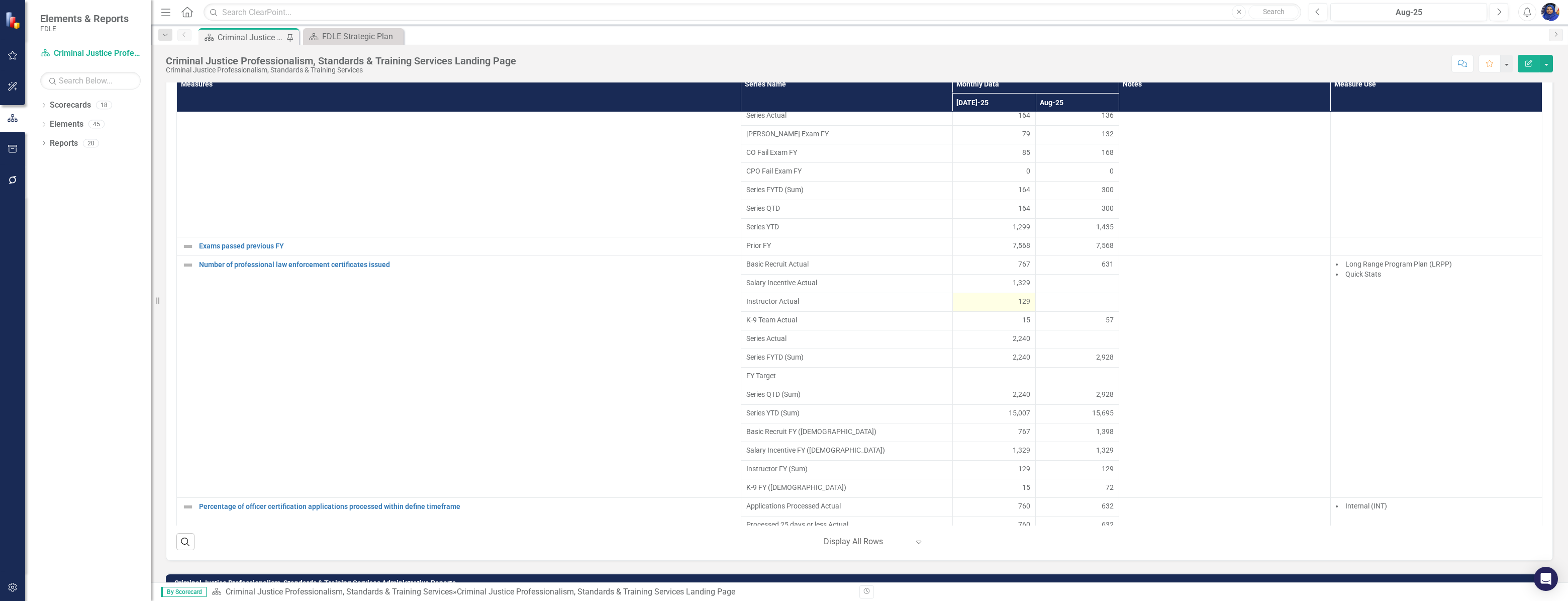
click at [1018, 306] on span "129" at bounding box center [1023, 301] width 12 height 10
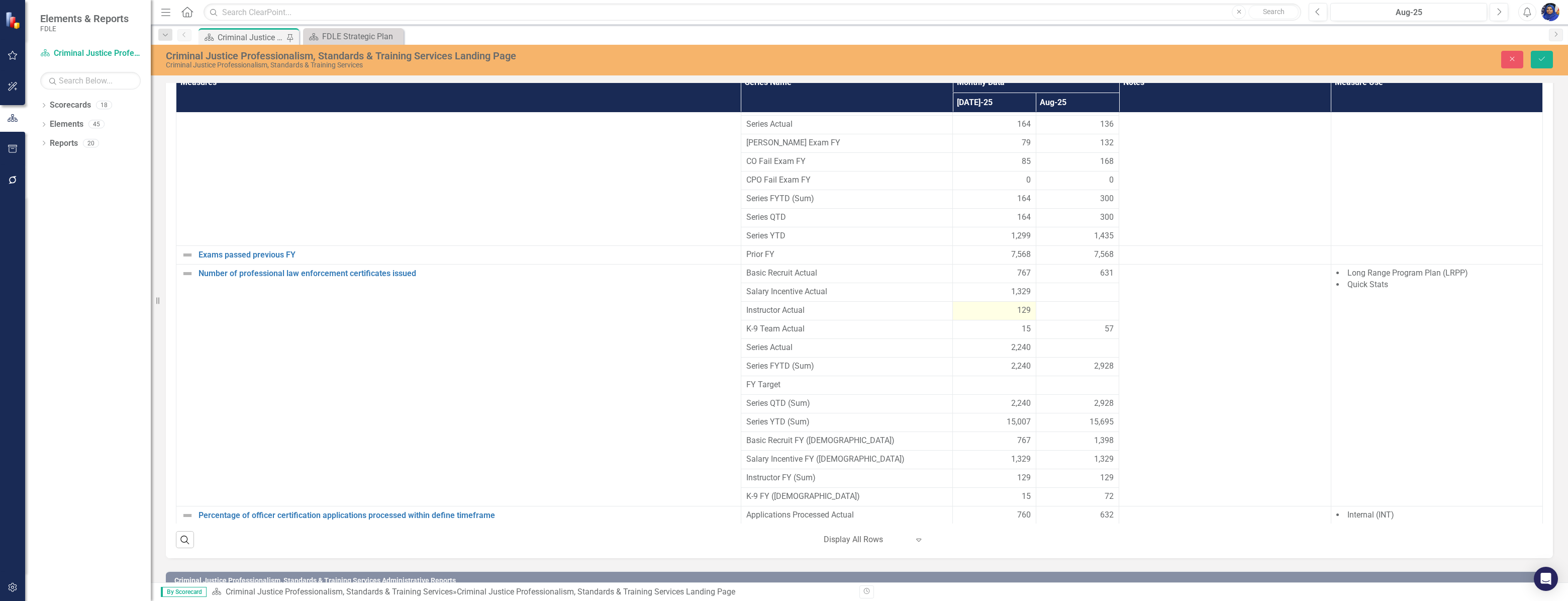
scroll to position [706, 0]
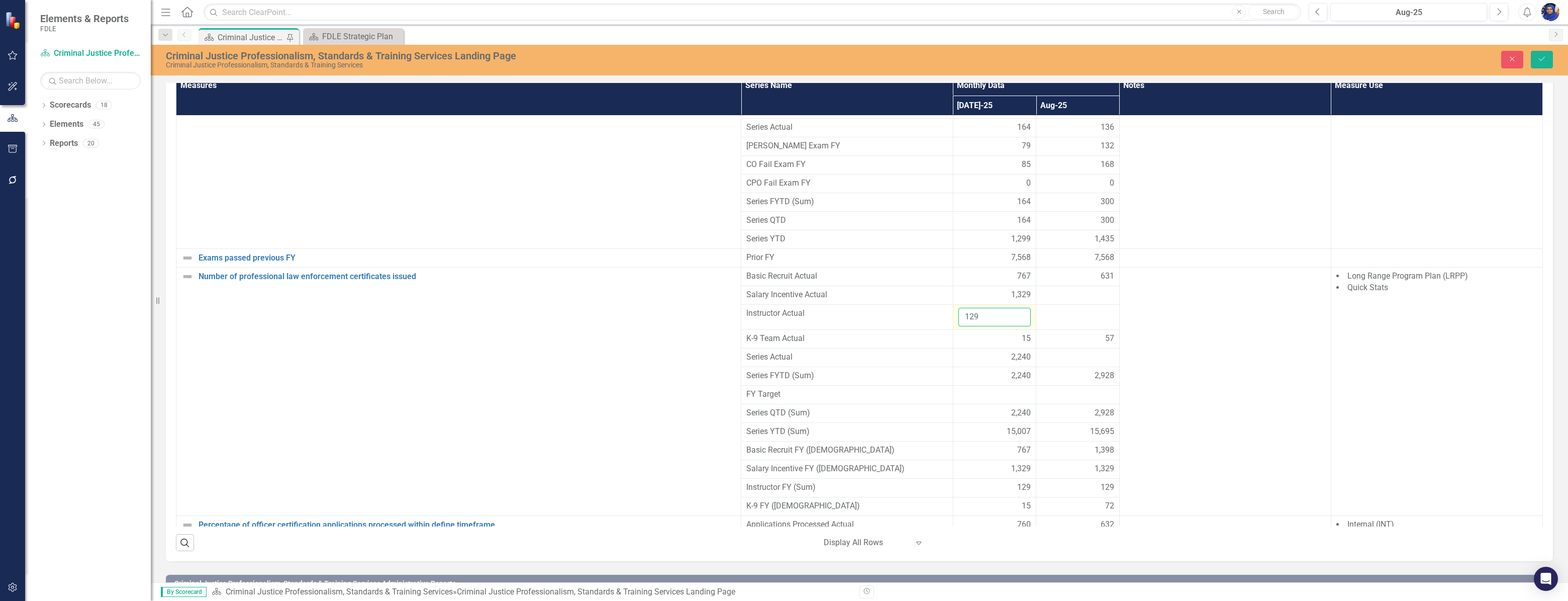
click at [989, 326] on input "129" at bounding box center [994, 317] width 72 height 19
type input "1"
type input "151"
click at [1080, 320] on div at bounding box center [1077, 313] width 72 height 12
click at [1061, 320] on div at bounding box center [1077, 313] width 72 height 12
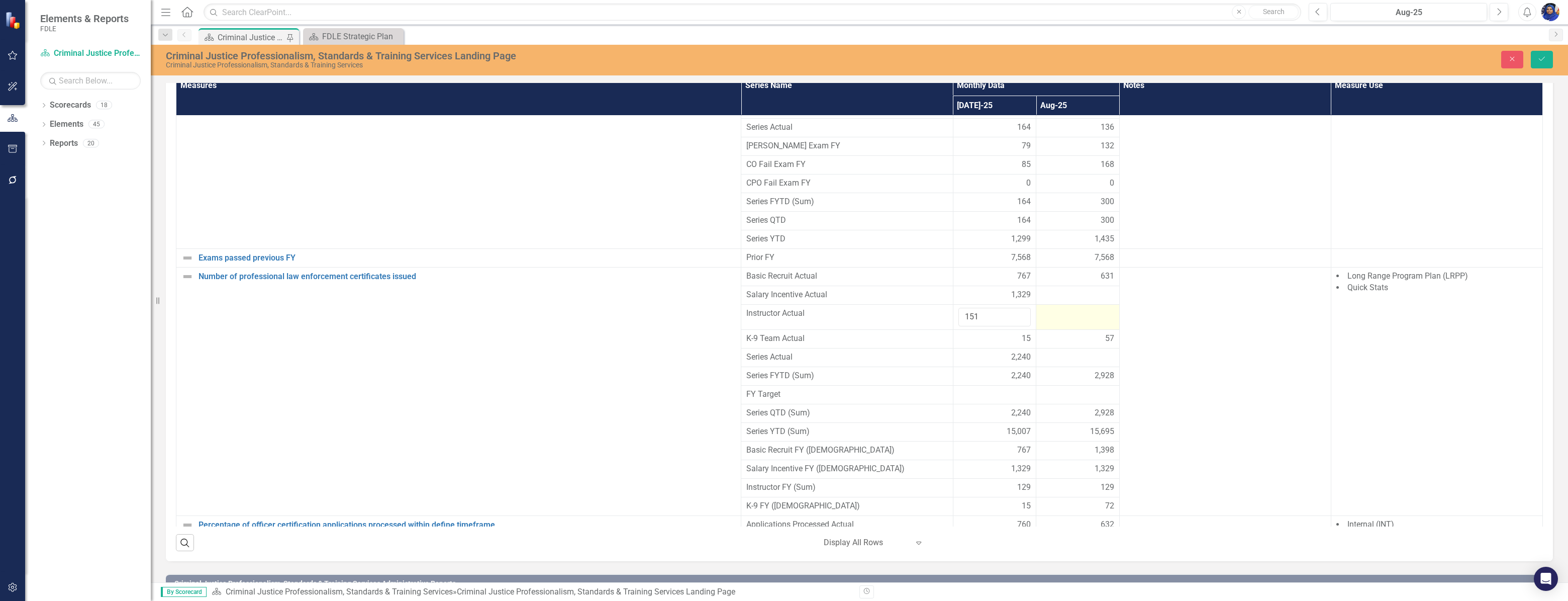
click at [1061, 320] on div at bounding box center [1077, 313] width 72 height 12
click at [1061, 326] on input "number" at bounding box center [1077, 317] width 72 height 19
type input "124"
click at [1542, 59] on icon "Save" at bounding box center [1541, 59] width 9 height 7
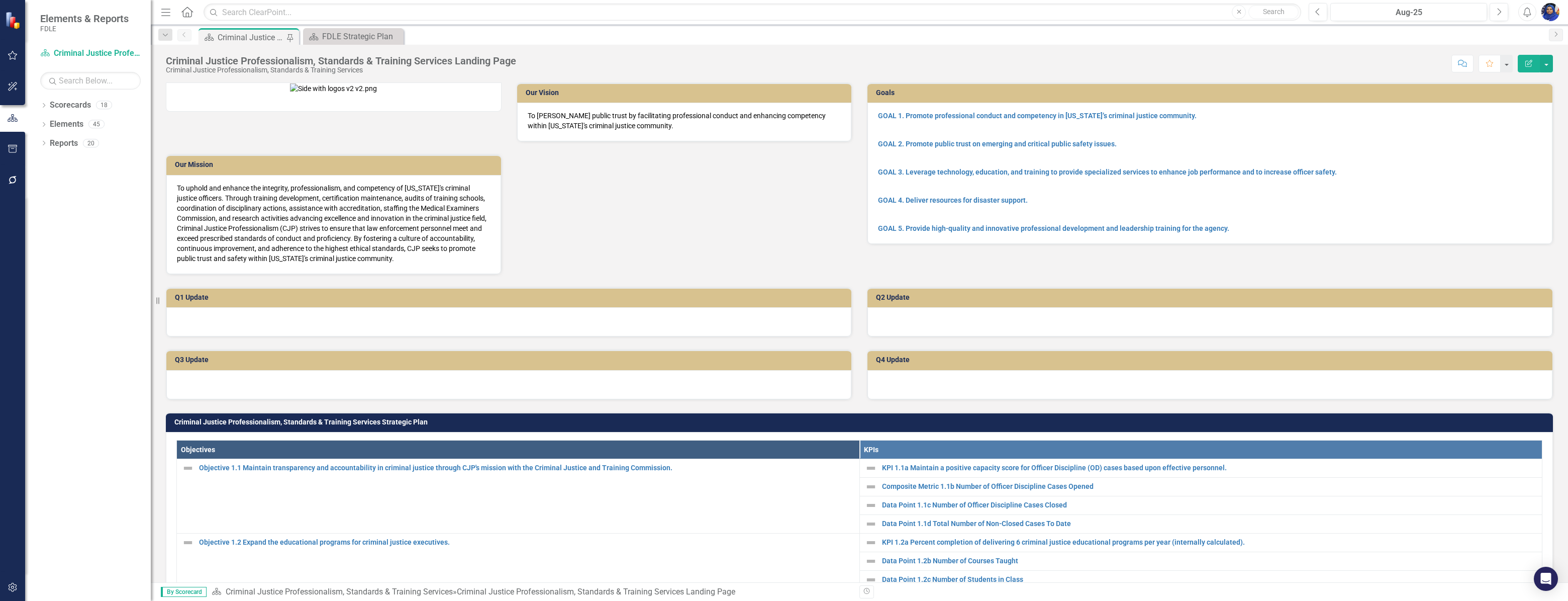
scroll to position [702, 0]
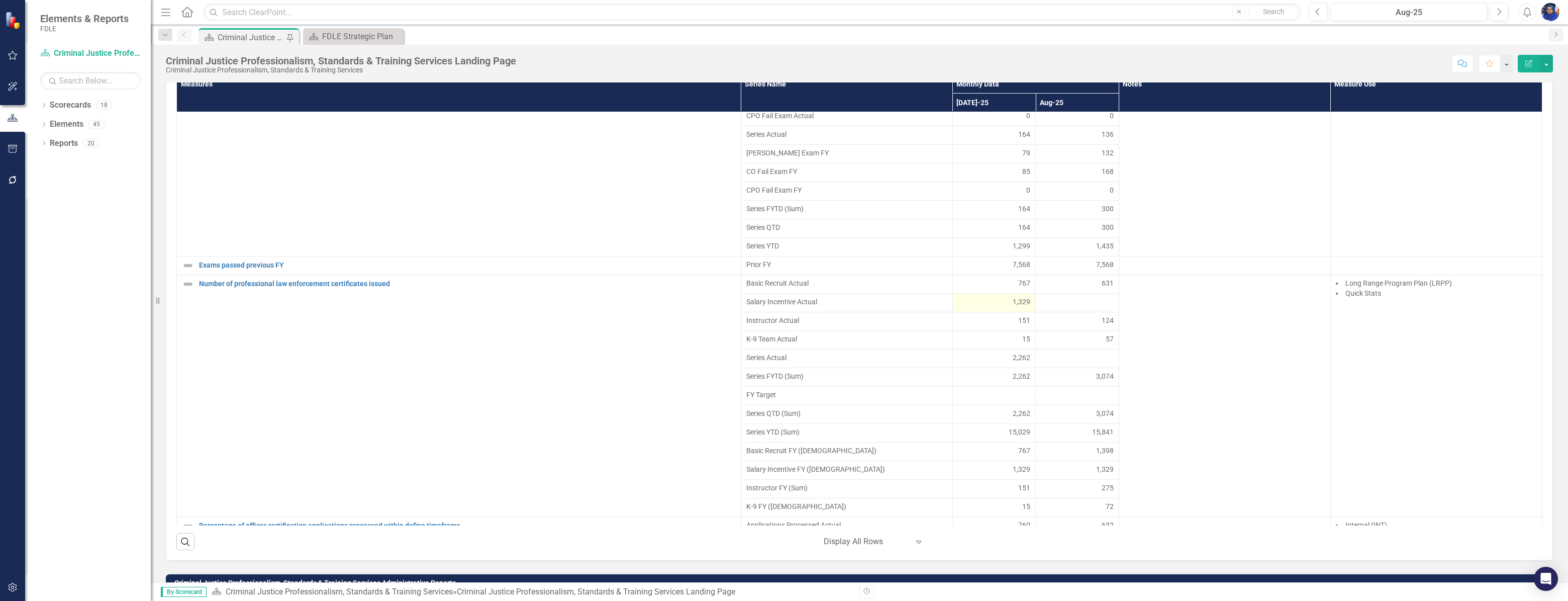
click at [991, 306] on div "1,329" at bounding box center [993, 301] width 72 height 10
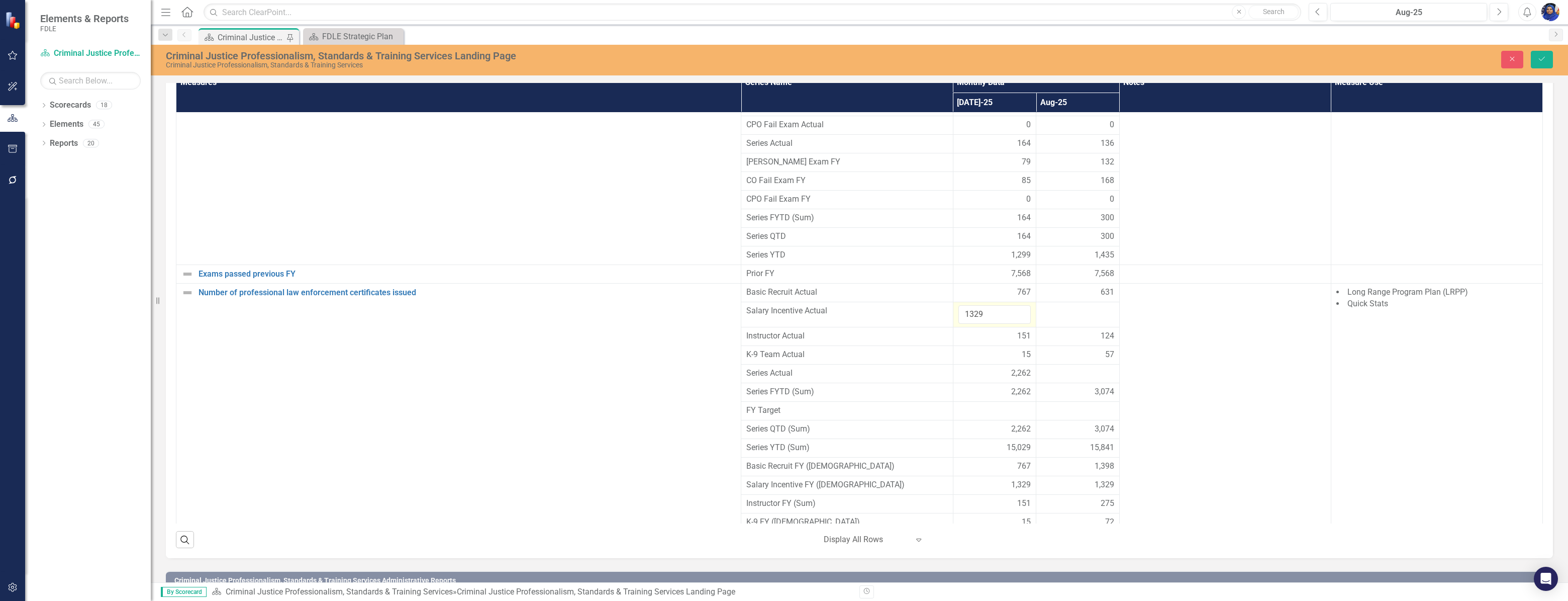
scroll to position [707, 0]
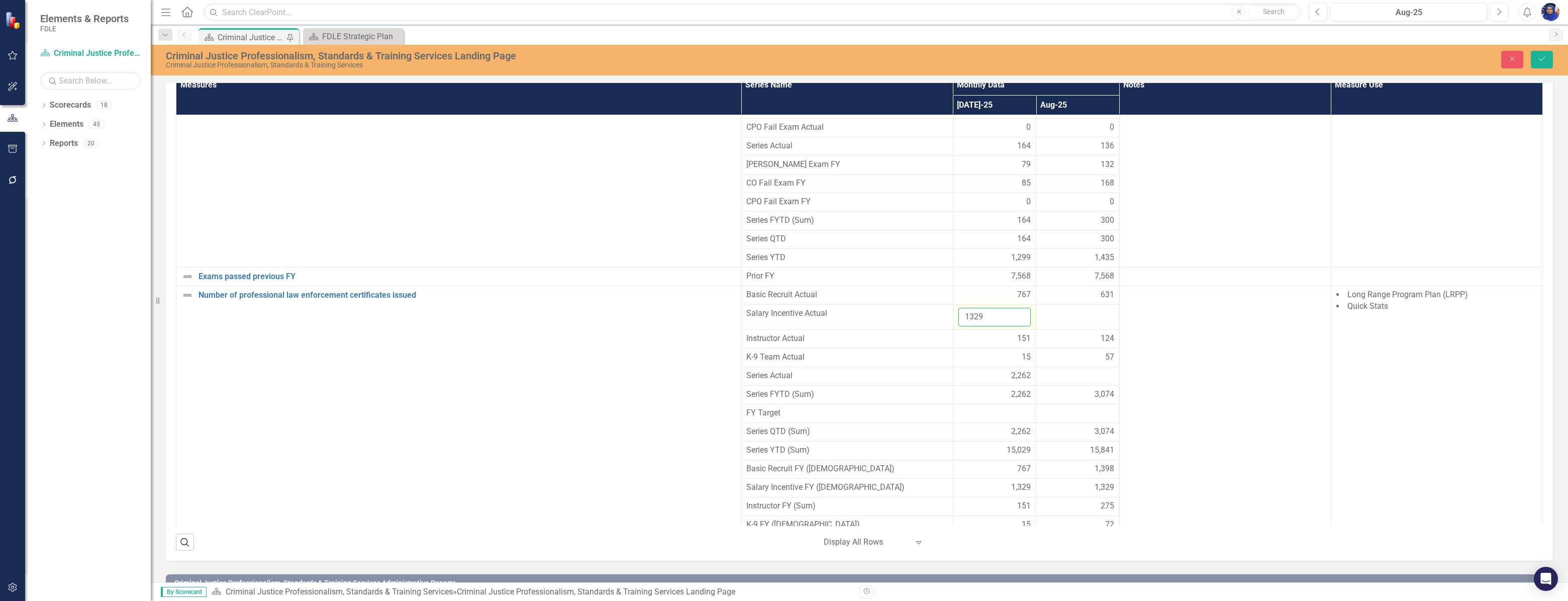
click at [991, 326] on input "1329" at bounding box center [994, 317] width 72 height 19
type input "1"
type input "1541"
click at [1060, 330] on td at bounding box center [1078, 317] width 83 height 25
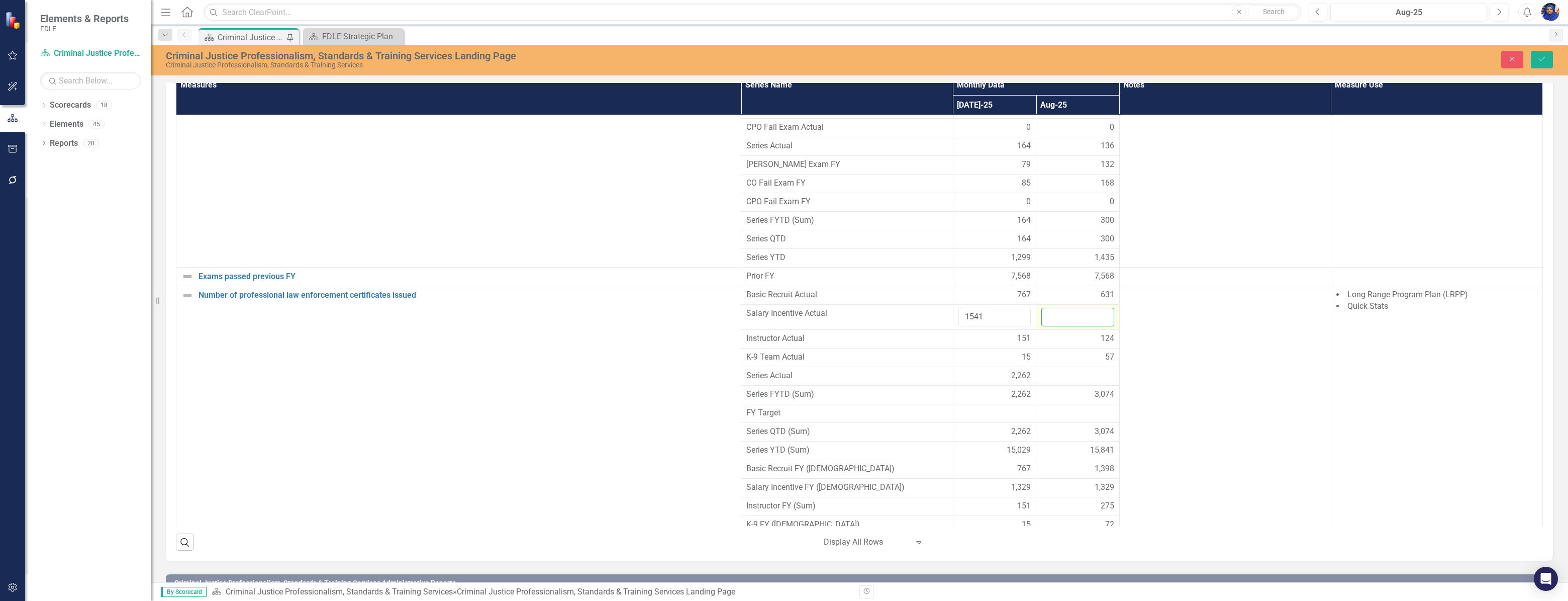
click at [1060, 326] on input "number" at bounding box center [1077, 317] width 72 height 19
type input "1524"
click at [1539, 56] on icon "Save" at bounding box center [1541, 59] width 9 height 7
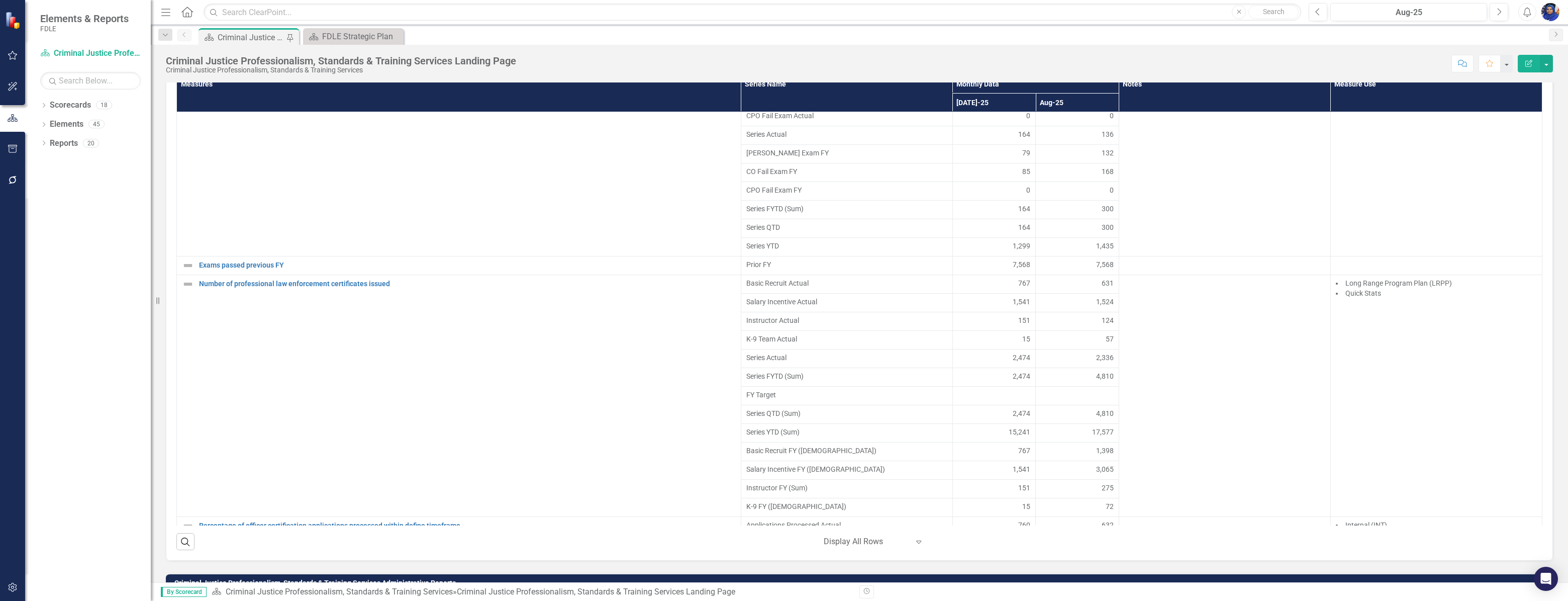
scroll to position [3176, 0]
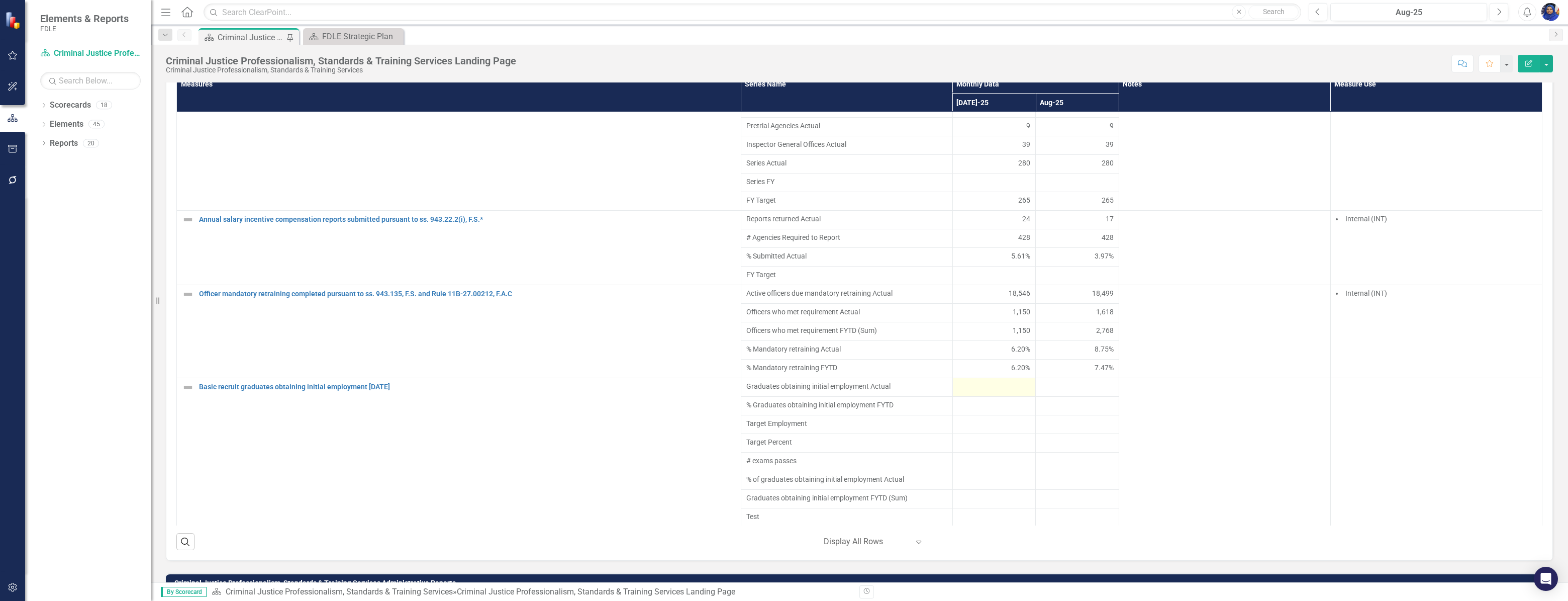
click at [995, 393] on div at bounding box center [993, 387] width 72 height 12
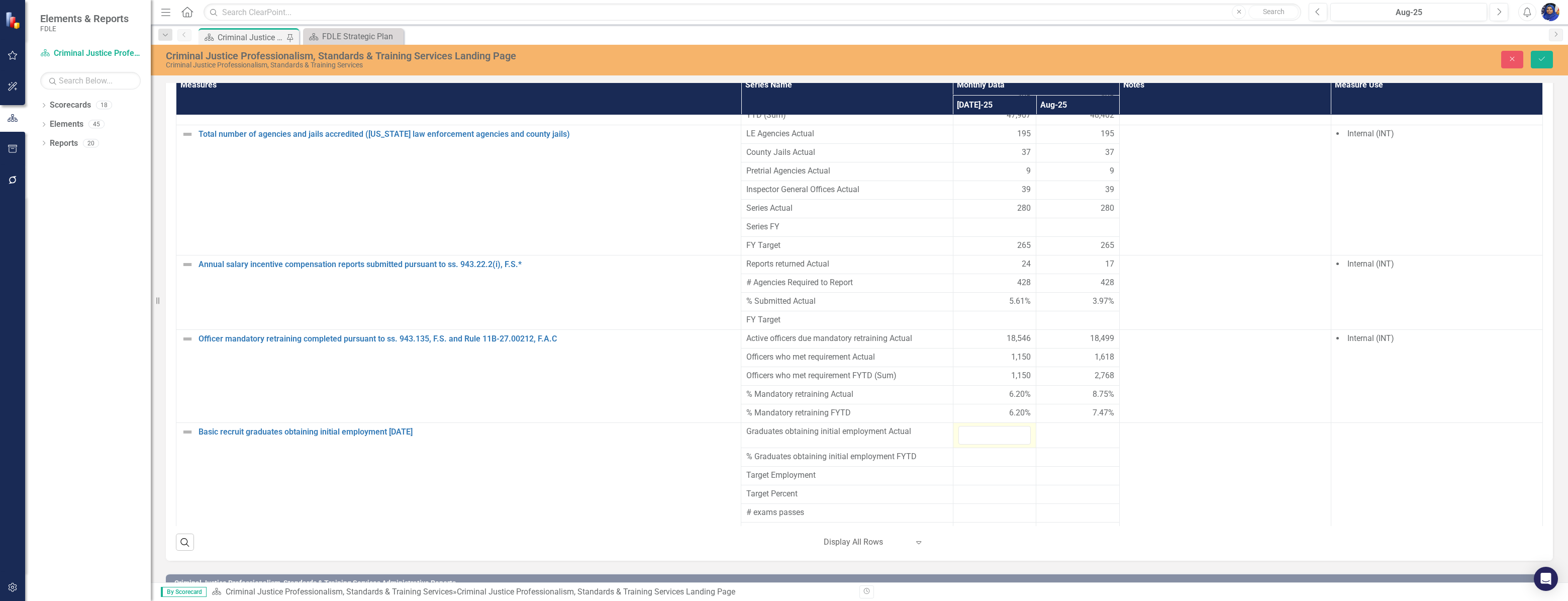
scroll to position [707, 0]
click at [989, 426] on input "number" at bounding box center [994, 435] width 72 height 19
type input "419"
click at [1057, 426] on div at bounding box center [1077, 432] width 72 height 12
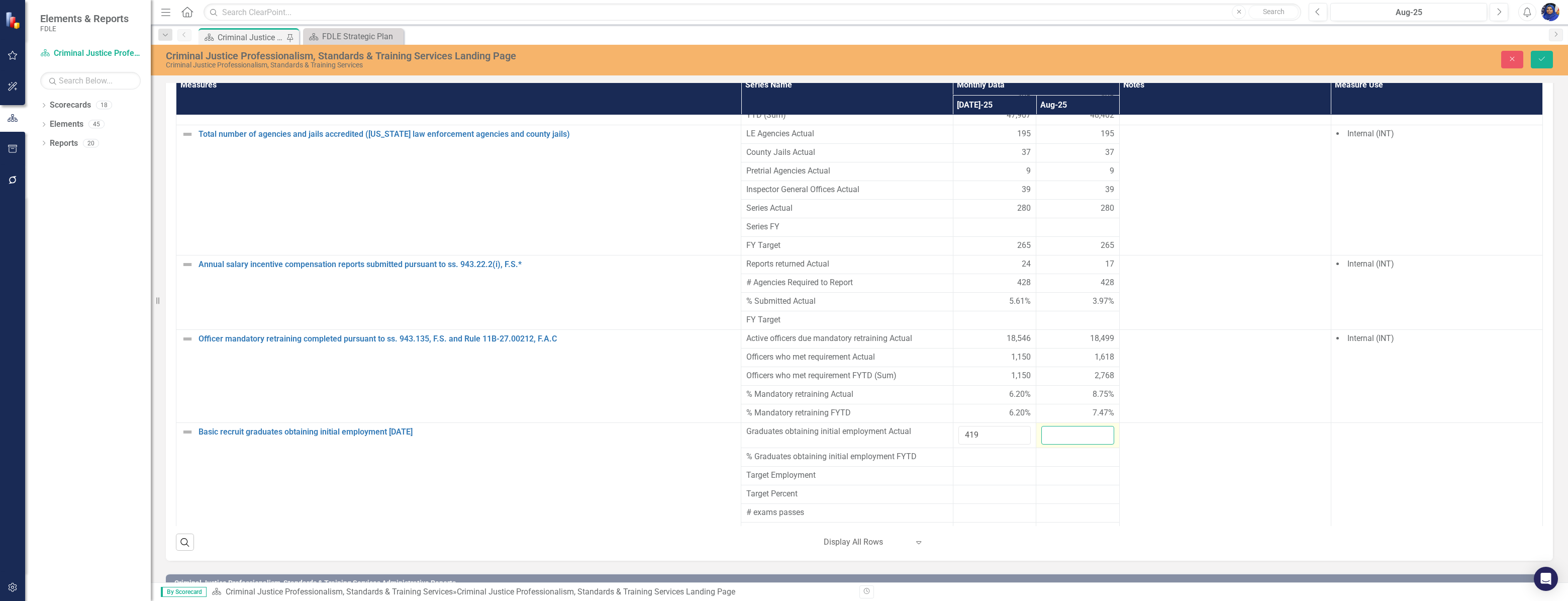
click at [1056, 426] on input "number" at bounding box center [1077, 435] width 72 height 19
type input "346"
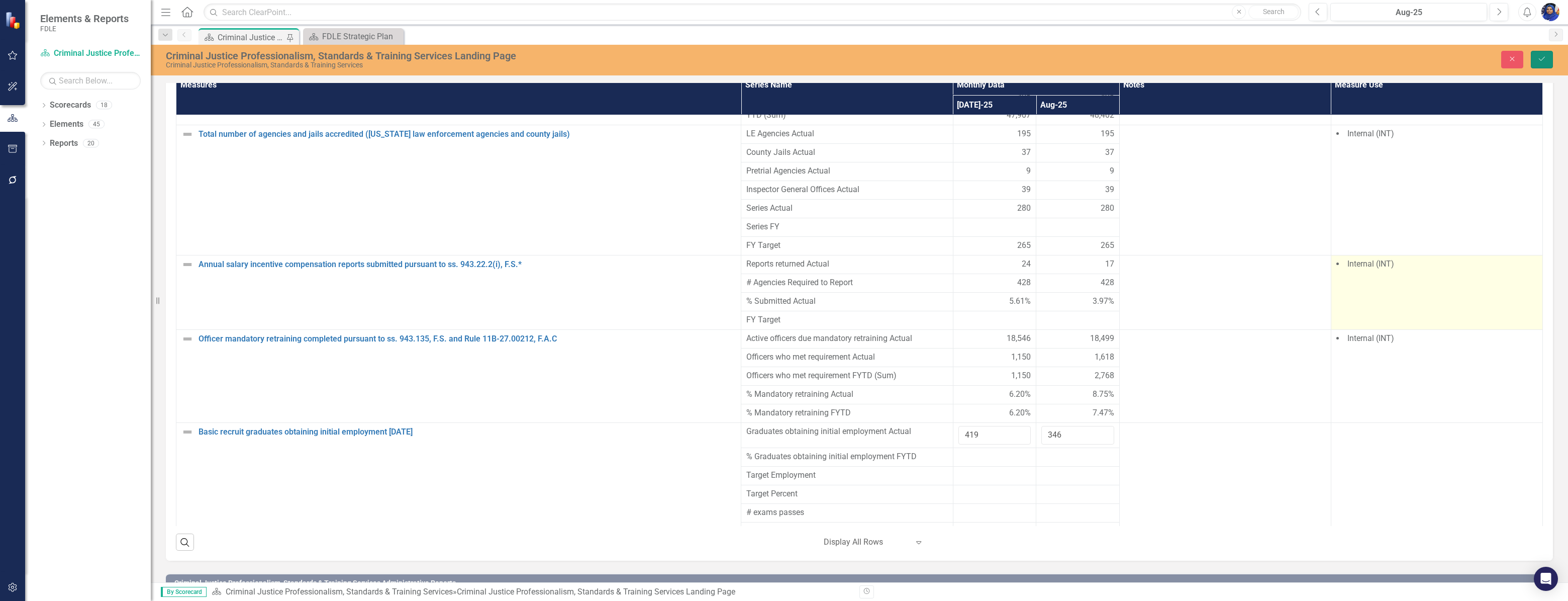
drag, startPoint x: 1537, startPoint y: 56, endPoint x: 1496, endPoint y: 263, distance: 211.0
click at [1537, 56] on icon "Save" at bounding box center [1541, 59] width 9 height 7
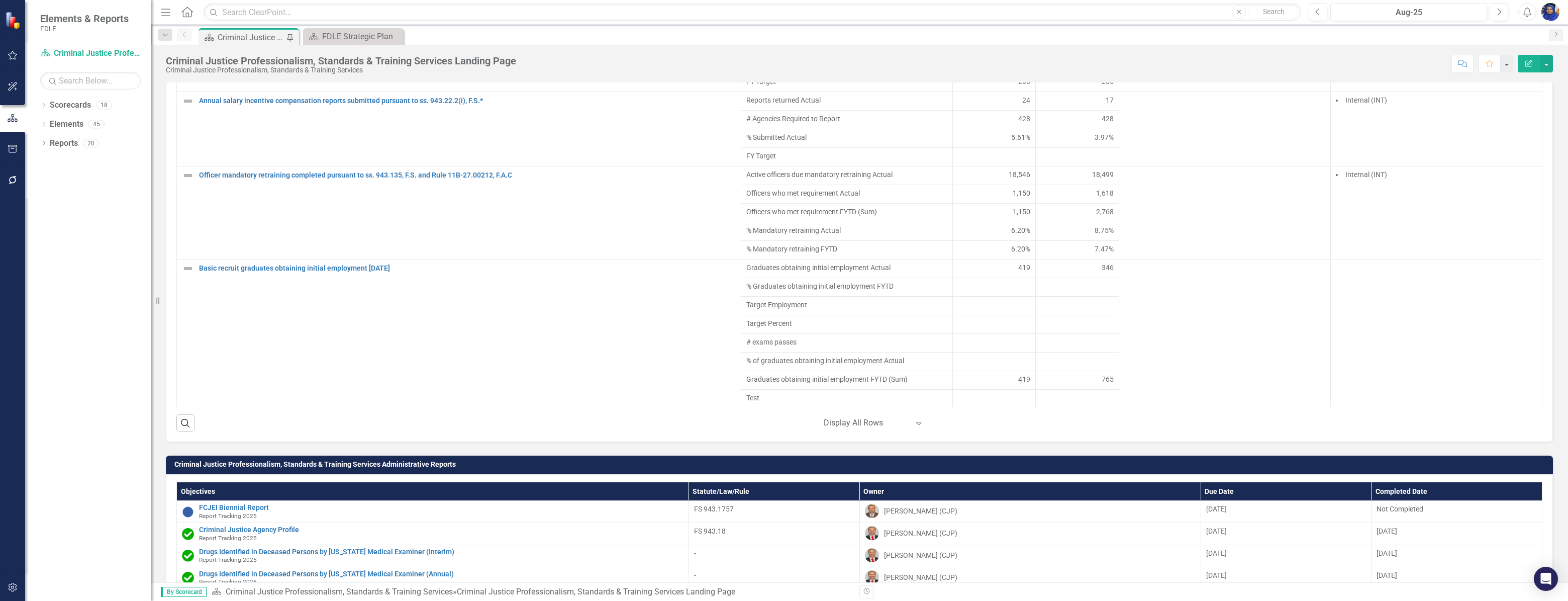
scroll to position [823, 0]
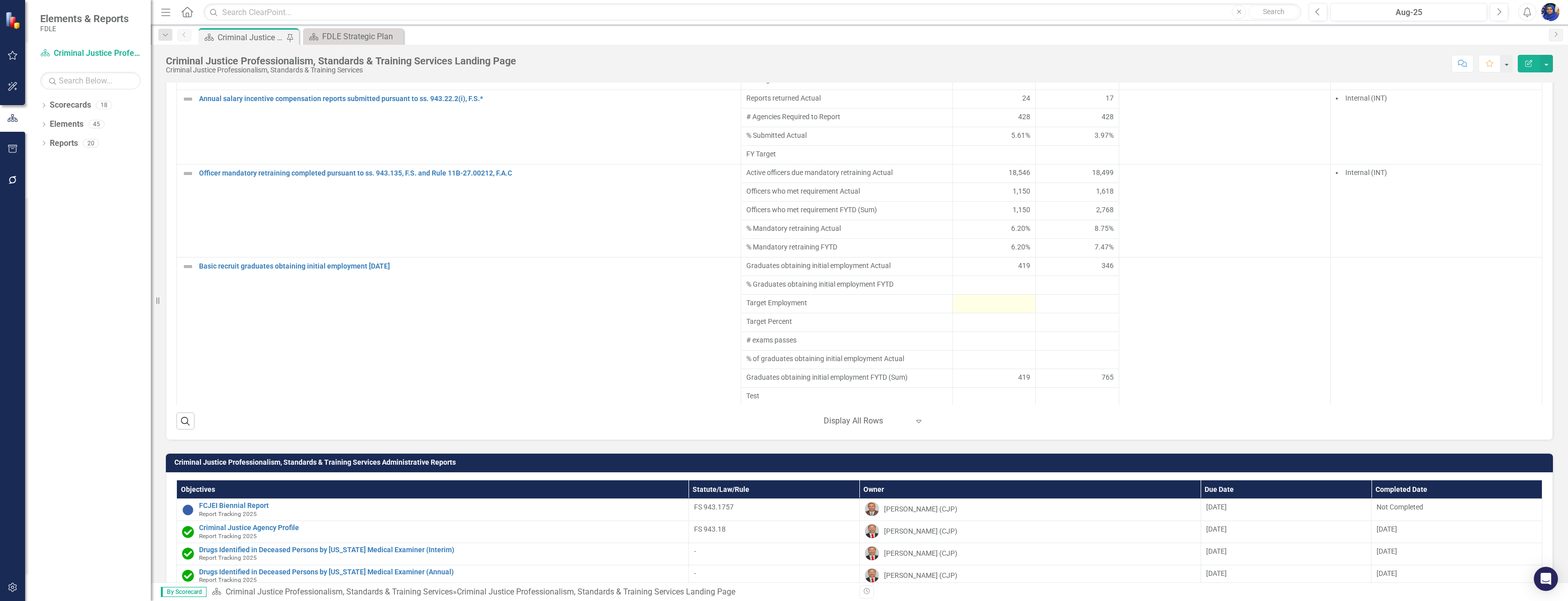
click at [1008, 310] on div at bounding box center [993, 303] width 72 height 12
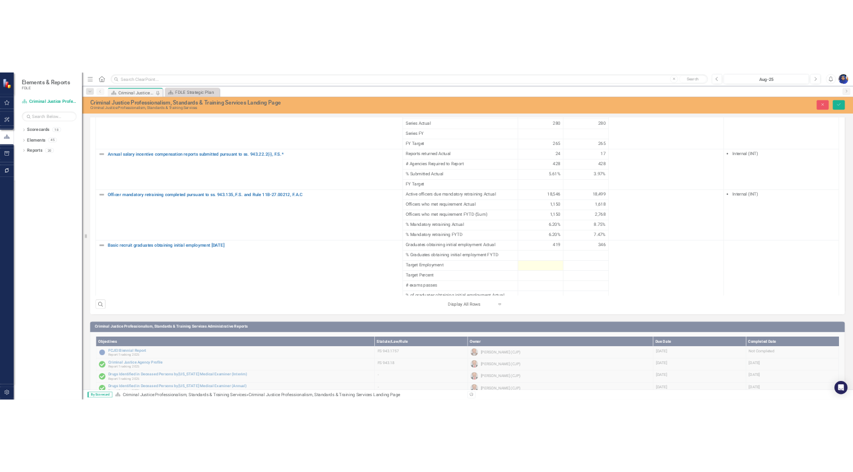
scroll to position [923, 0]
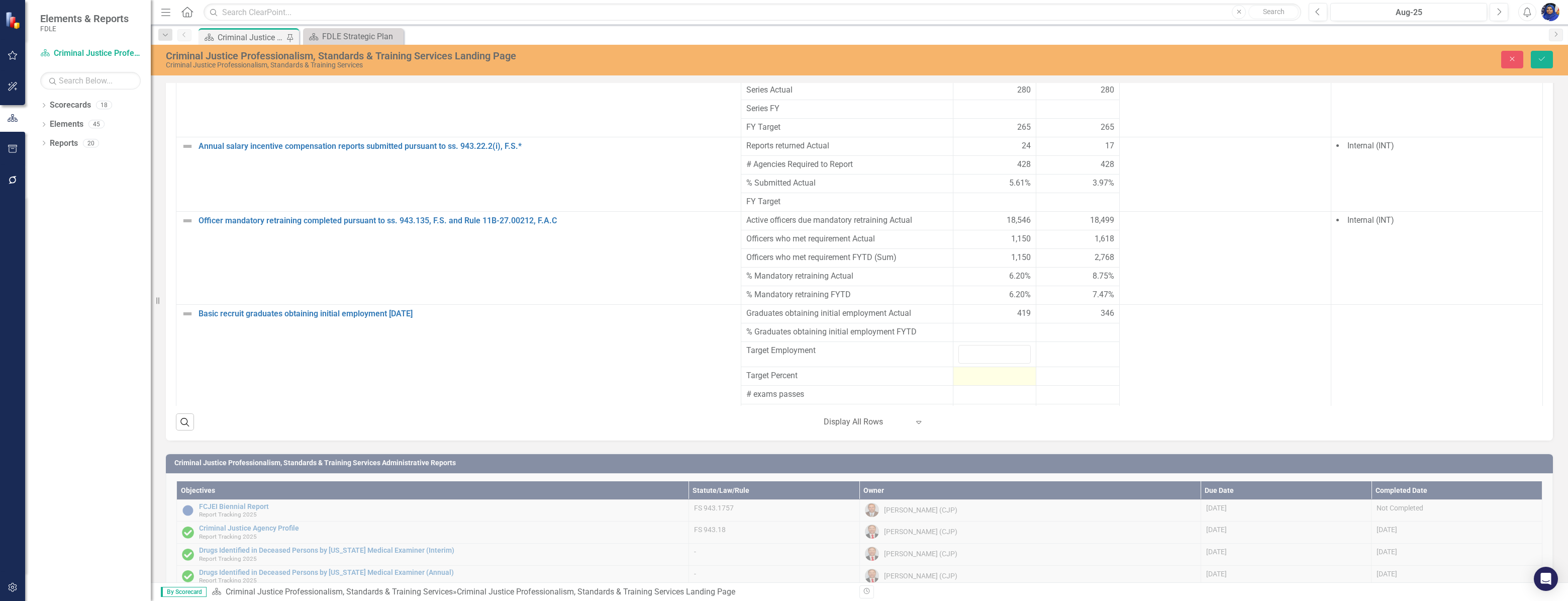
click at [975, 370] on div at bounding box center [994, 375] width 72 height 12
click at [975, 370] on input "number" at bounding box center [994, 379] width 72 height 19
click at [979, 395] on div at bounding box center [994, 400] width 72 height 12
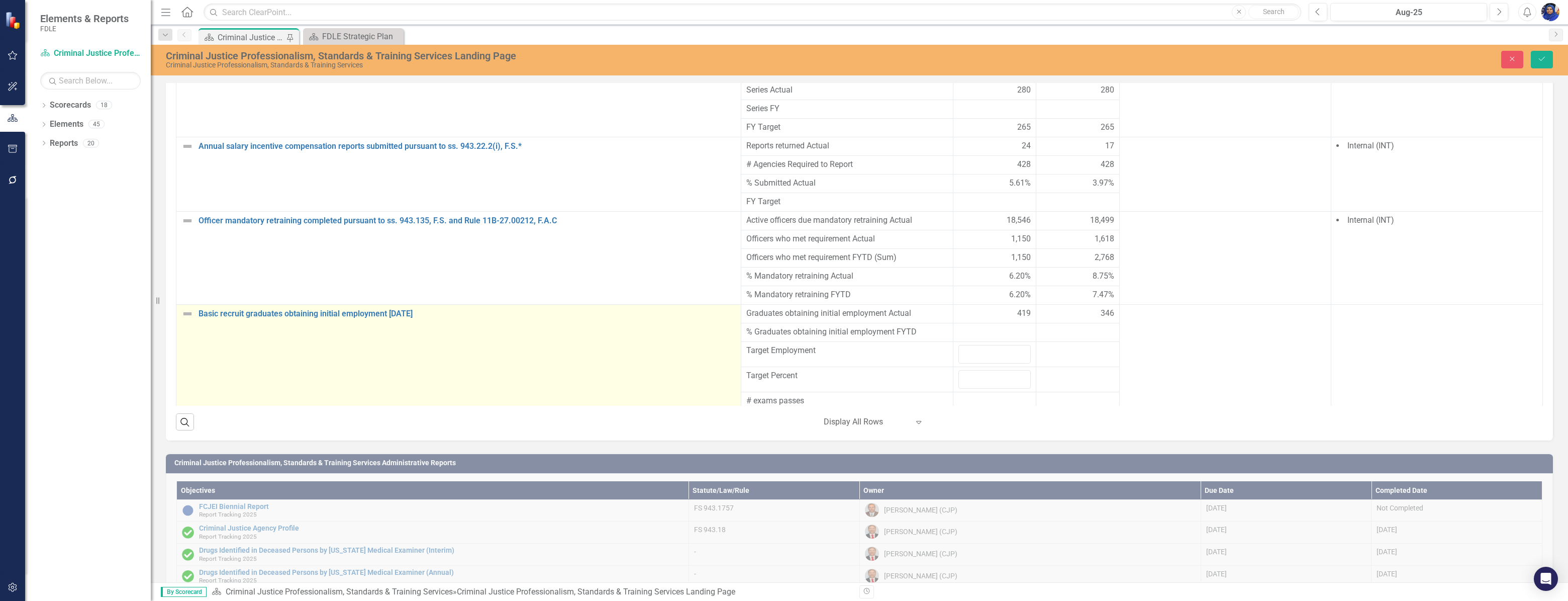
drag, startPoint x: 824, startPoint y: 337, endPoint x: 710, endPoint y: 339, distance: 114.0
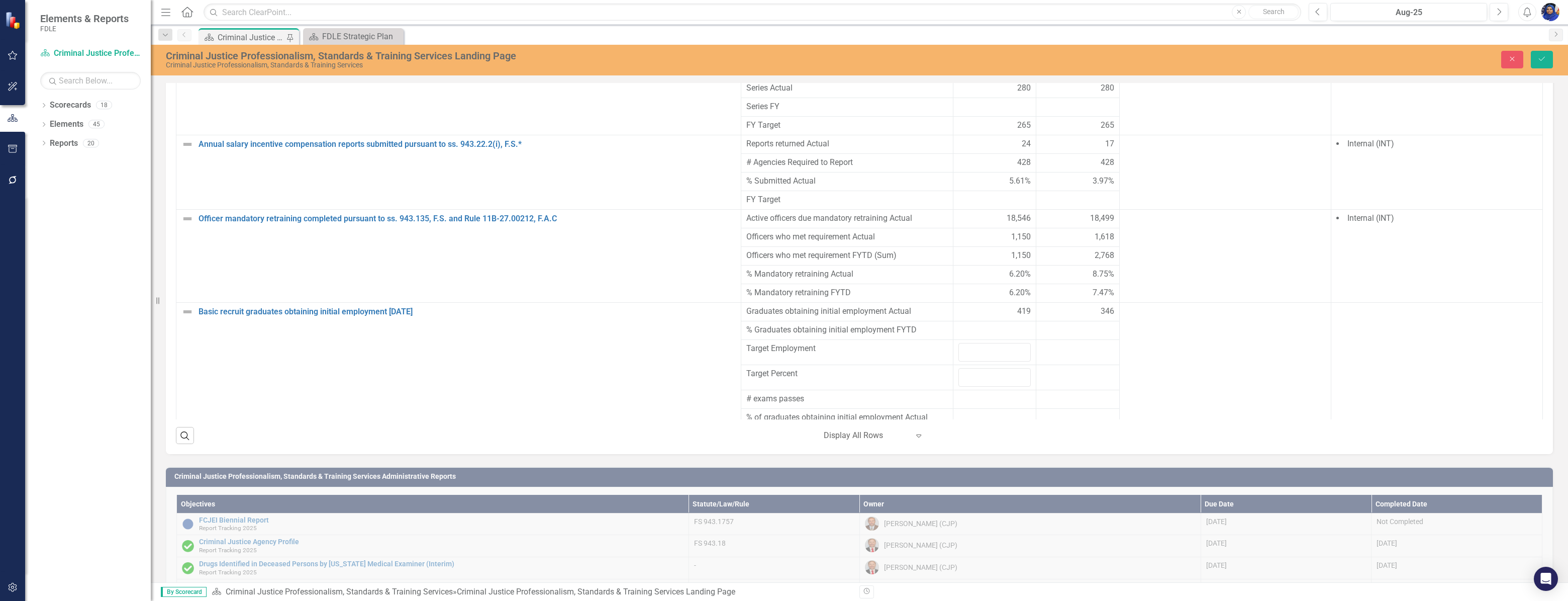
scroll to position [835, 0]
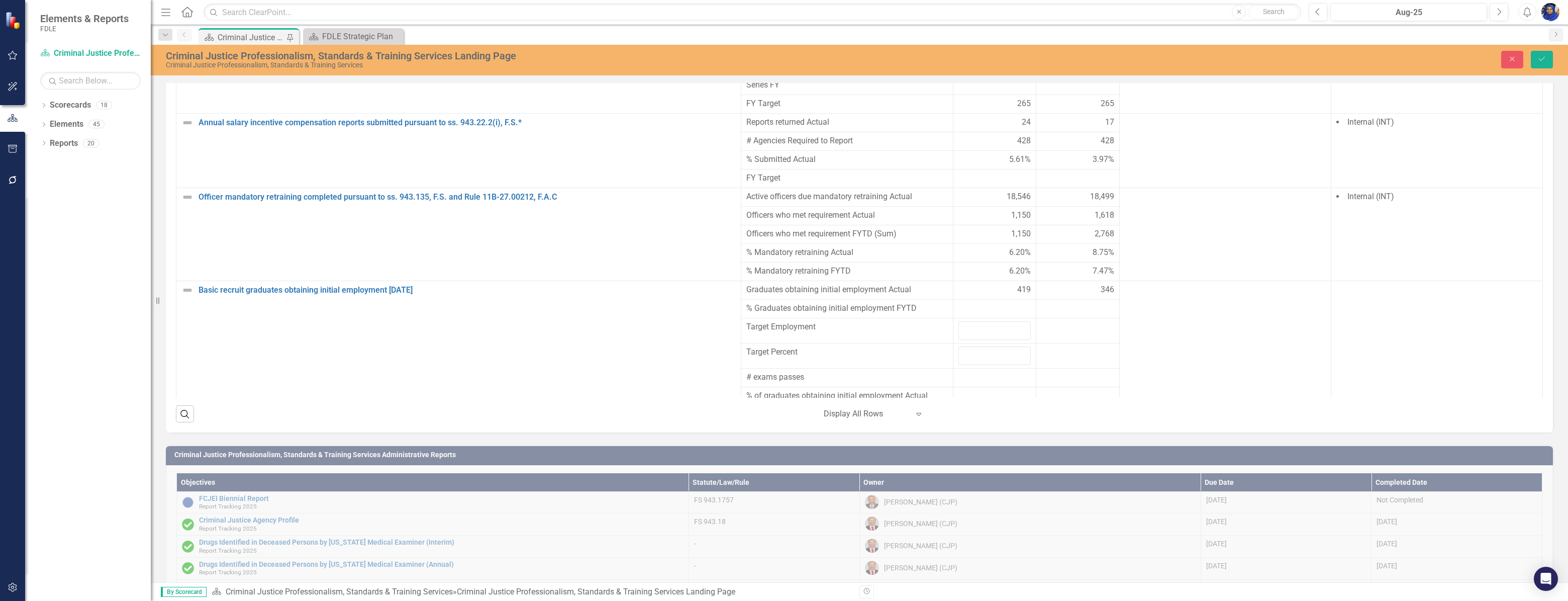
click at [990, 391] on div at bounding box center [994, 396] width 72 height 12
click at [977, 372] on div at bounding box center [994, 377] width 72 height 12
click at [988, 427] on div at bounding box center [994, 433] width 72 height 12
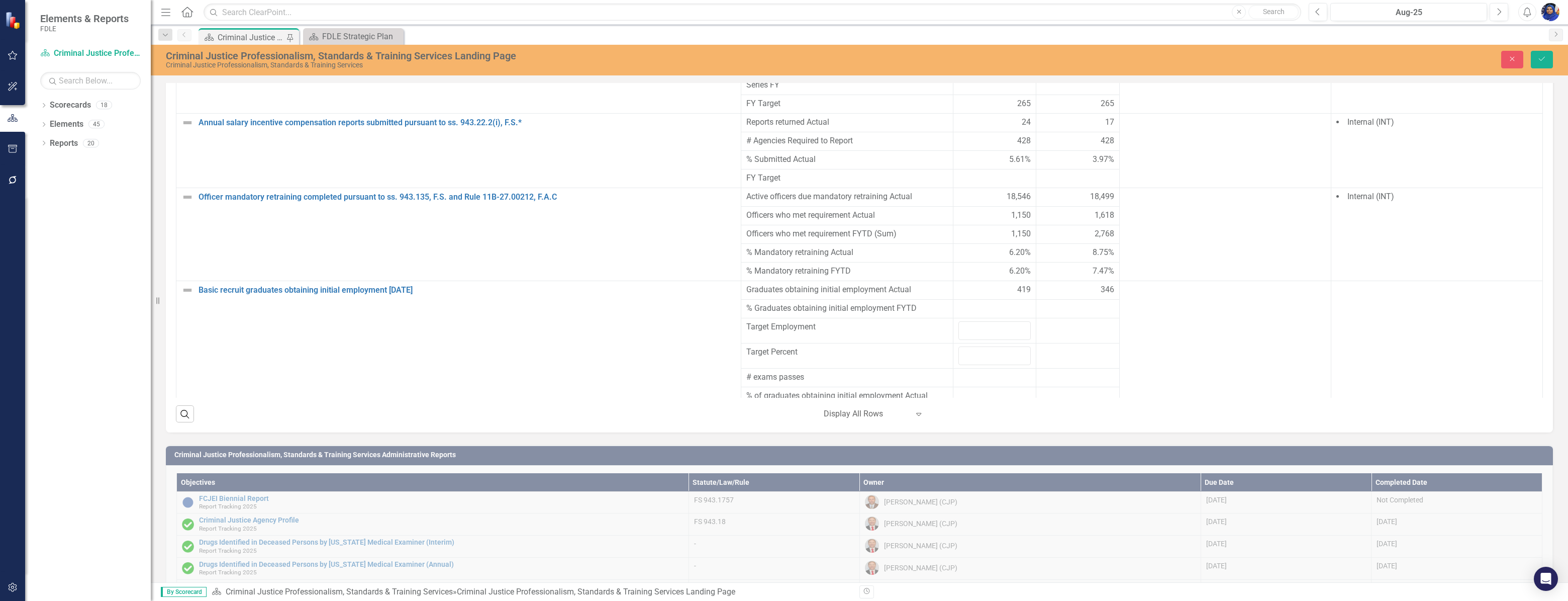
click at [988, 427] on div at bounding box center [994, 433] width 72 height 12
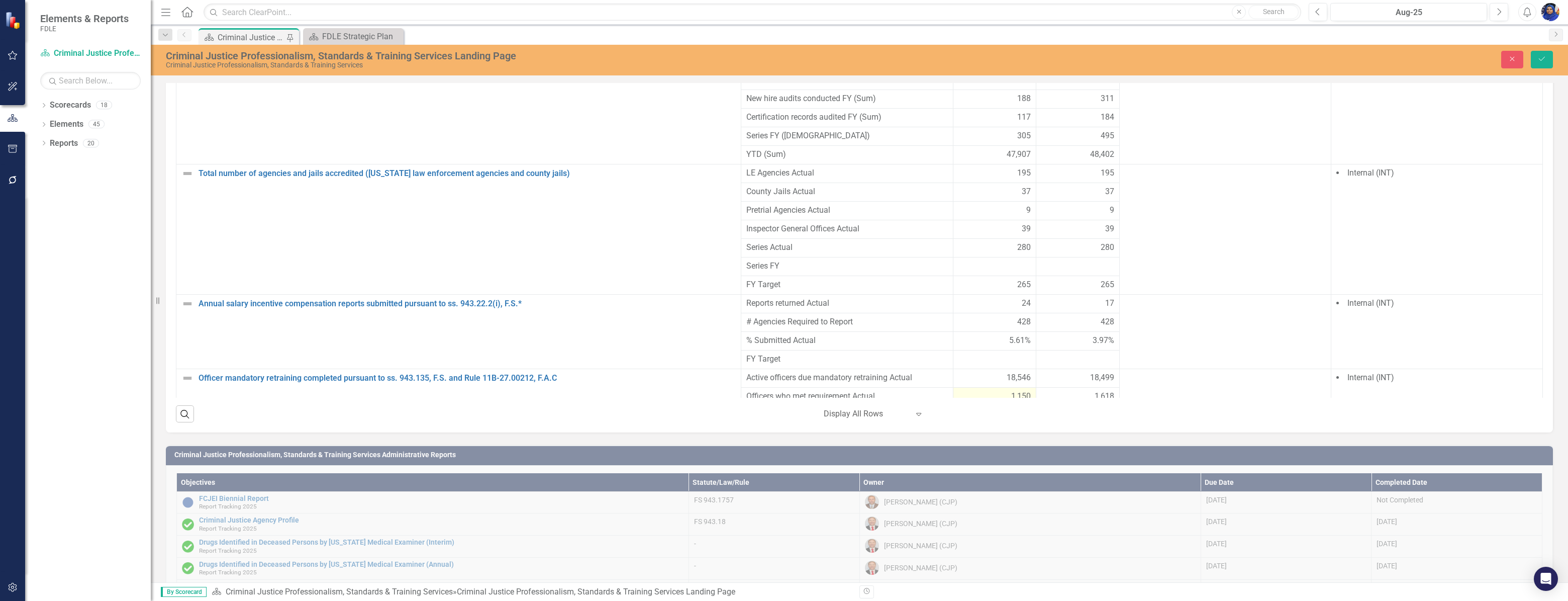
scroll to position [3009, 0]
click at [993, 262] on div at bounding box center [994, 268] width 72 height 12
click at [1508, 56] on icon "Close" at bounding box center [1512, 59] width 9 height 7
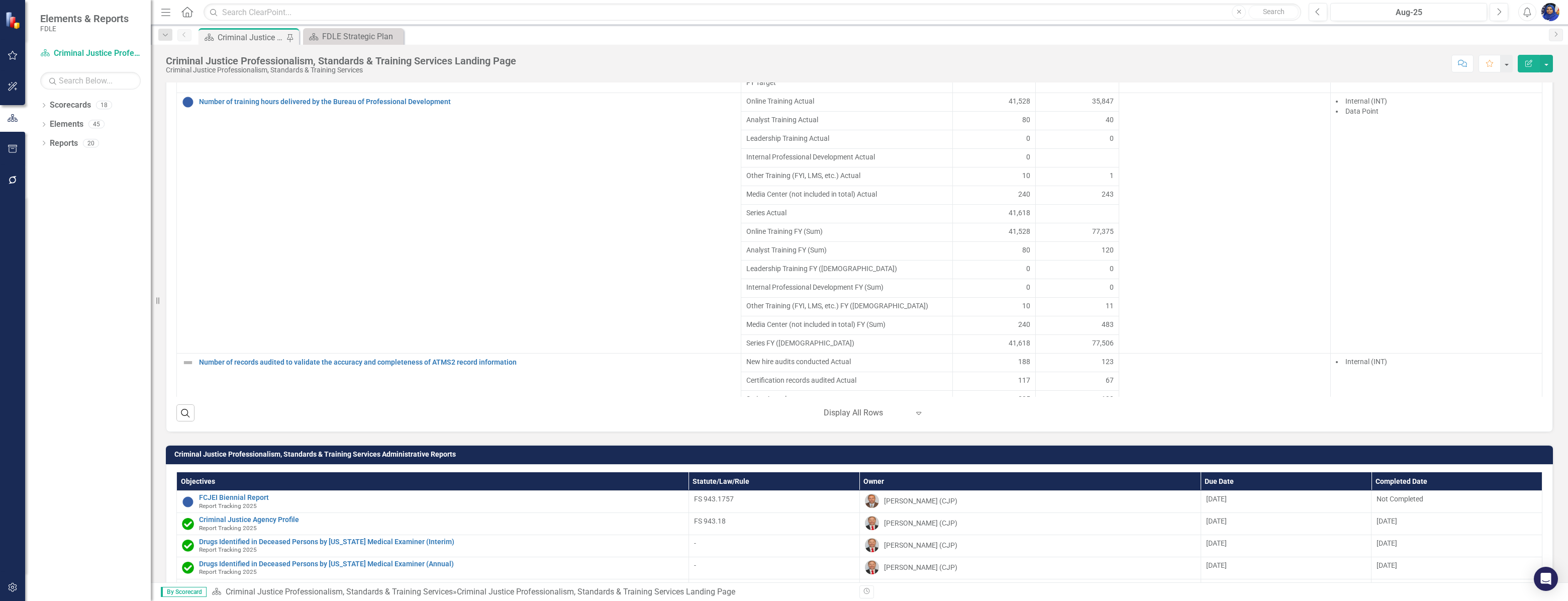
scroll to position [2643, 0]
click at [1082, 220] on div at bounding box center [1077, 214] width 72 height 12
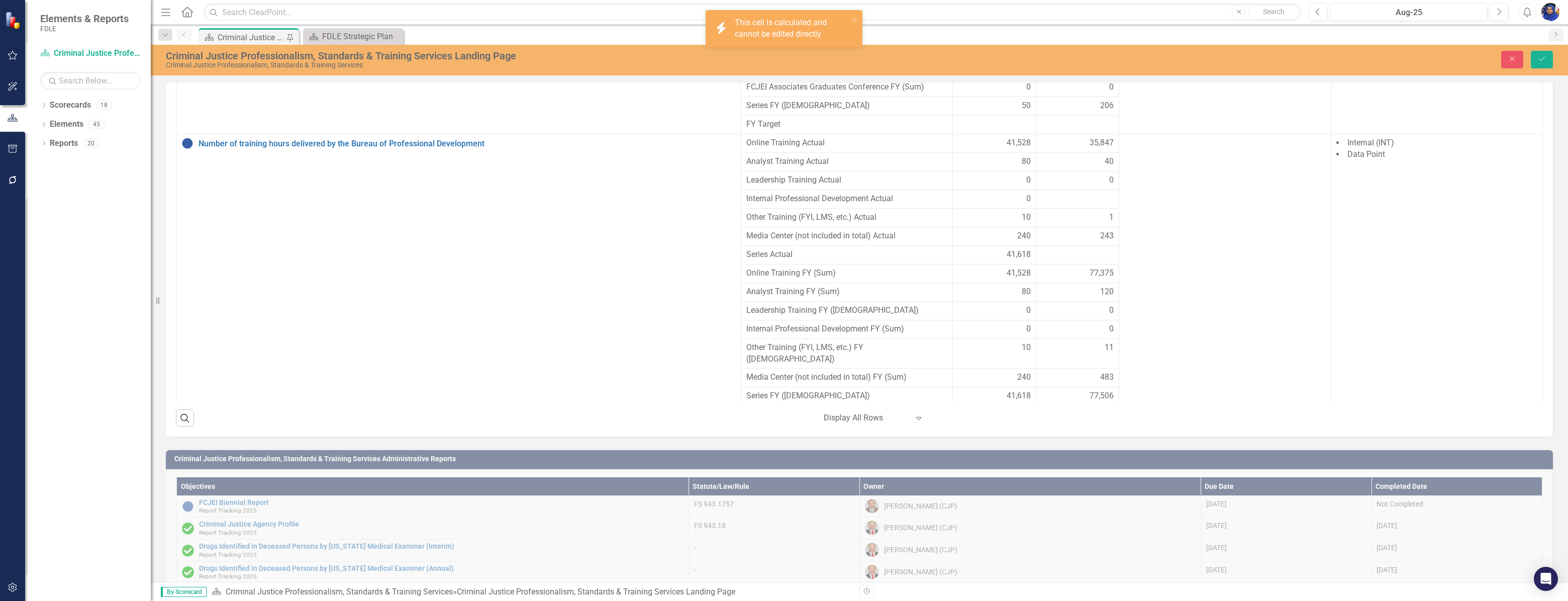
scroll to position [835, 0]
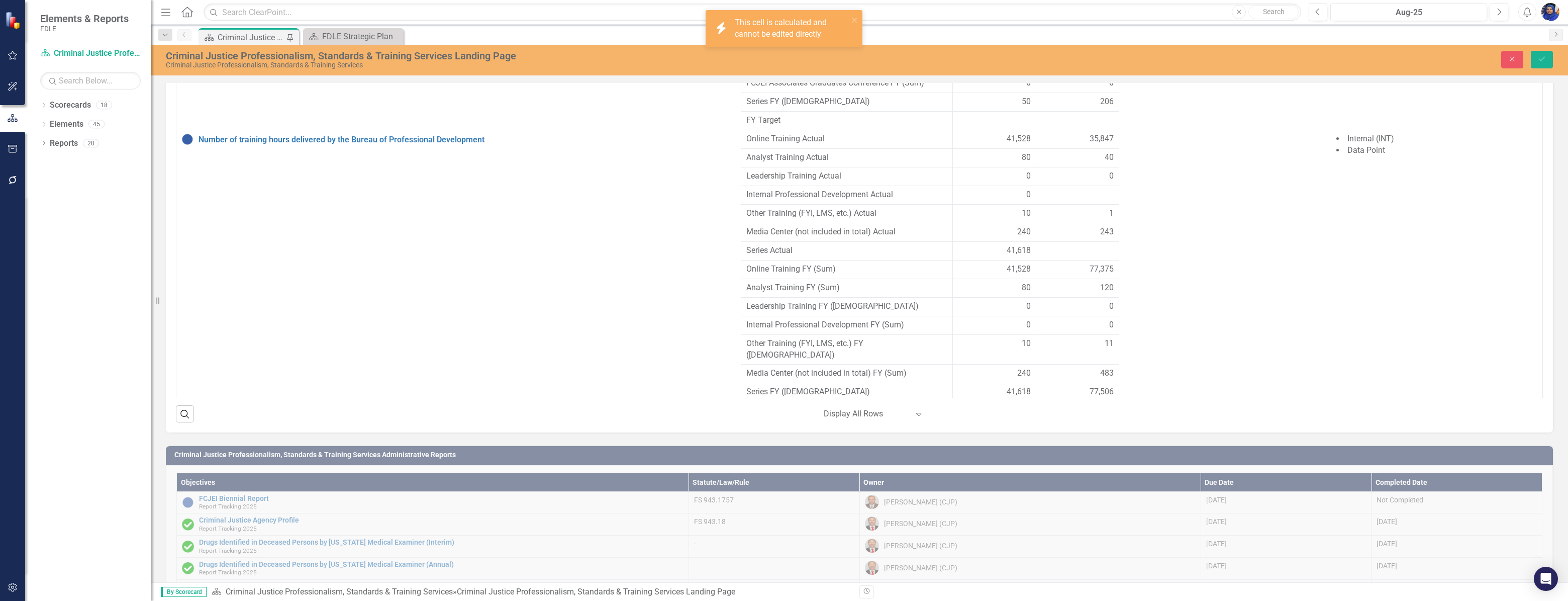
click at [1066, 248] on div at bounding box center [1077, 250] width 72 height 12
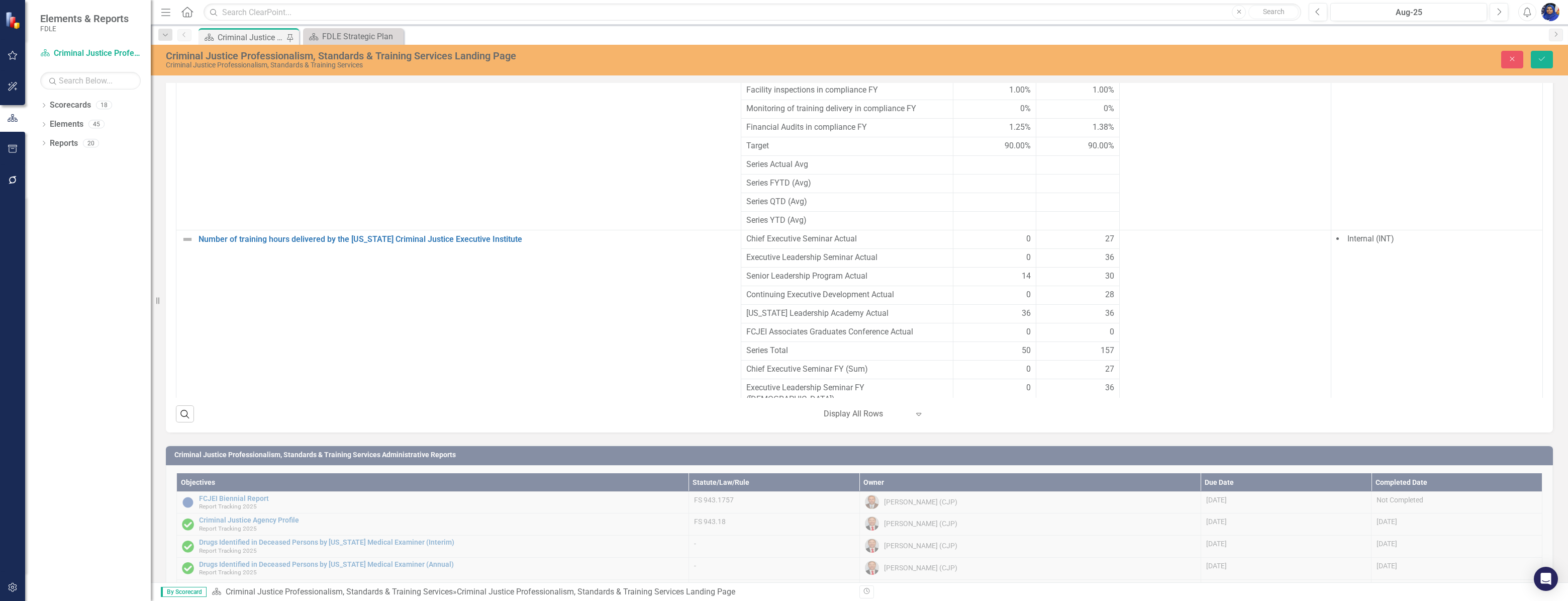
scroll to position [2232, 0]
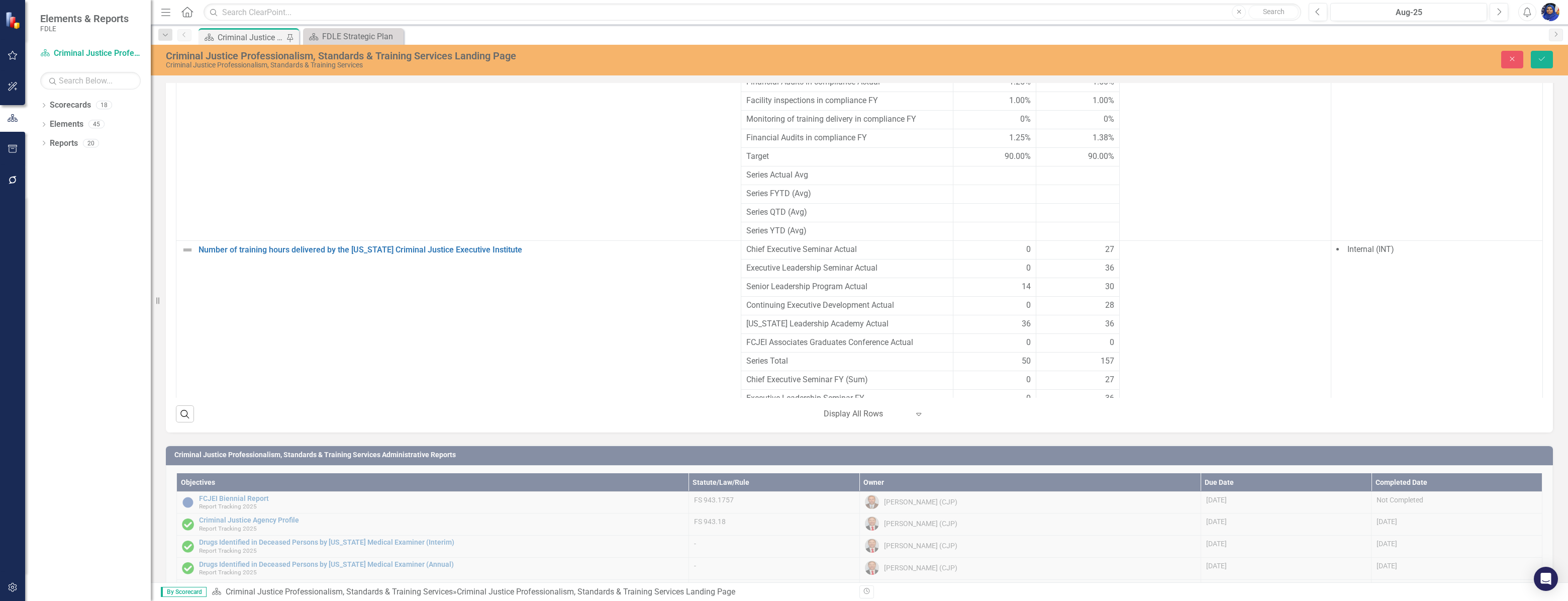
click at [997, 237] on div at bounding box center [994, 231] width 72 height 12
click at [984, 182] on div at bounding box center [994, 175] width 72 height 12
click at [991, 203] on td at bounding box center [993, 194] width 83 height 19
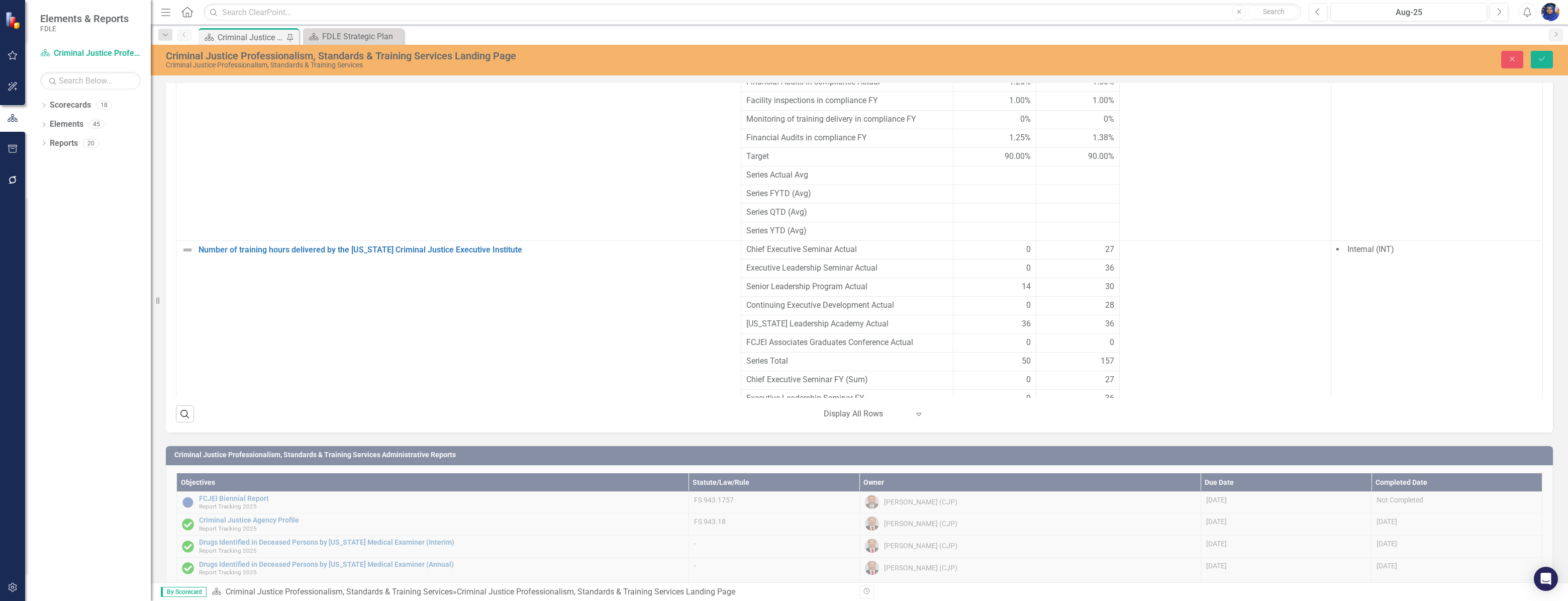
click at [993, 219] on div at bounding box center [994, 212] width 72 height 12
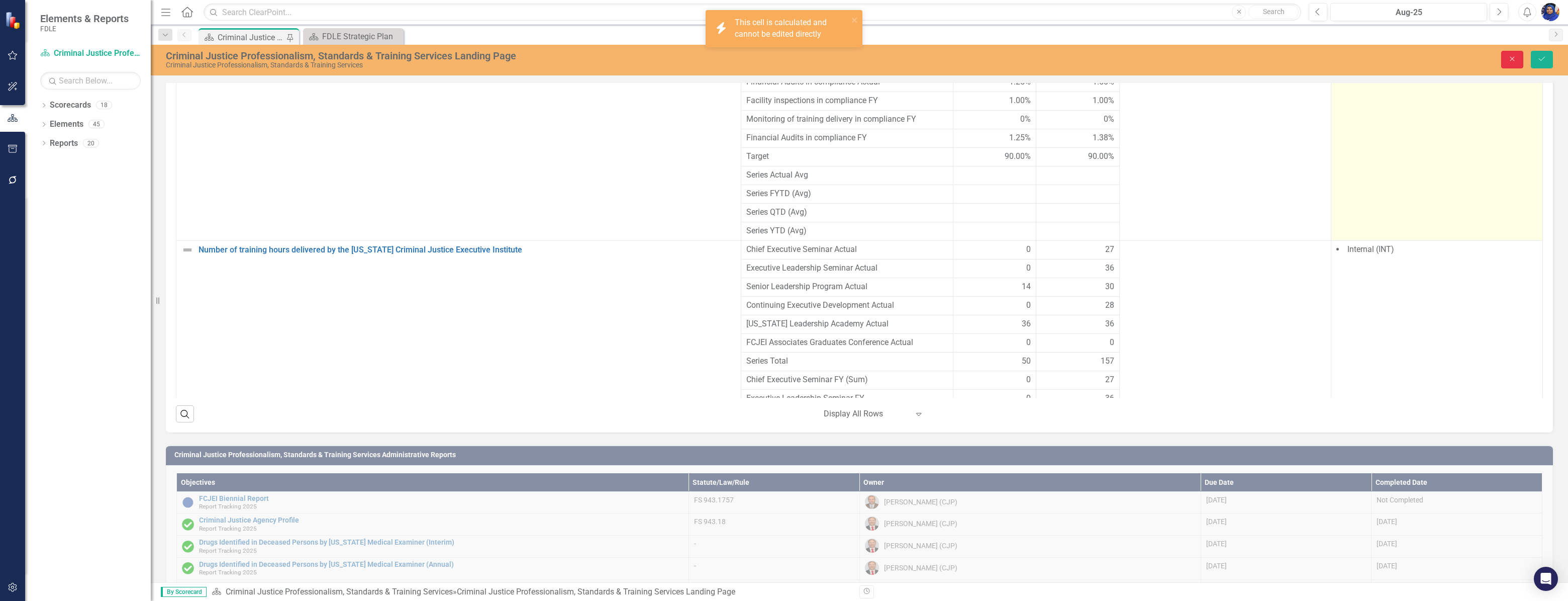
drag, startPoint x: 1509, startPoint y: 56, endPoint x: 1398, endPoint y: 133, distance: 135.1
click at [1509, 56] on icon "Close" at bounding box center [1512, 59] width 9 height 7
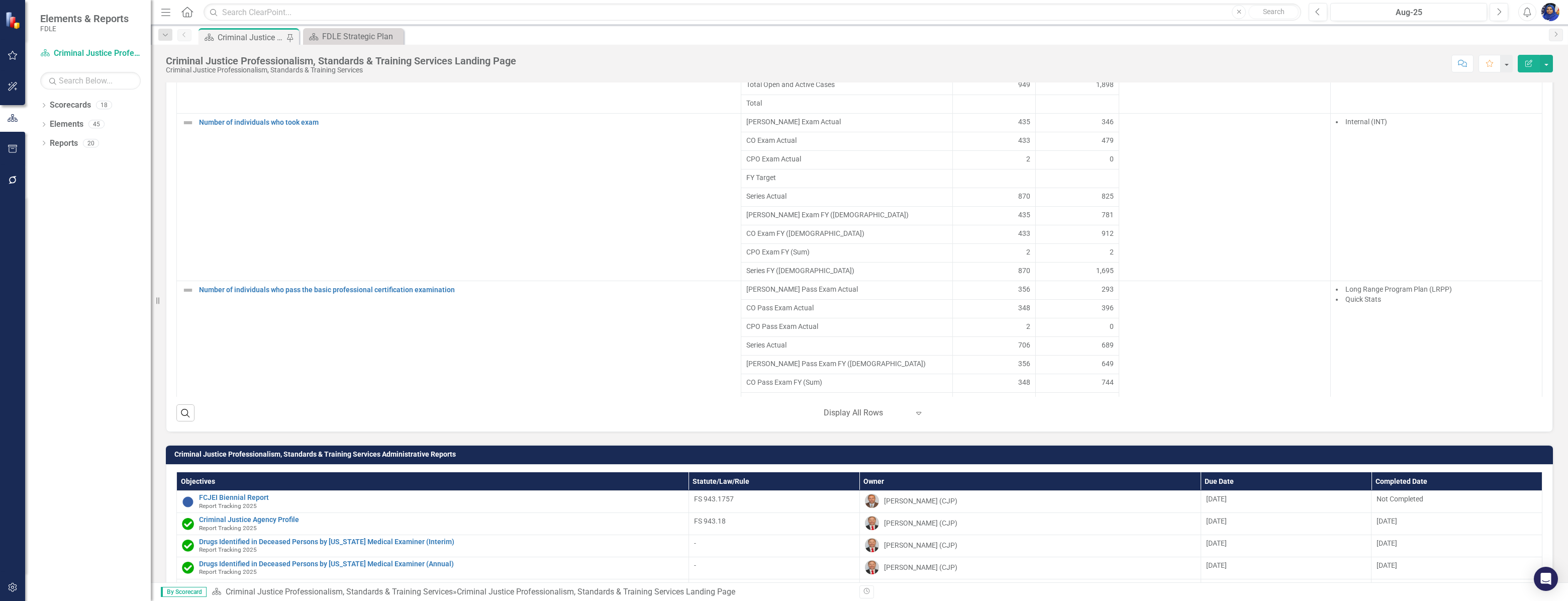
scroll to position [1043, 0]
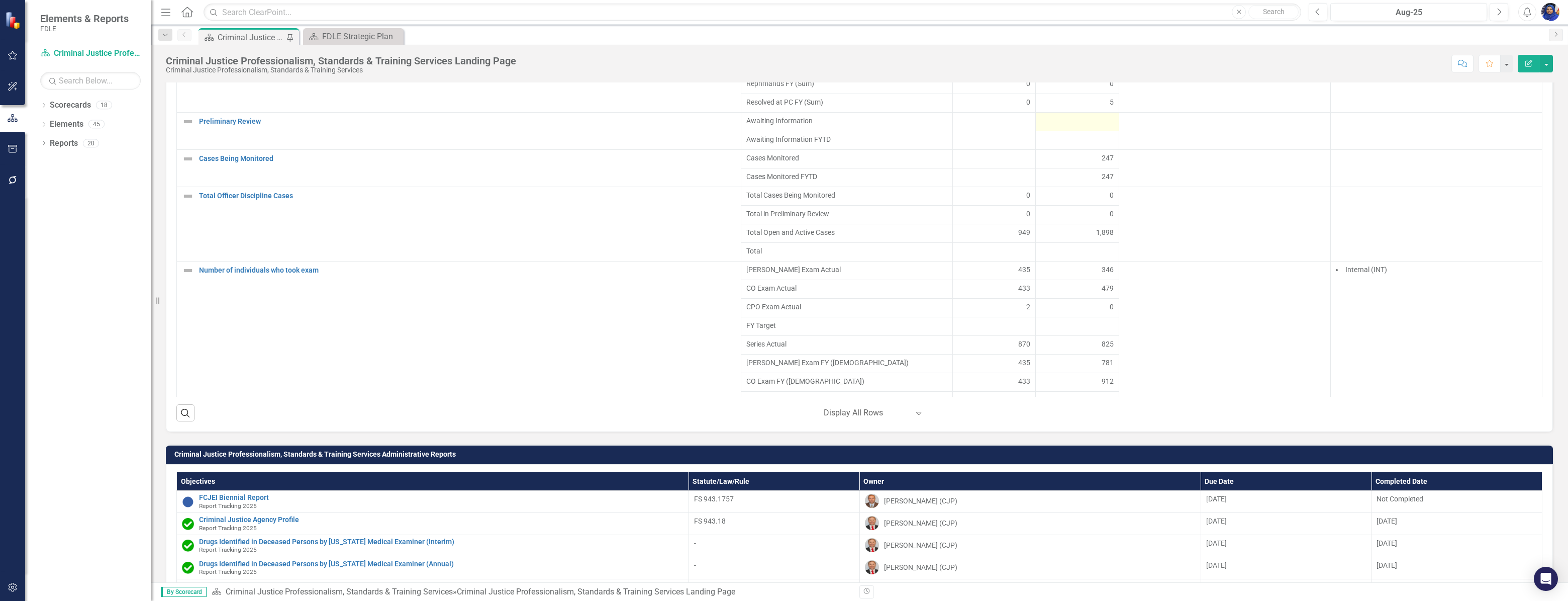
click at [1086, 128] on div at bounding box center [1077, 121] width 72 height 12
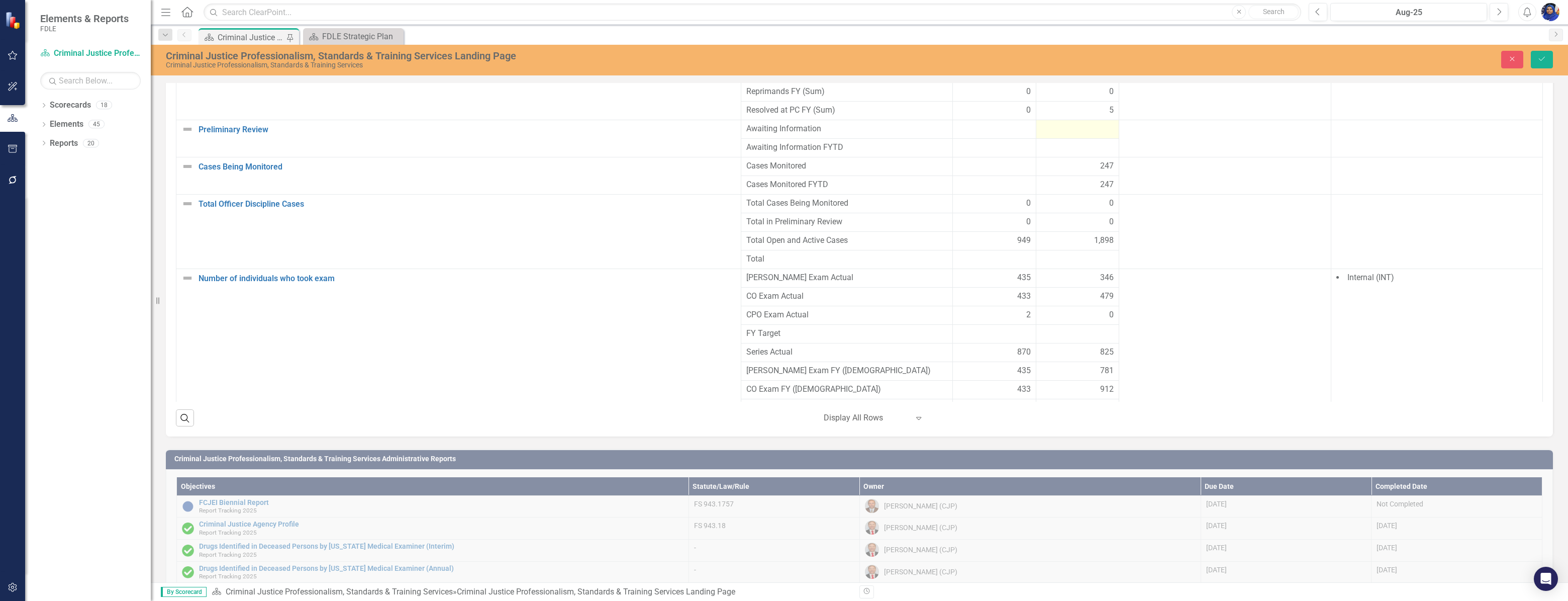
scroll to position [835, 0]
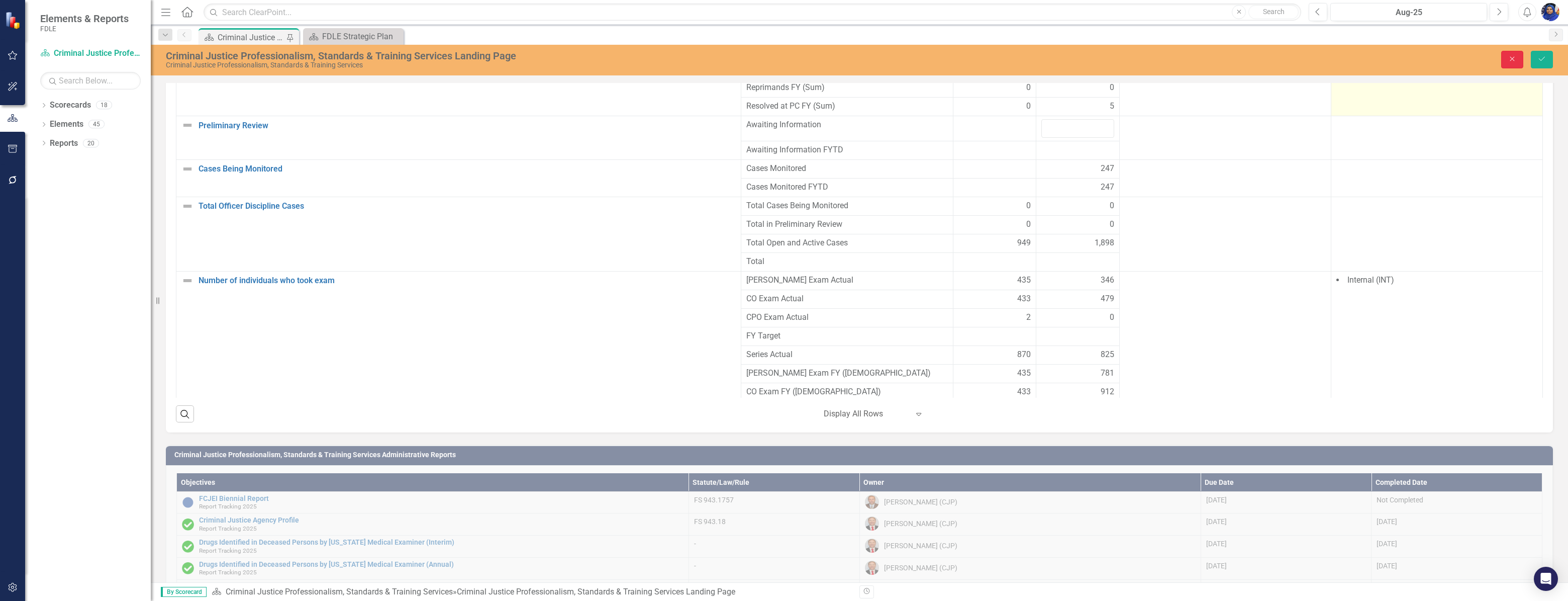
click at [1512, 56] on icon "Close" at bounding box center [1512, 59] width 9 height 7
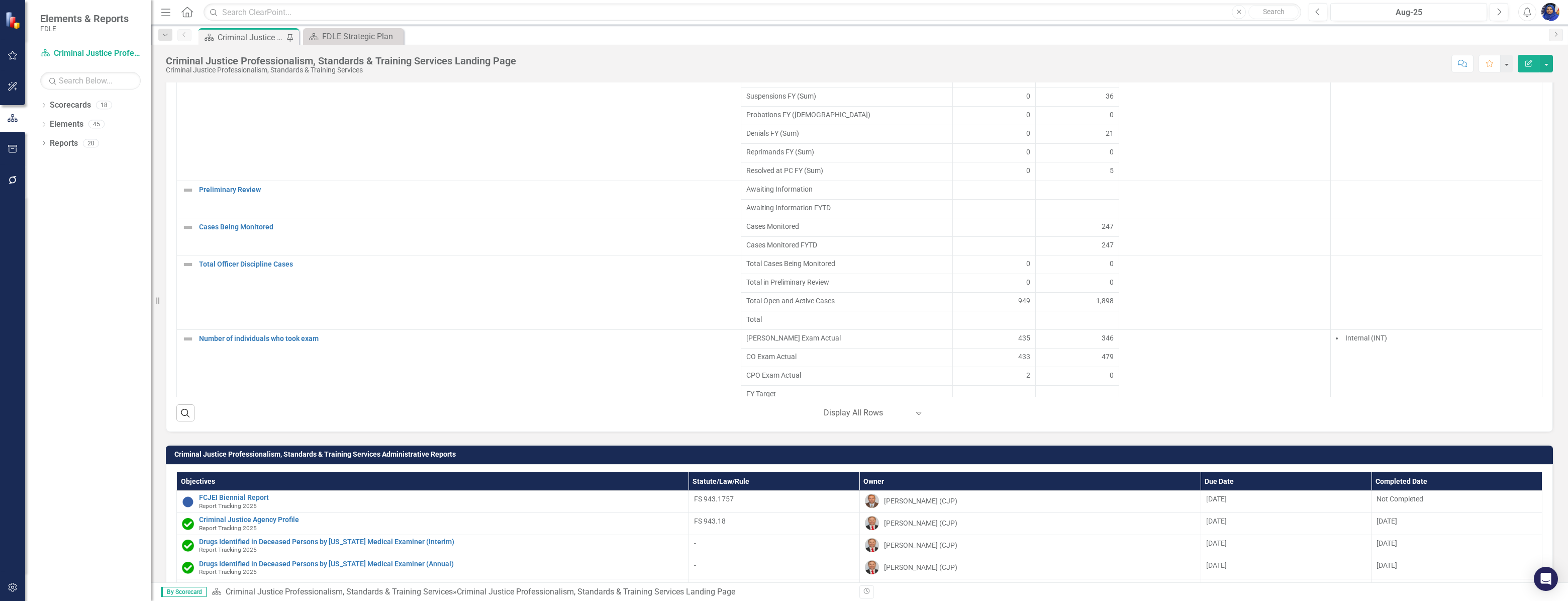
scroll to position [951, 0]
click at [1061, 238] on div at bounding box center [1077, 231] width 72 height 12
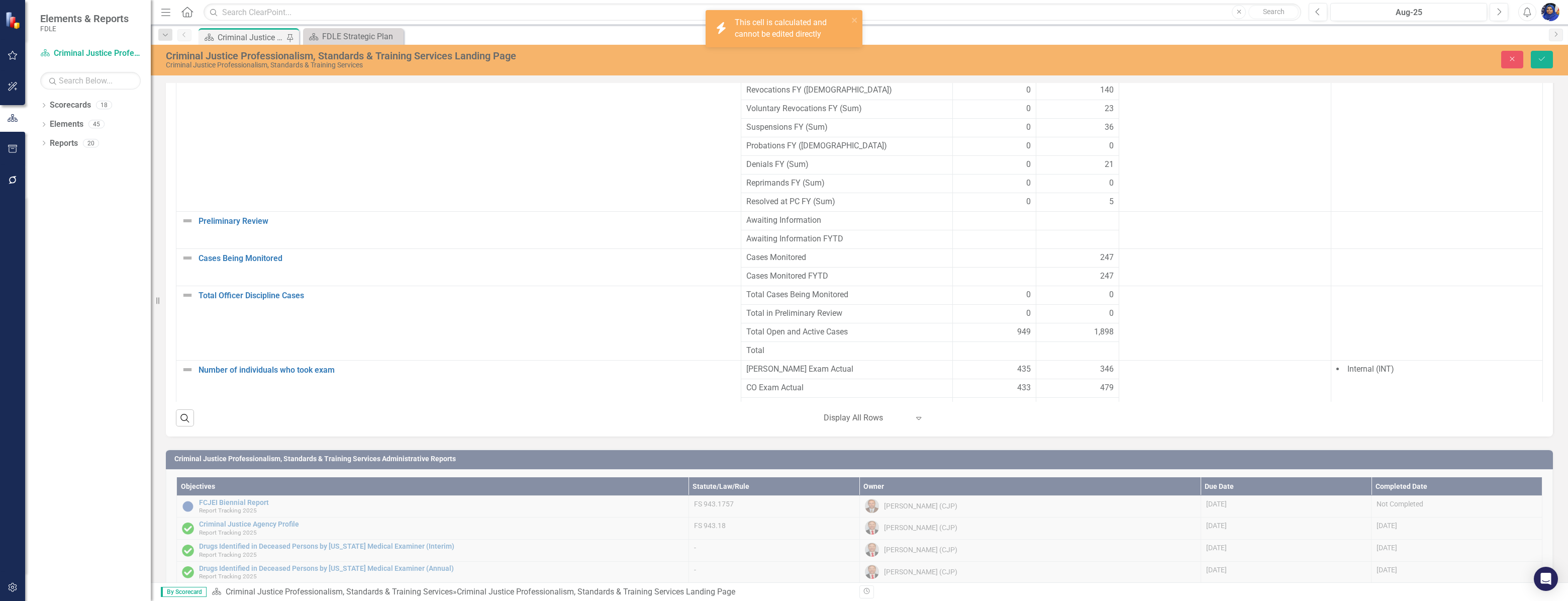
scroll to position [835, 0]
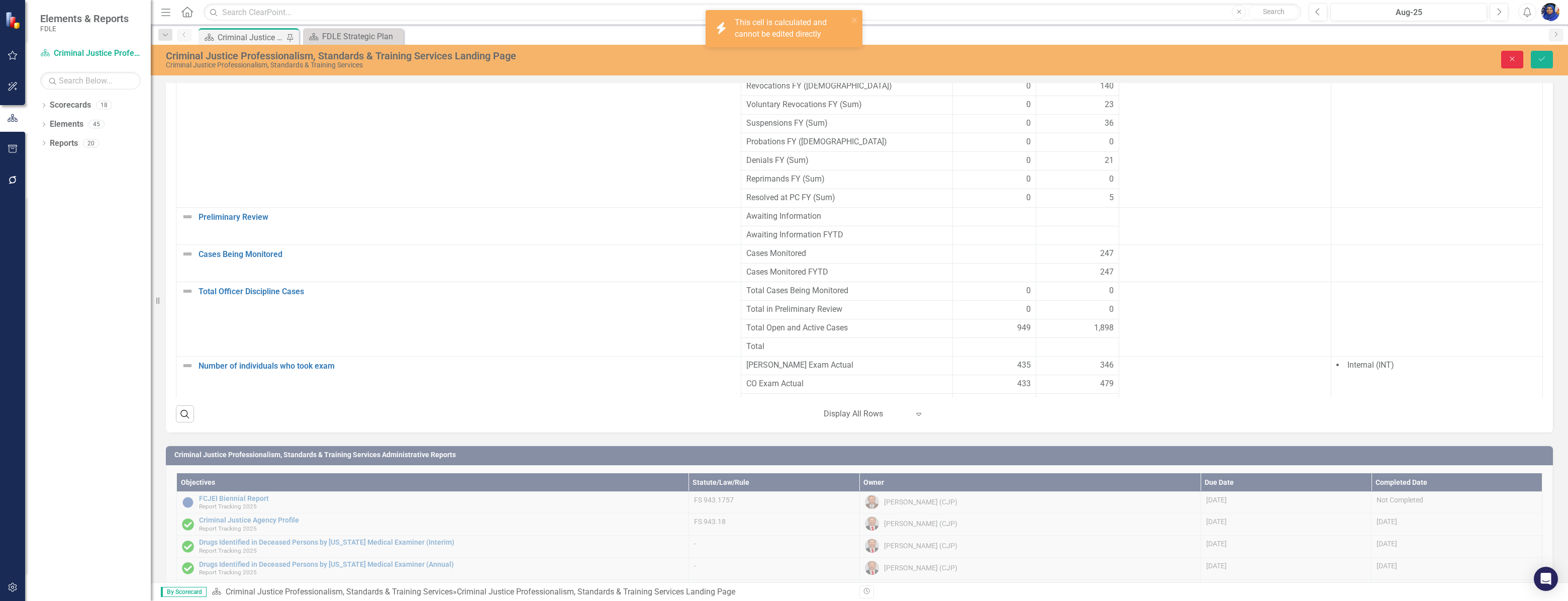
click at [1513, 60] on icon "Close" at bounding box center [1512, 59] width 9 height 7
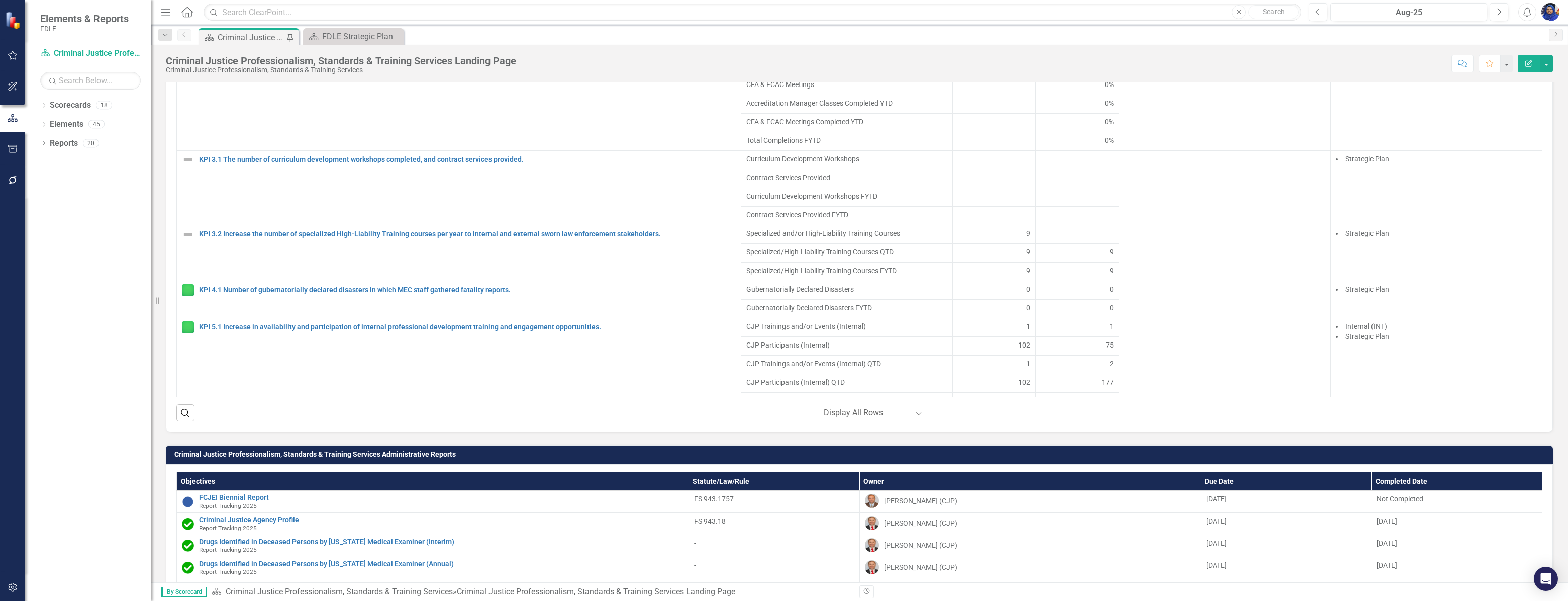
scroll to position [357, 0]
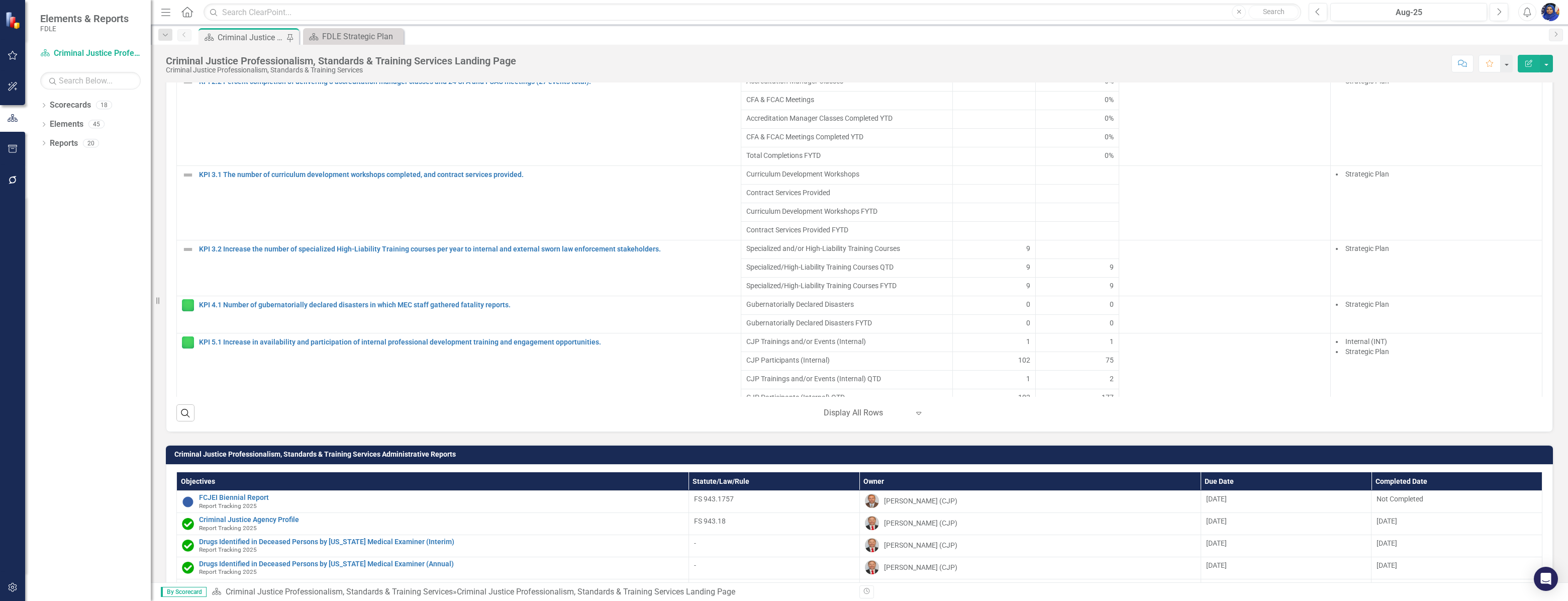
click at [1010, 236] on div at bounding box center [993, 230] width 72 height 12
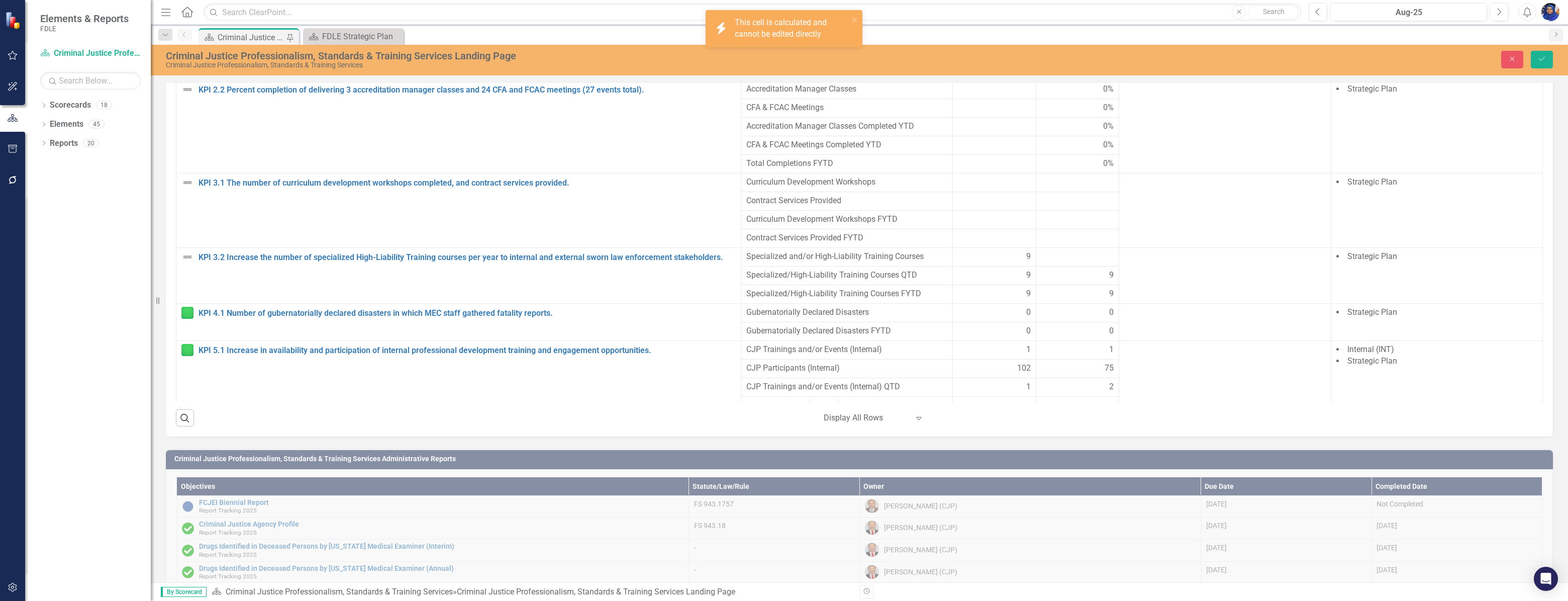
scroll to position [835, 0]
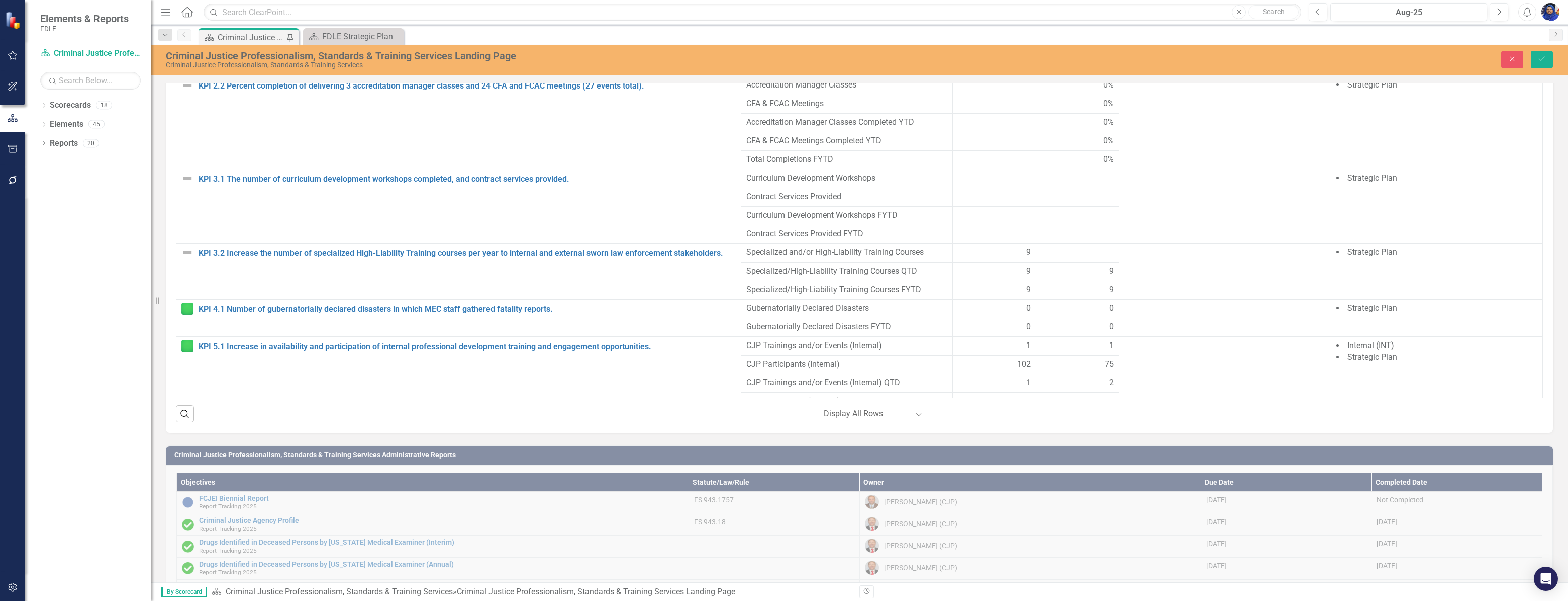
click at [1010, 222] on div at bounding box center [993, 215] width 72 height 12
click at [1008, 203] on div at bounding box center [994, 196] width 72 height 12
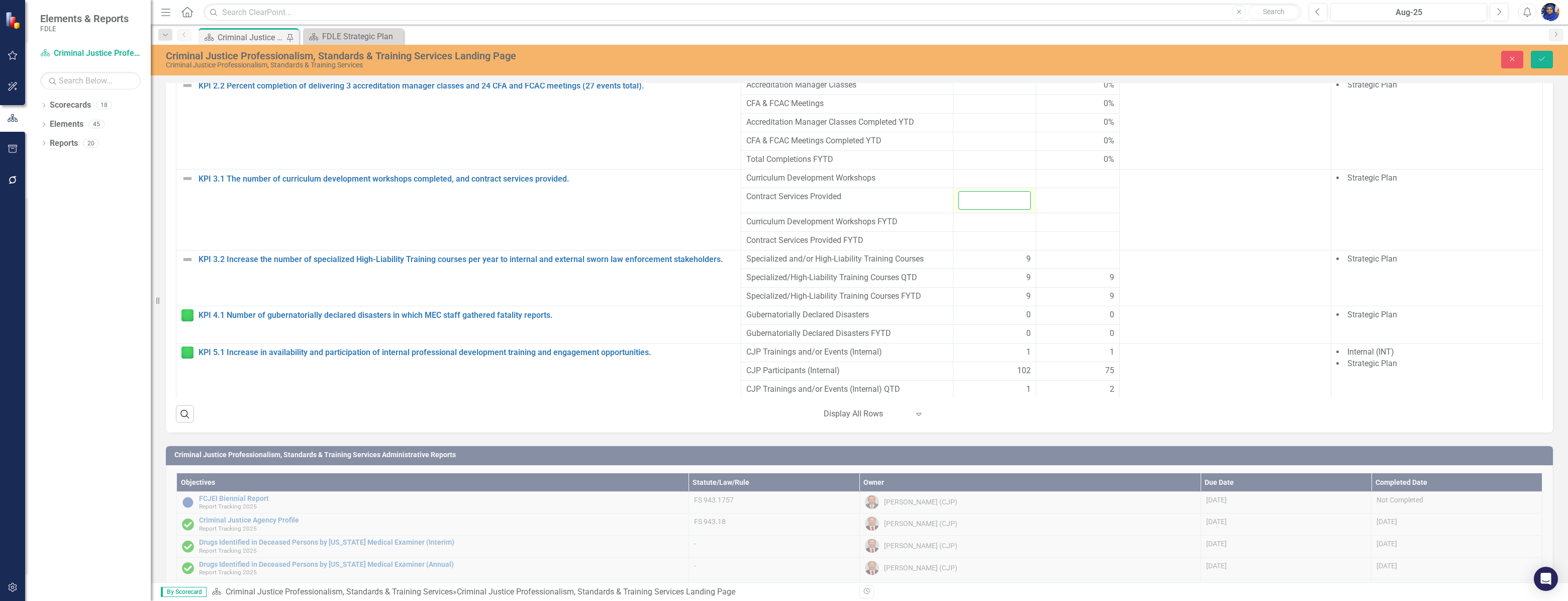
click at [987, 210] on input "number" at bounding box center [994, 200] width 72 height 19
click at [1069, 203] on div at bounding box center [1077, 196] width 72 height 12
click at [1069, 210] on input "number" at bounding box center [1077, 200] width 72 height 19
click at [1510, 56] on icon "Close" at bounding box center [1512, 59] width 9 height 7
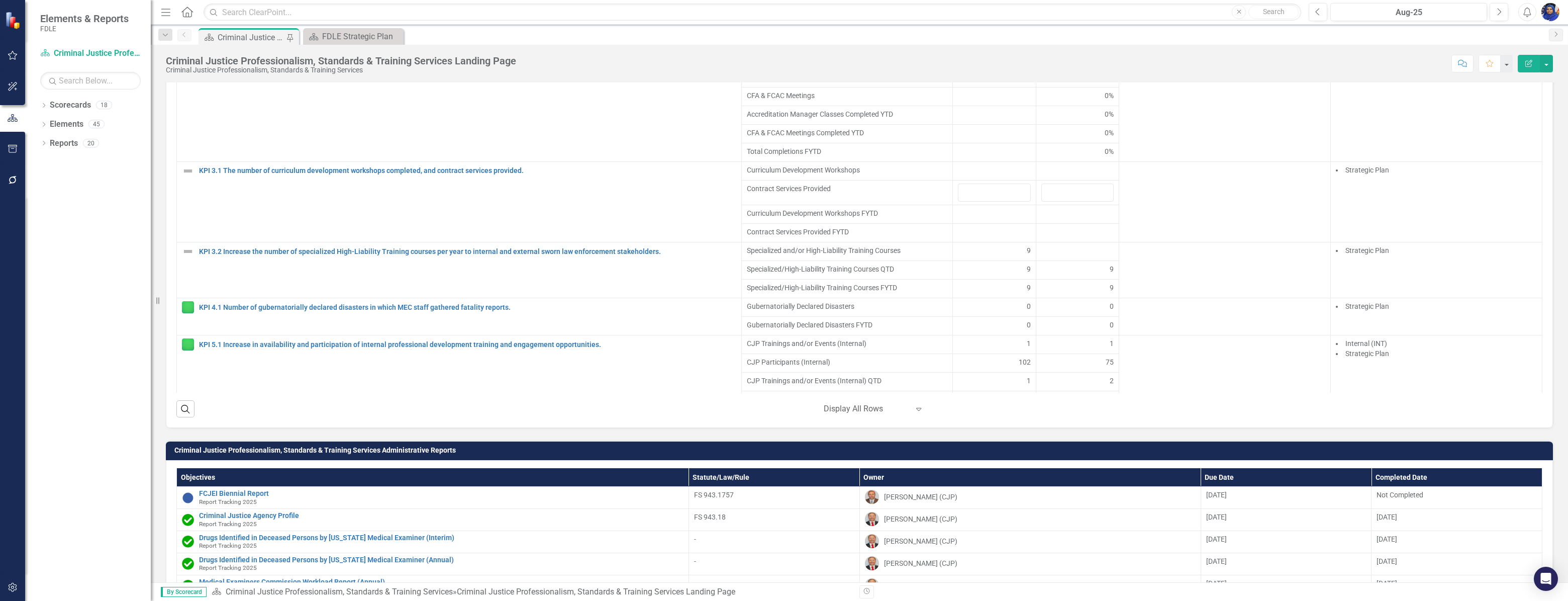
scroll to position [831, 0]
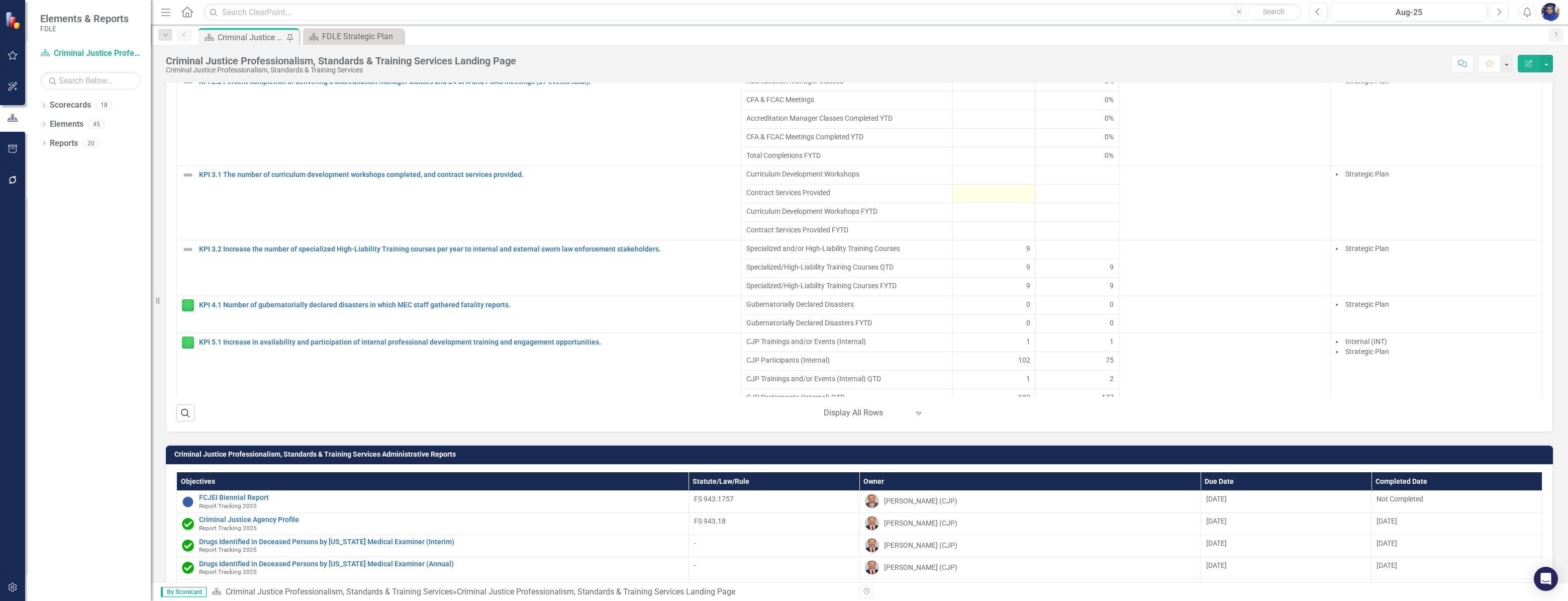
click at [984, 200] on div at bounding box center [993, 193] width 72 height 12
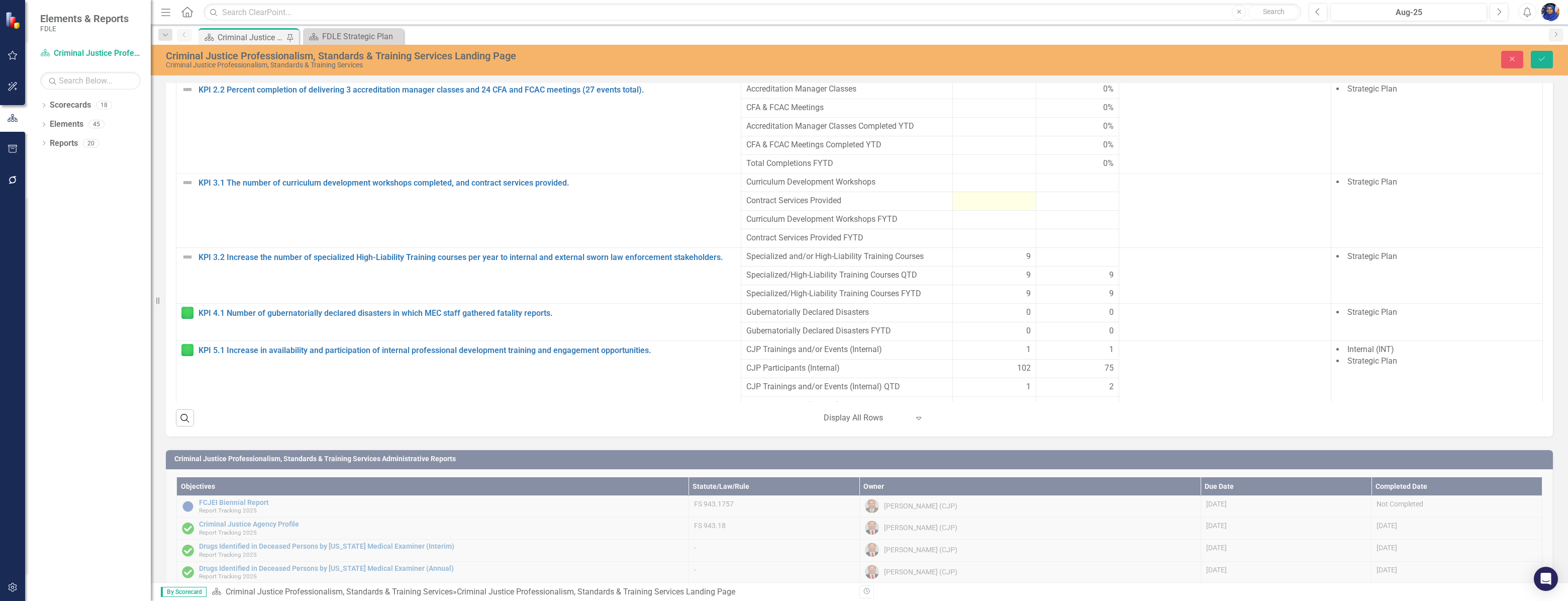
scroll to position [835, 0]
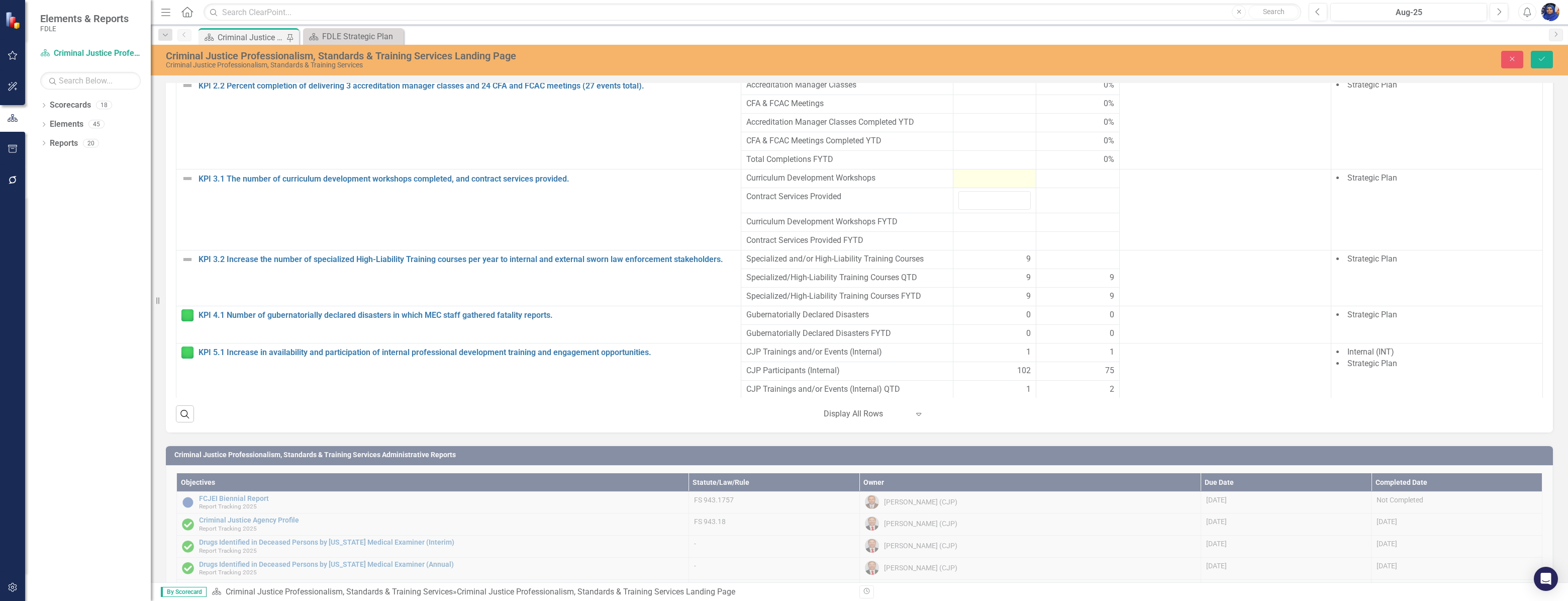
click at [984, 185] on div at bounding box center [994, 178] width 72 height 12
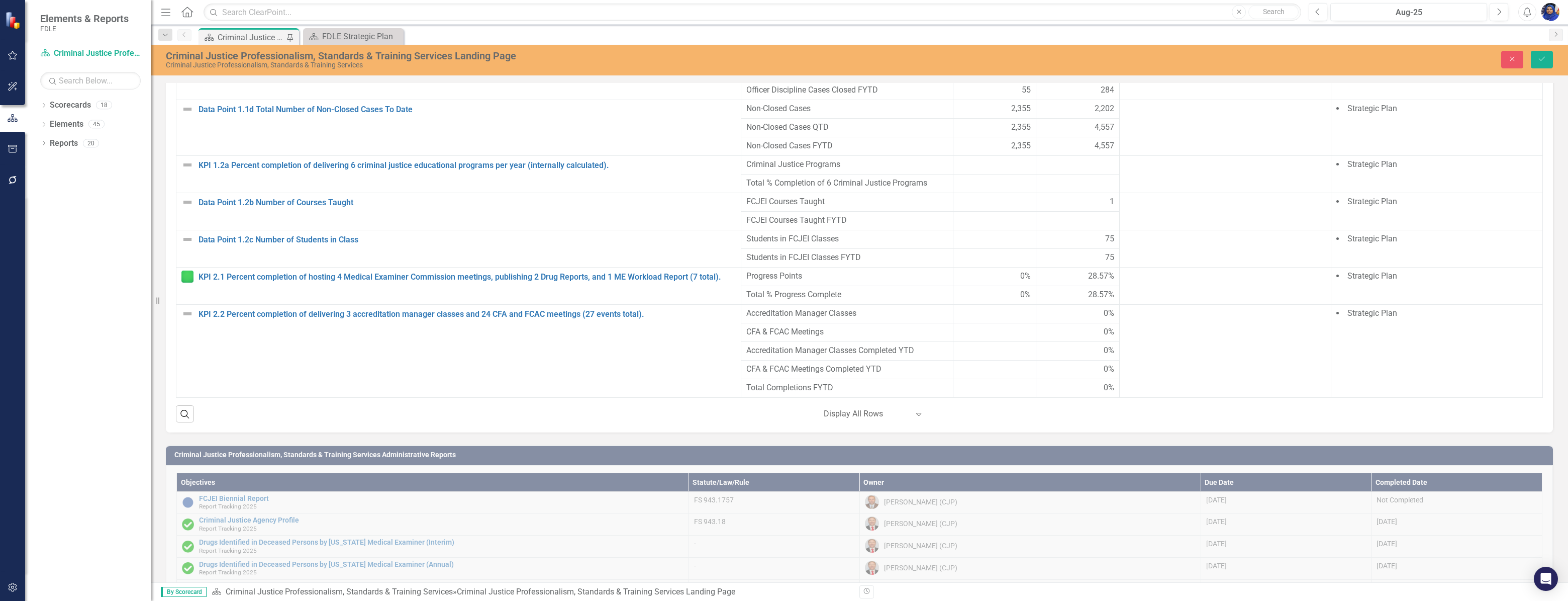
scroll to position [83, 0]
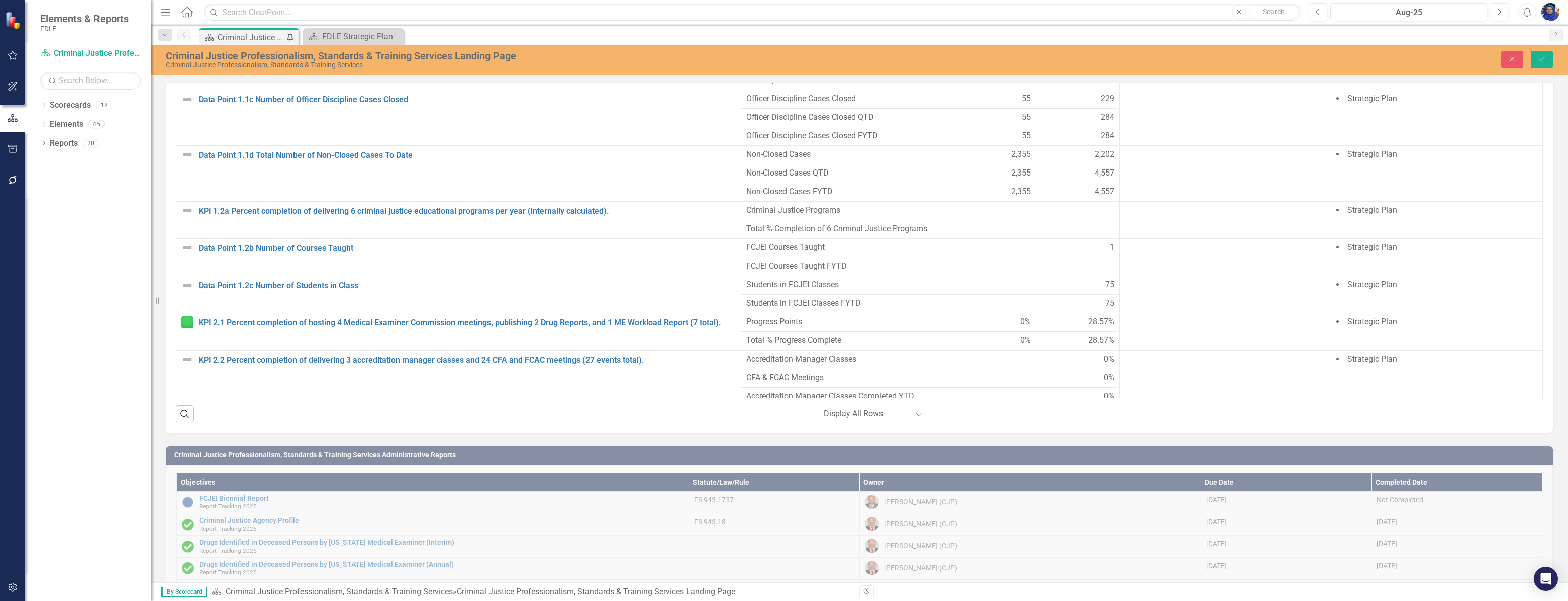
click at [1058, 236] on div at bounding box center [1077, 228] width 72 height 12
click at [1002, 217] on div at bounding box center [994, 210] width 72 height 12
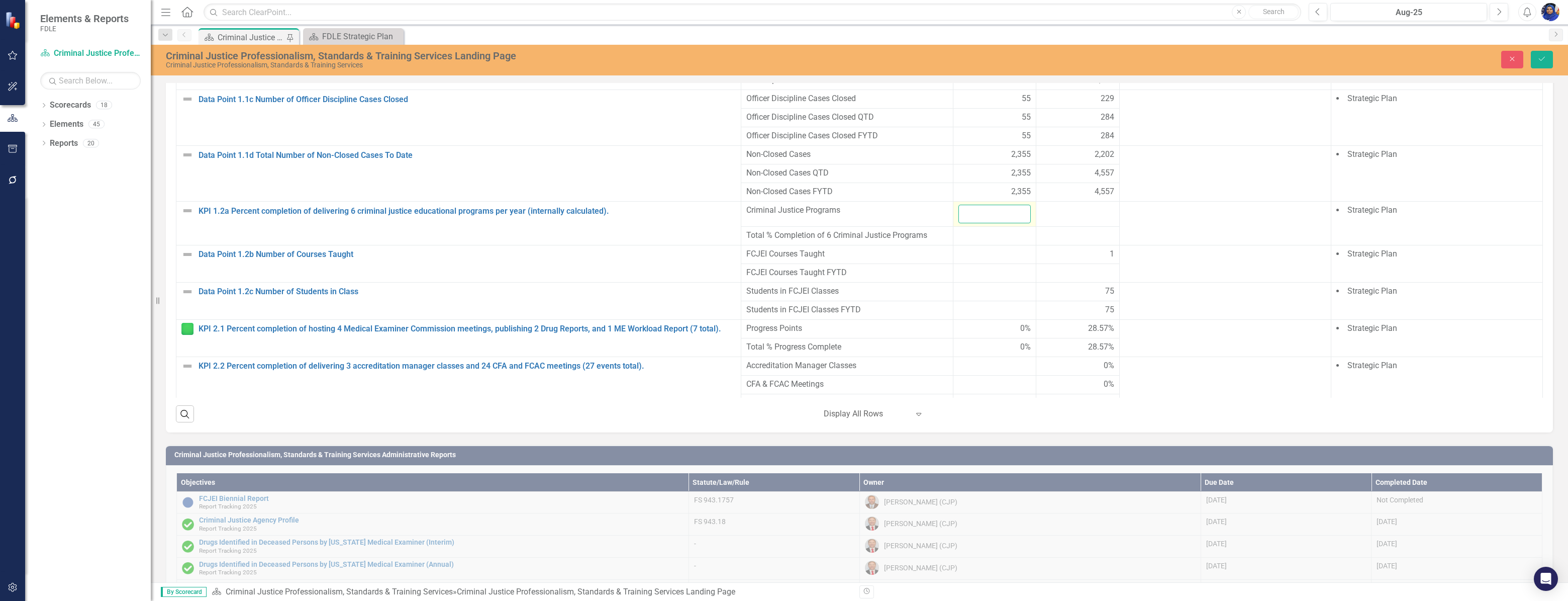
click at [969, 223] on input "number" at bounding box center [994, 214] width 72 height 19
click at [1070, 217] on div at bounding box center [1077, 210] width 72 height 12
click at [986, 242] on div at bounding box center [994, 236] width 72 height 12
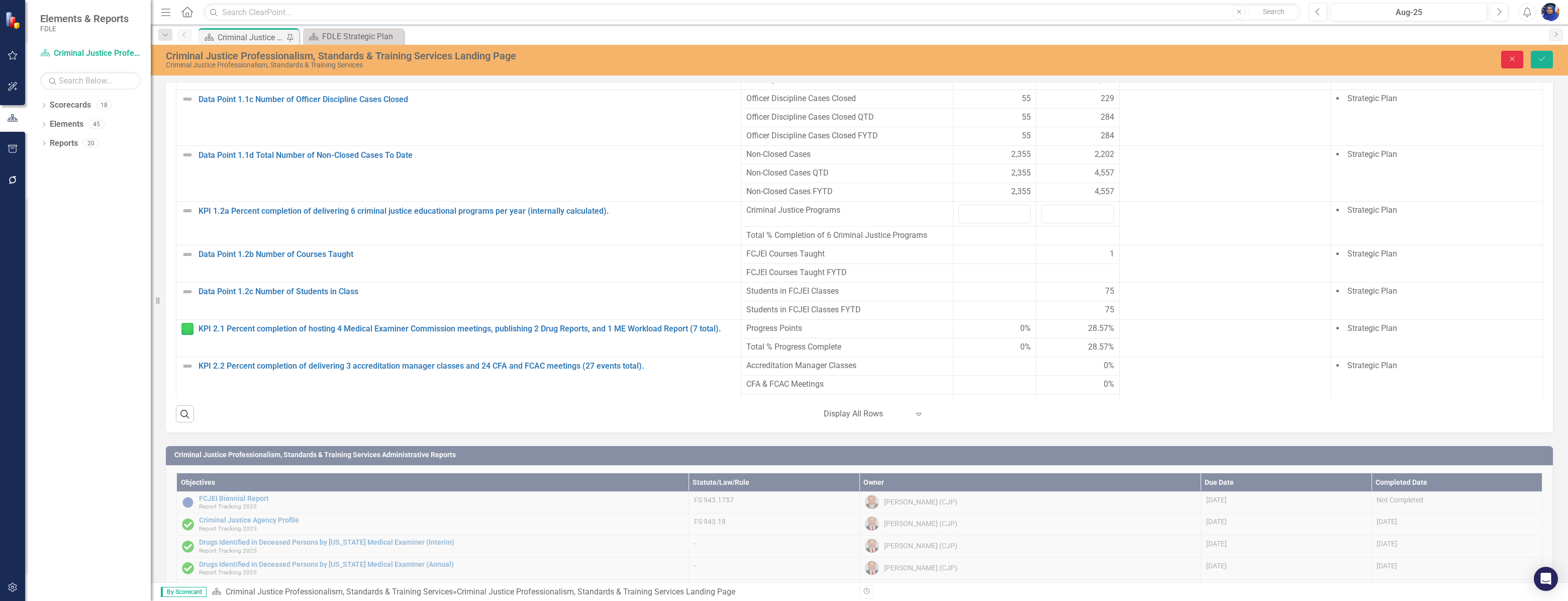
click at [1512, 56] on icon "Close" at bounding box center [1512, 59] width 9 height 7
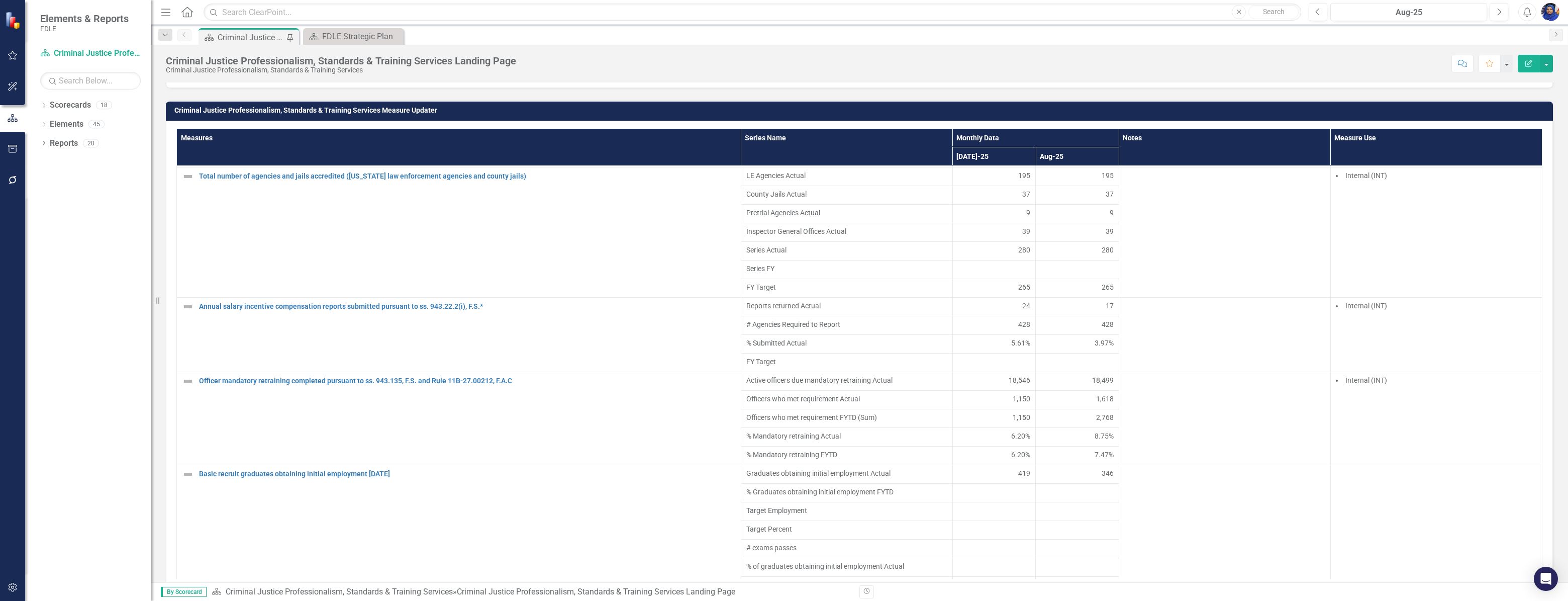
scroll to position [3176, 0]
